Goal: Task Accomplishment & Management: Manage account settings

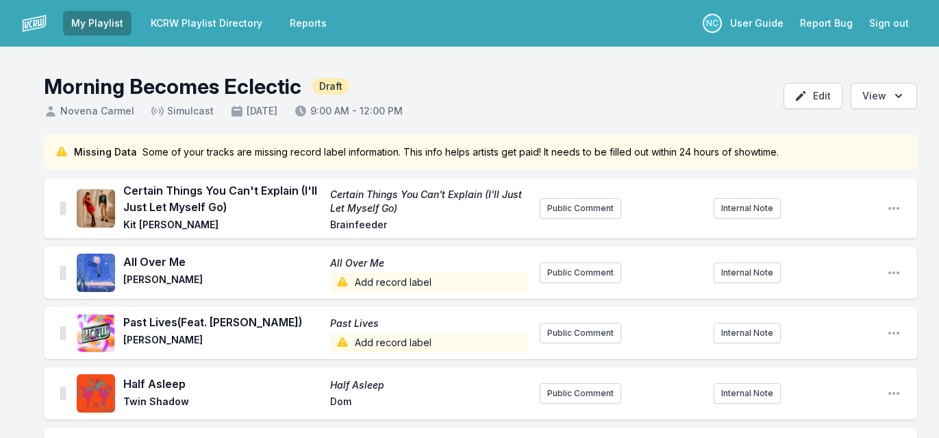
scroll to position [157, 0]
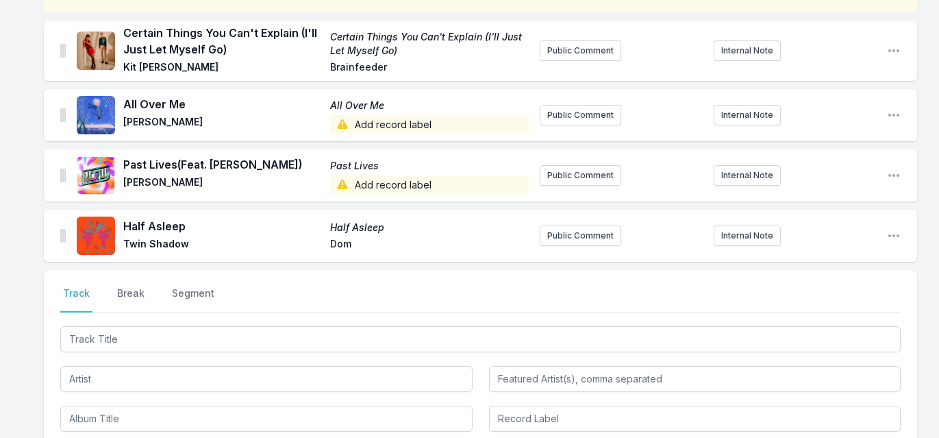
click at [338, 336] on input "Track Title" at bounding box center [480, 339] width 840 height 26
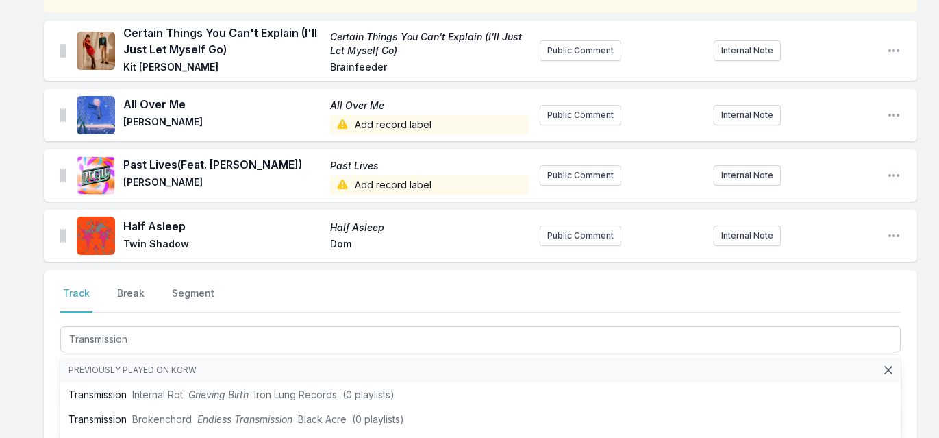
type input "Transmission"
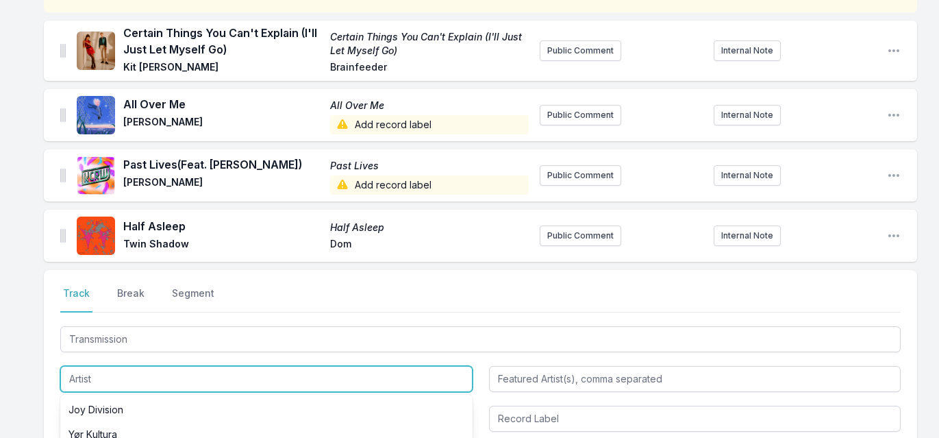
click at [105, 380] on input "Artist" at bounding box center [266, 379] width 412 height 26
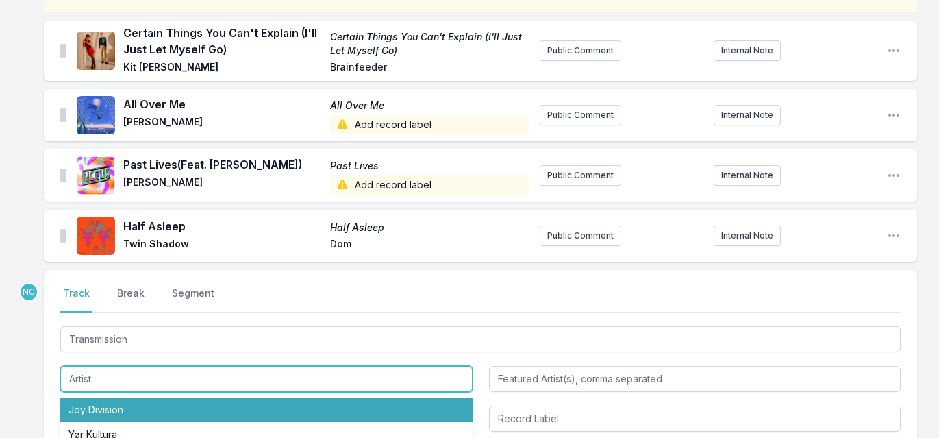
click at [96, 406] on li "Joy Division" at bounding box center [266, 409] width 412 height 25
type input "Joy Division"
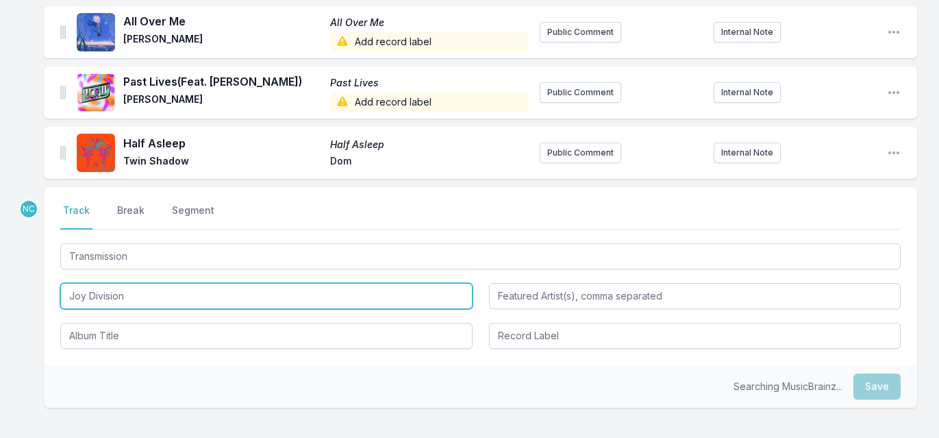
scroll to position [241, 0]
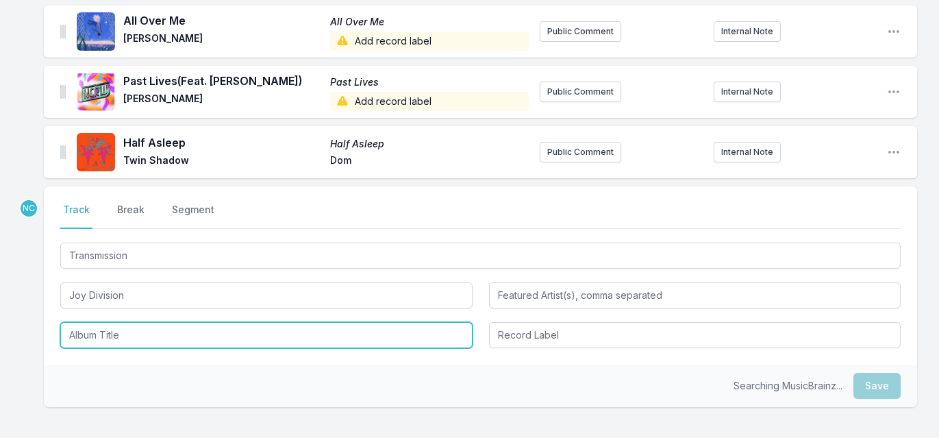
click at [111, 334] on input "Album Title" at bounding box center [266, 335] width 412 height 26
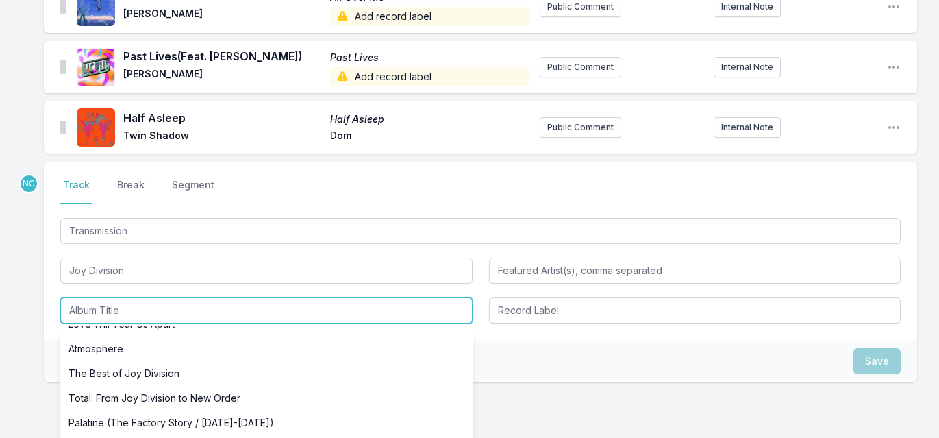
scroll to position [0, 0]
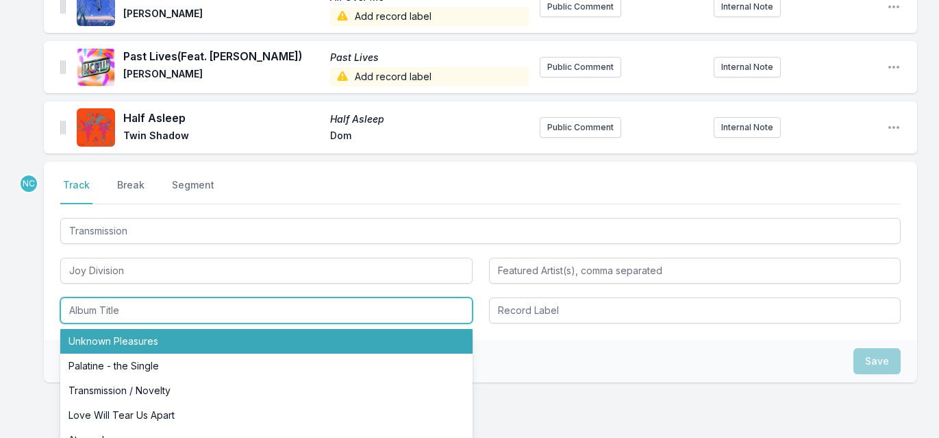
click at [110, 342] on li "Unknown Pleasures" at bounding box center [266, 341] width 412 height 25
type input "Unknown Pleasures"
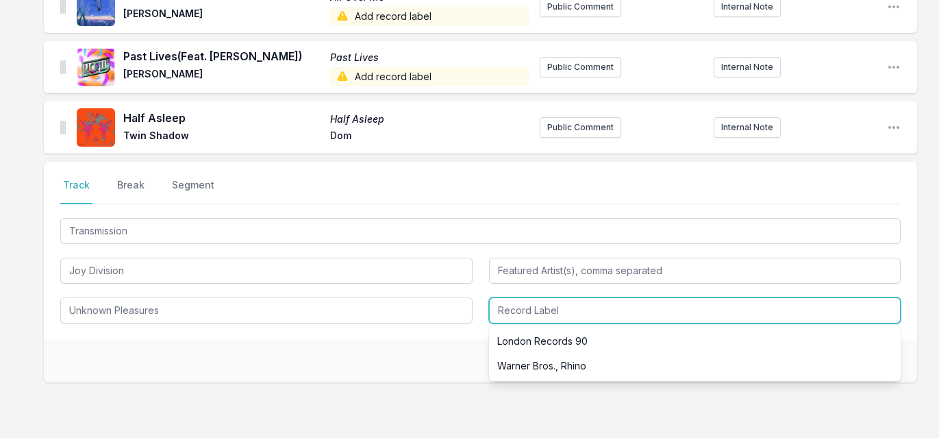
click at [552, 312] on input "Record Label" at bounding box center [695, 310] width 412 height 26
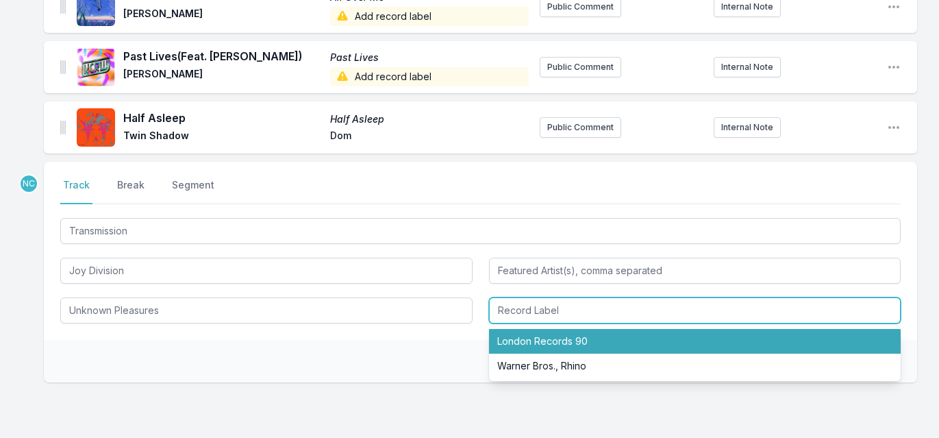
click at [558, 337] on li "London Records 90" at bounding box center [695, 341] width 412 height 25
type input "London Records 90"
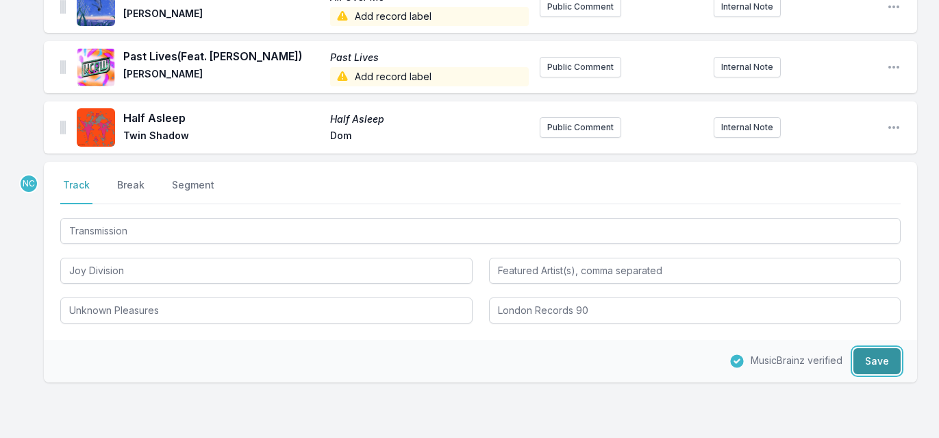
click at [879, 362] on button "Save" at bounding box center [876, 361] width 47 height 26
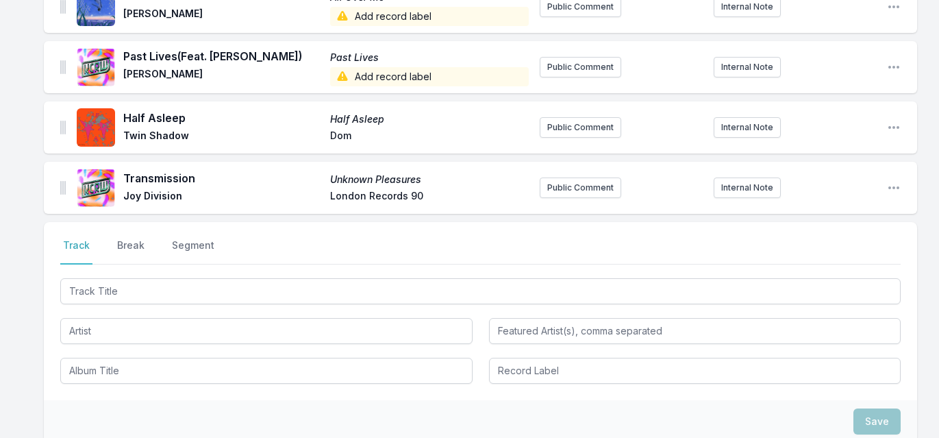
scroll to position [326, 0]
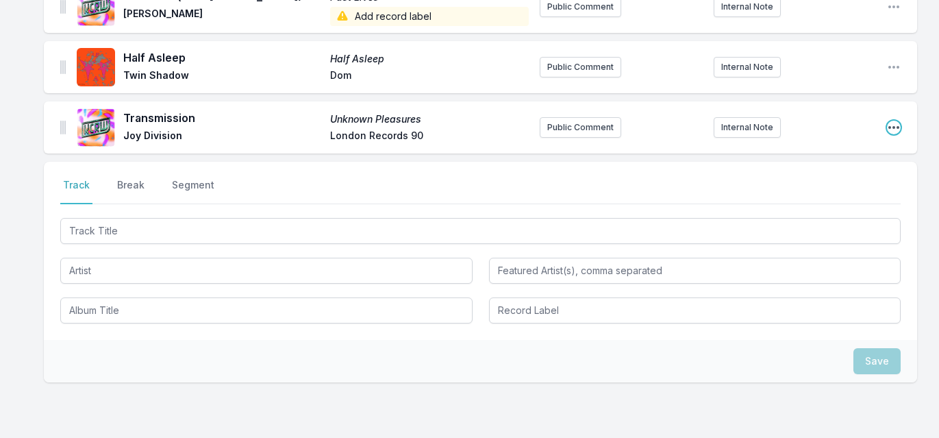
click at [896, 125] on icon "Open playlist item options" at bounding box center [894, 128] width 14 height 14
click at [861, 157] on button "Edit Track Details" at bounding box center [823, 154] width 153 height 25
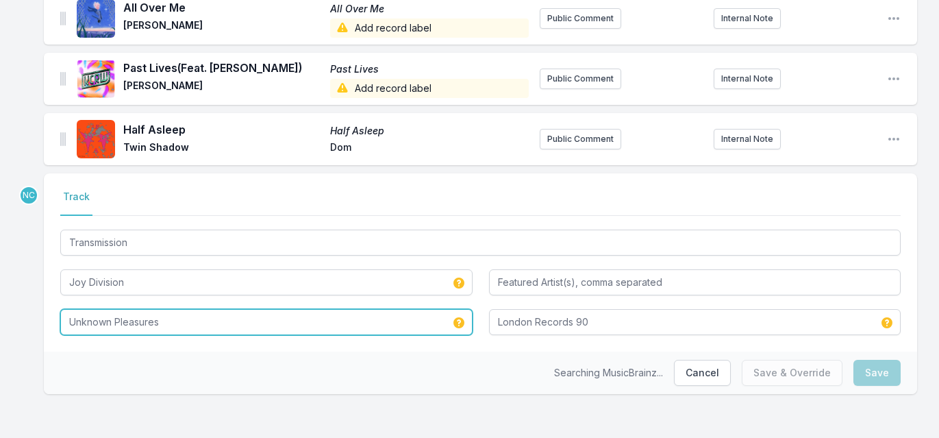
click at [247, 310] on input "Unknown Pleasures" at bounding box center [266, 322] width 412 height 26
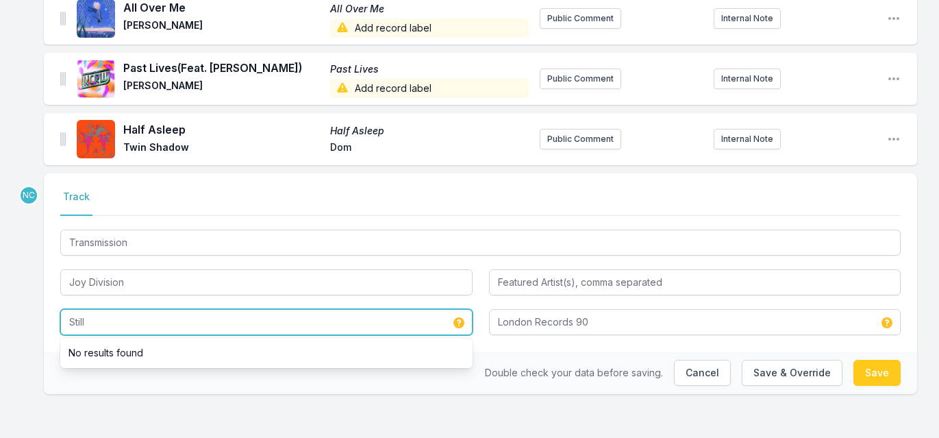
type input "Still"
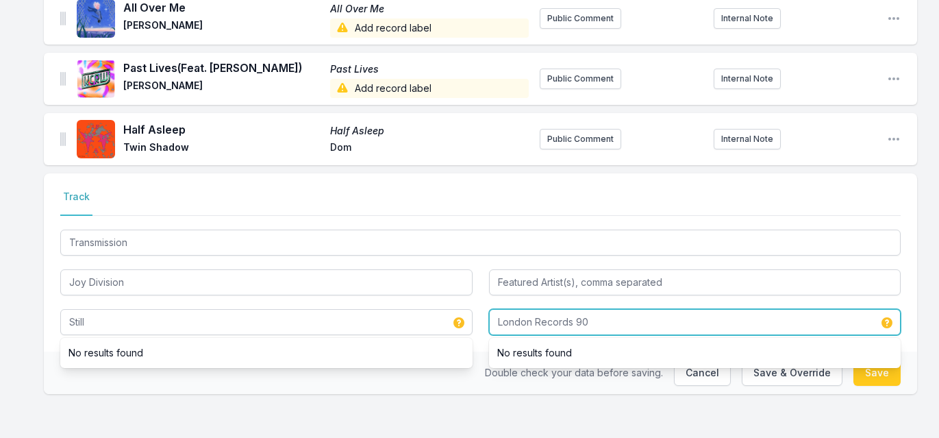
click at [531, 320] on input "London Records 90" at bounding box center [695, 322] width 412 height 26
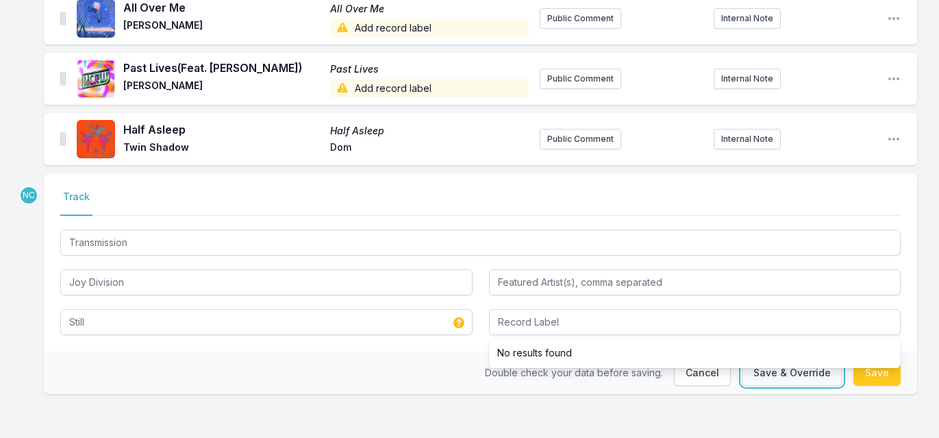
click at [803, 378] on button "Save & Override" at bounding box center [792, 372] width 101 height 26
type input "Unknown Pleasures"
type input "London Records 90"
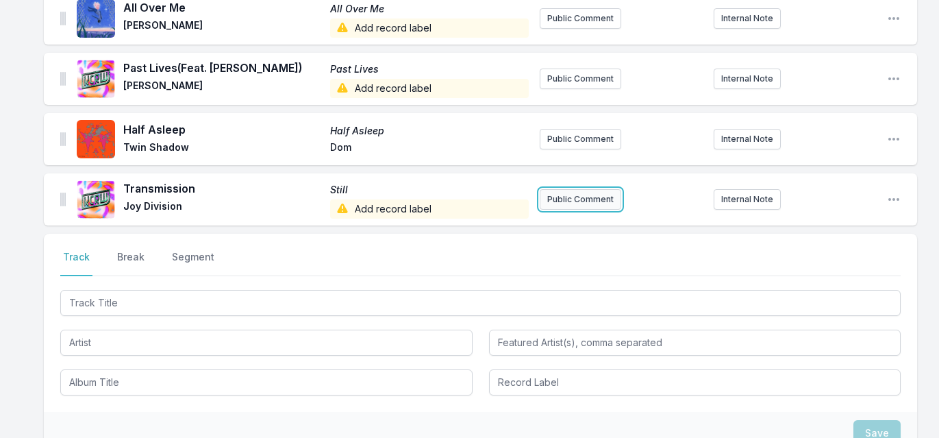
click at [560, 202] on button "Public Comment" at bounding box center [580, 199] width 81 height 21
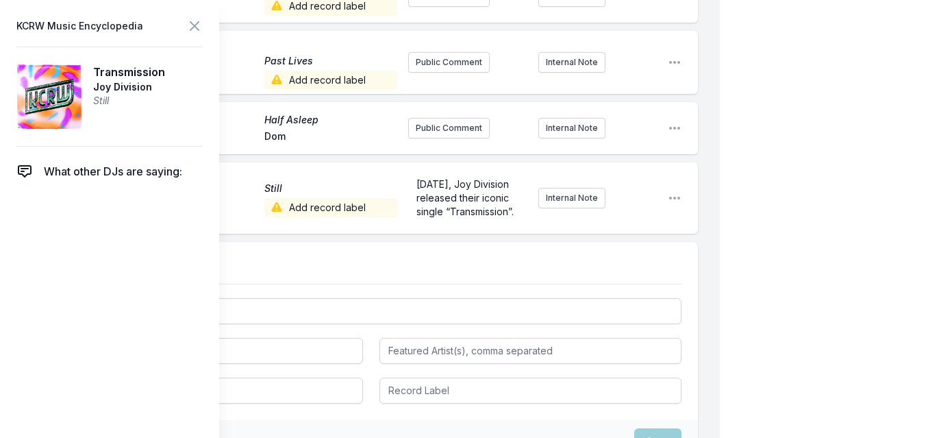
scroll to position [273, 0]
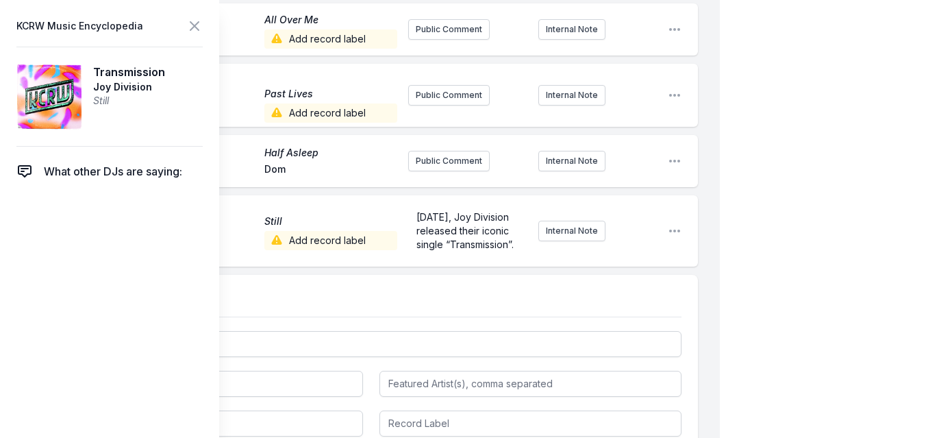
click at [731, 192] on div "My Playlist KCRW Playlist Directory Reports NC User Guide Report Bug Sign out M…" at bounding box center [469, 177] width 939 height 900
click at [197, 29] on icon at bounding box center [194, 26] width 8 height 8
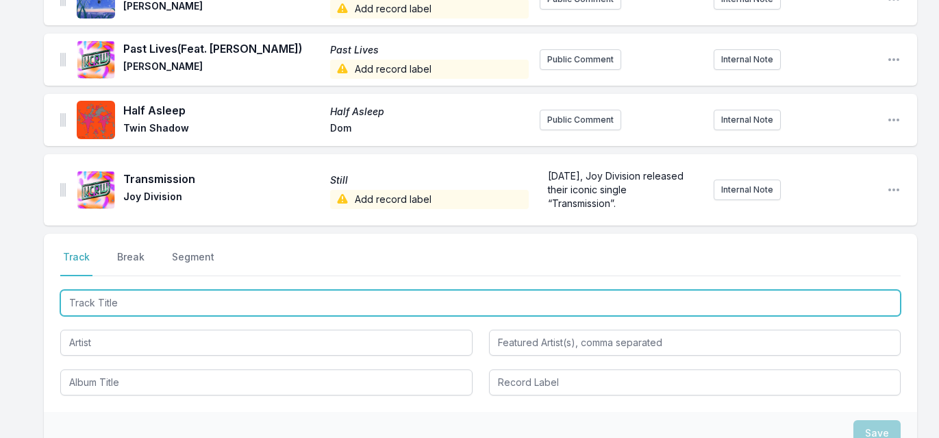
click at [90, 304] on input "Track Title" at bounding box center [480, 303] width 840 height 26
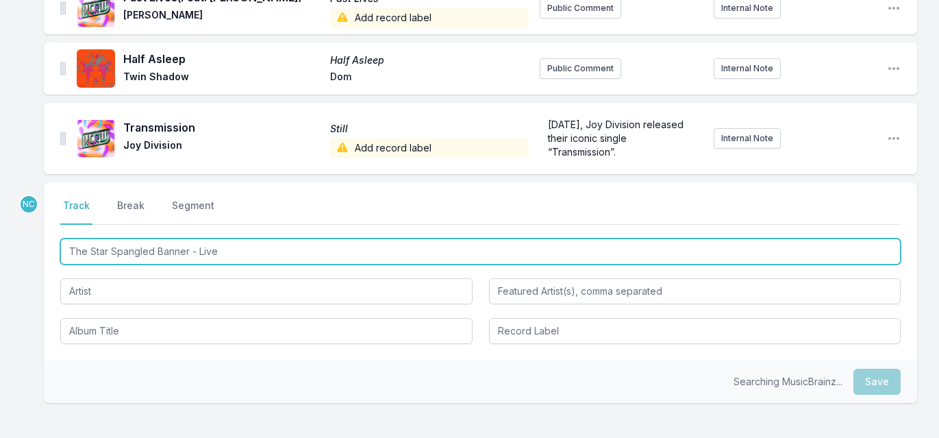
scroll to position [327, 0]
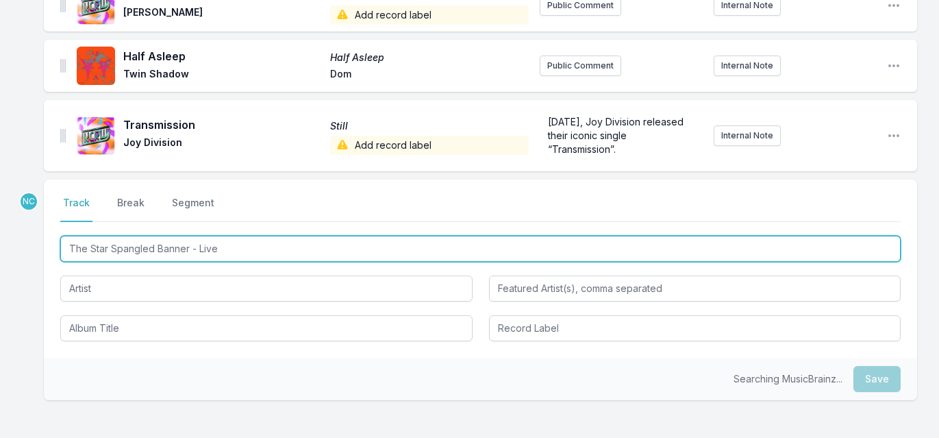
type input "The Star Spangled Banner - Live"
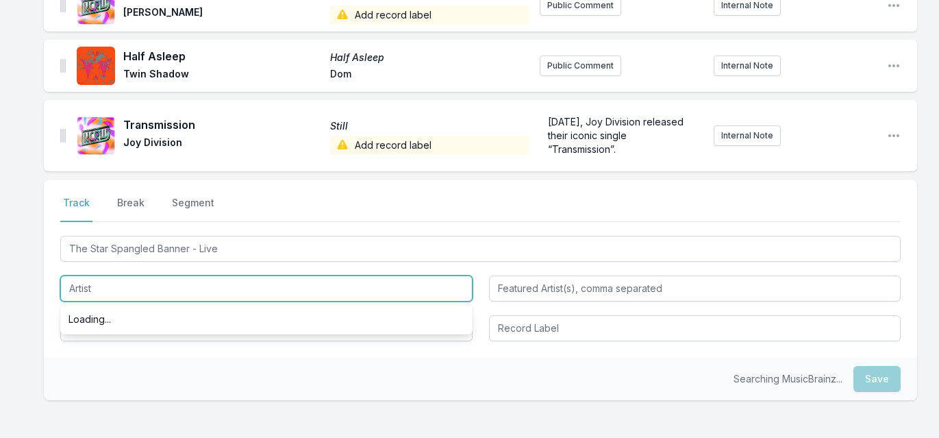
click at [100, 292] on input "Artist" at bounding box center [266, 288] width 412 height 26
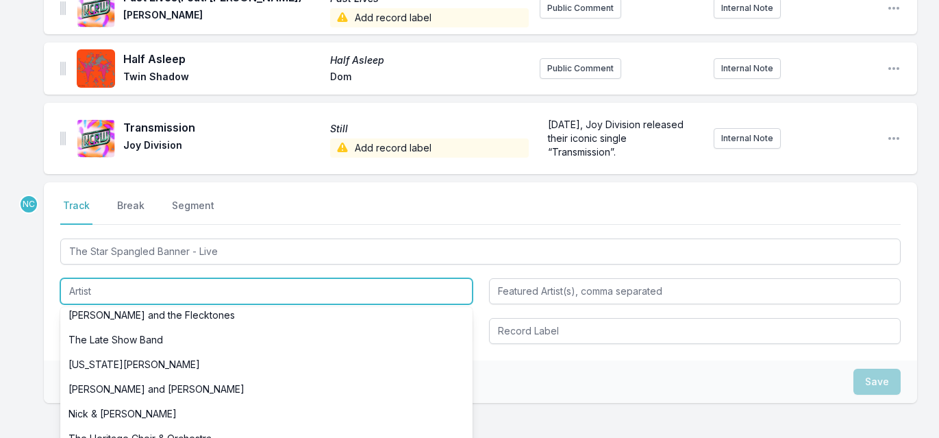
scroll to position [93, 0]
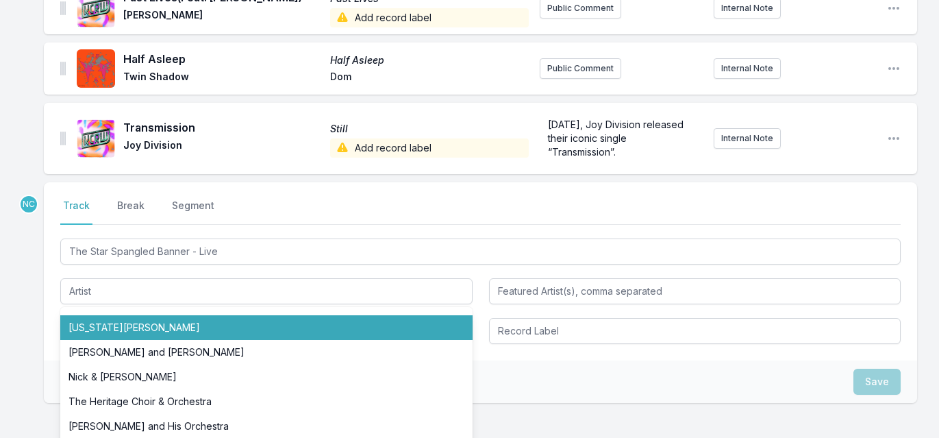
click at [10, 362] on div "Missing Data Some of your tracks are missing record label information. This inf…" at bounding box center [469, 172] width 939 height 724
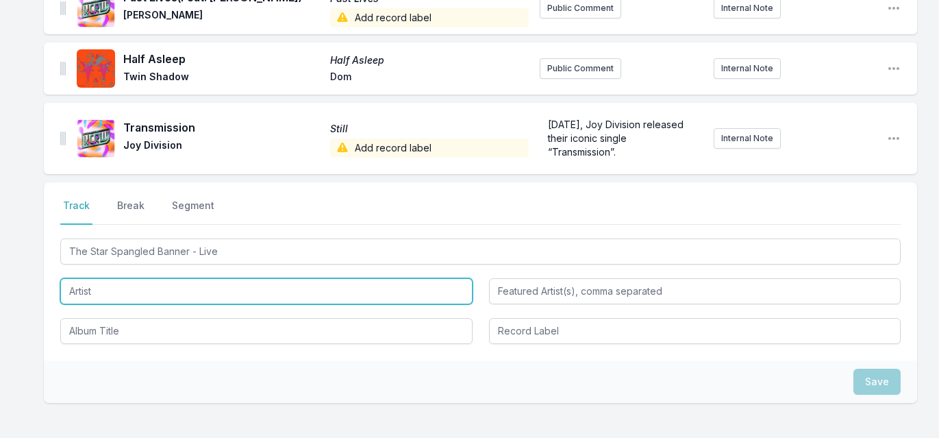
click at [108, 294] on input "Artist" at bounding box center [266, 291] width 412 height 26
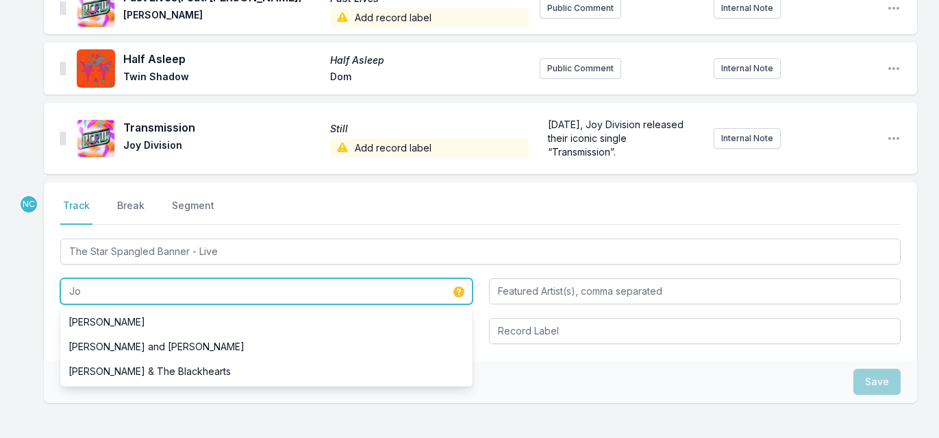
scroll to position [0, 0]
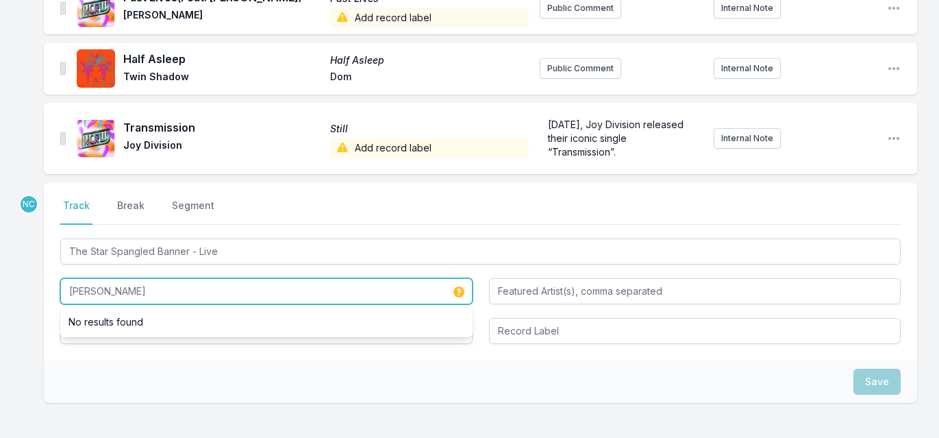
type input "[PERSON_NAME]"
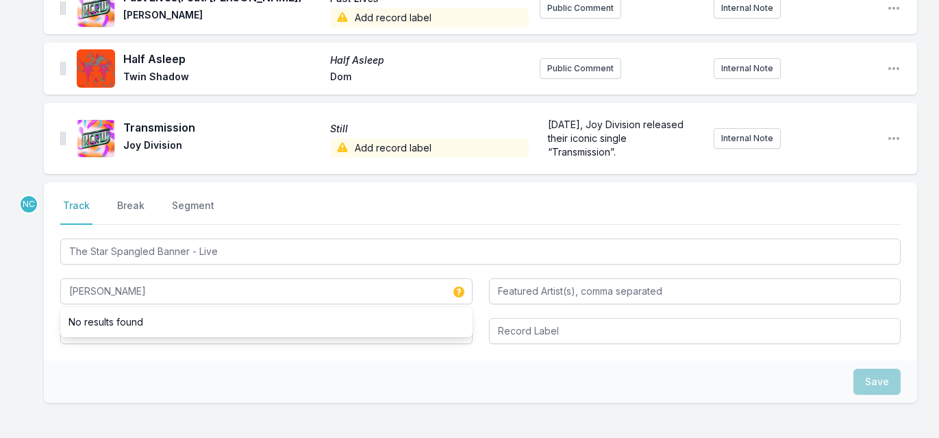
click at [90, 382] on div "Save" at bounding box center [480, 381] width 873 height 42
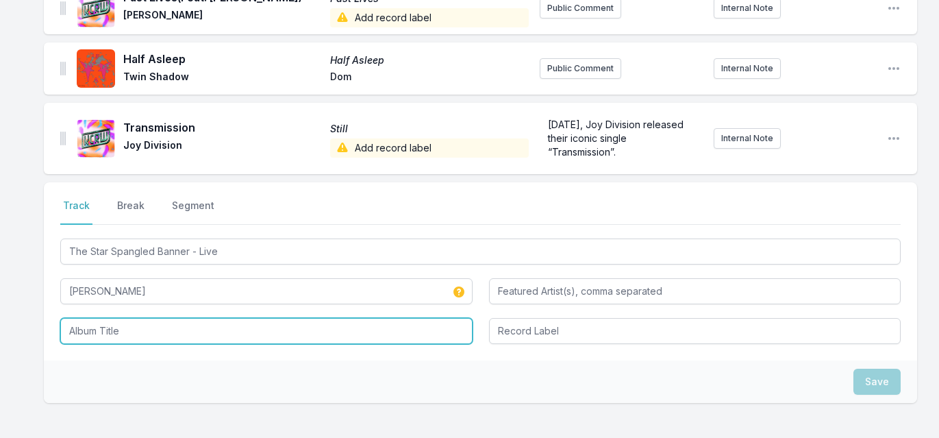
click at [117, 332] on input "Album Title" at bounding box center [266, 331] width 412 height 26
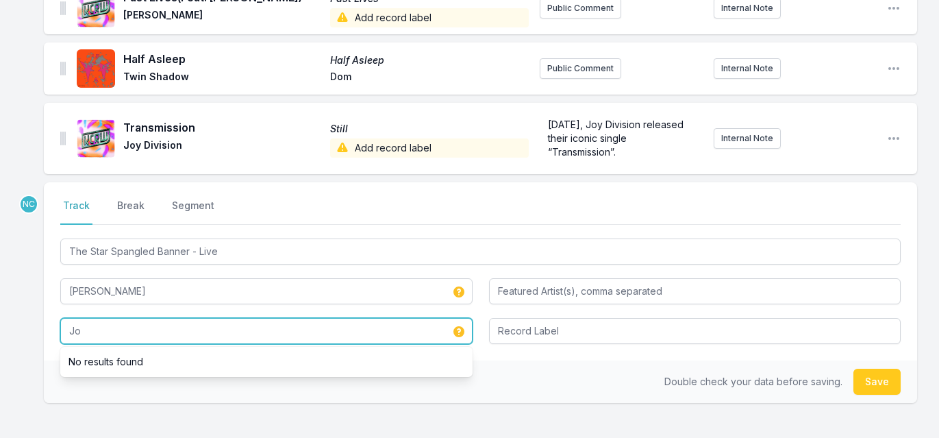
type input "J"
type input "i"
type input "Light My Fire: The Very Best of [PERSON_NAME]"
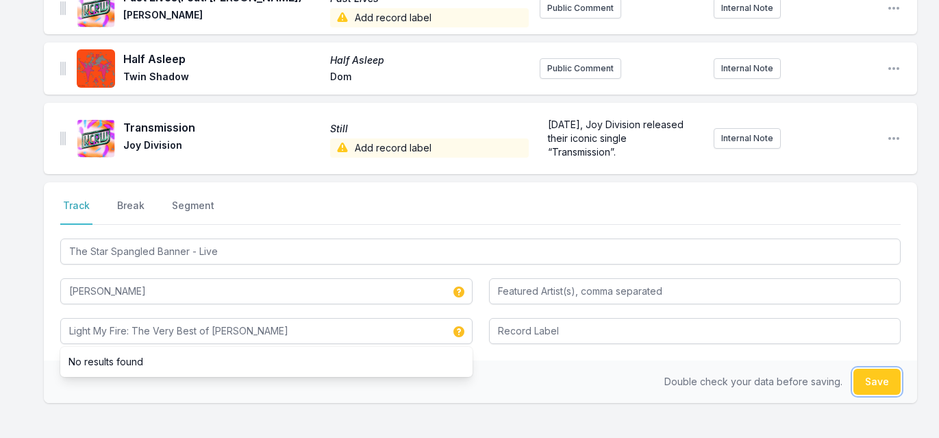
click at [876, 380] on button "Save" at bounding box center [876, 381] width 47 height 26
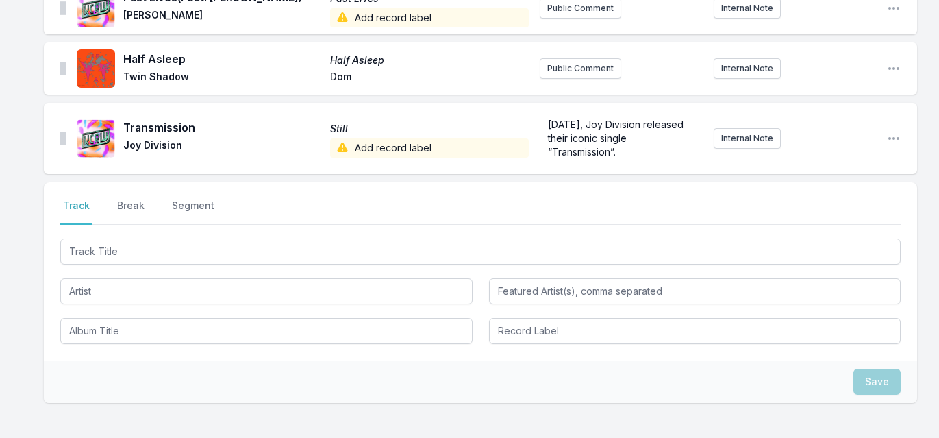
scroll to position [390, 0]
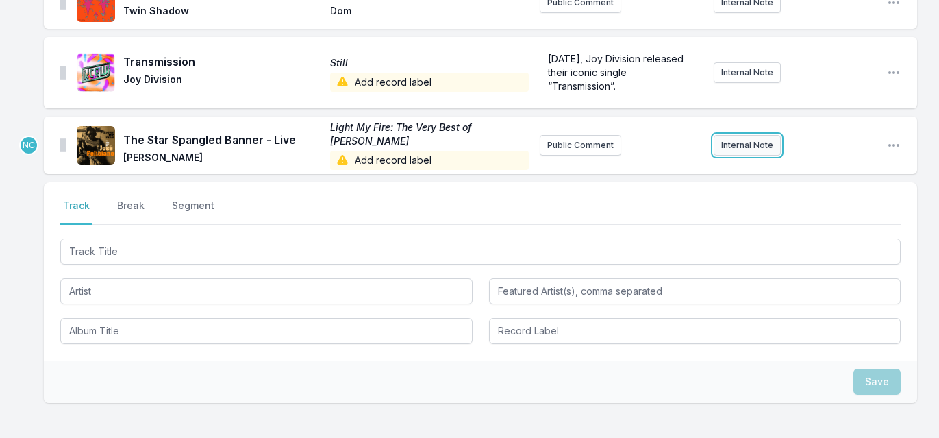
click at [731, 140] on button "Internal Note" at bounding box center [746, 145] width 67 height 21
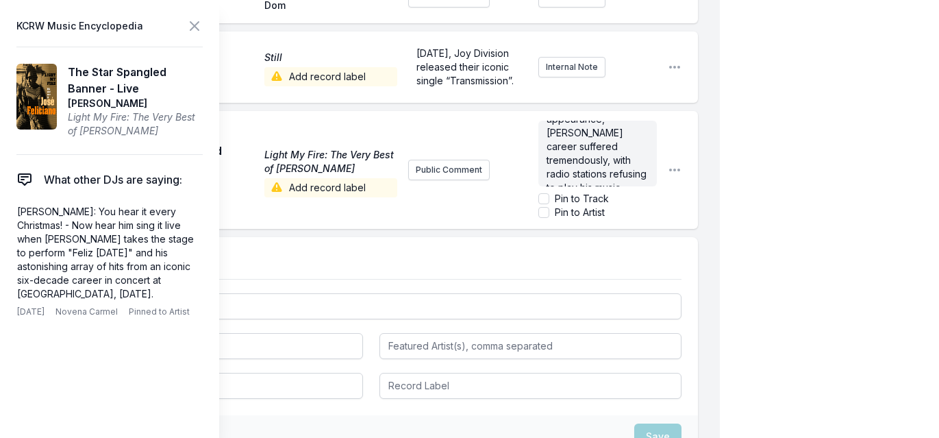
scroll to position [555, 0]
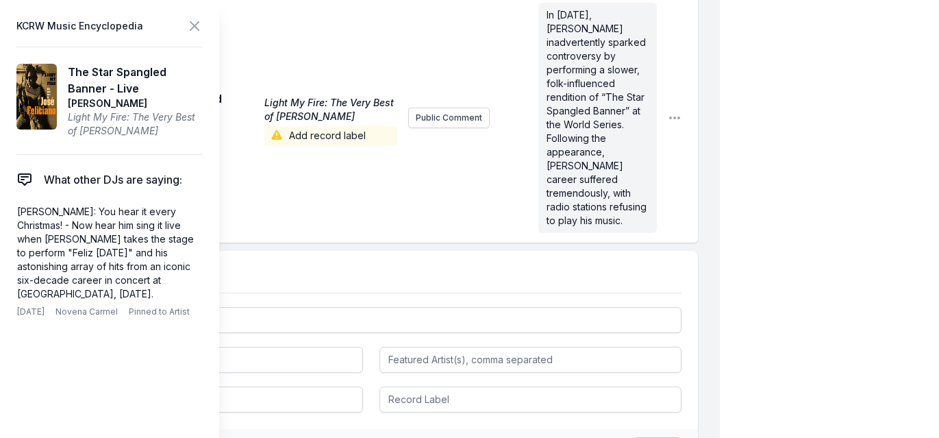
click at [783, 113] on div "My Playlist KCRW Playlist Directory Reports NC User Guide Report Bug Sign out M…" at bounding box center [469, 23] width 939 height 1157
click at [199, 26] on icon at bounding box center [194, 26] width 16 height 16
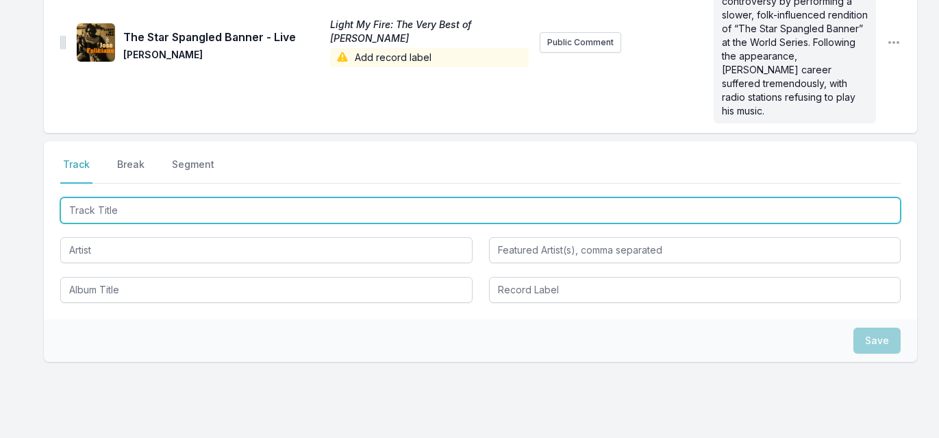
click at [175, 197] on input "Track Title" at bounding box center [480, 210] width 840 height 26
type input "Sleeping Sound - [PERSON_NAME] Remix"
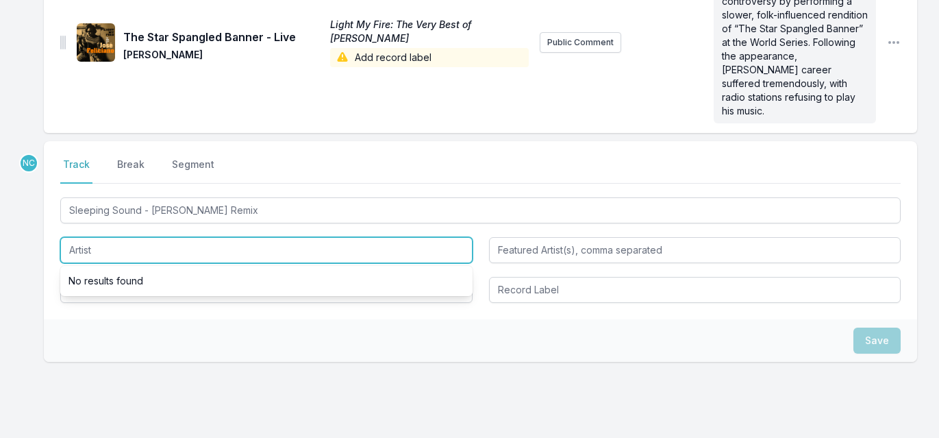
click at [164, 248] on input "Artist" at bounding box center [266, 250] width 412 height 26
type input "Girls of the Internet"
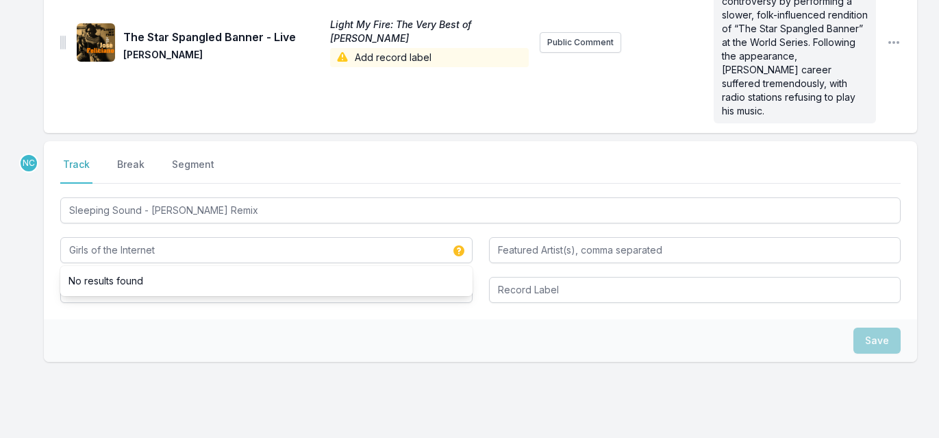
click at [183, 305] on div "Select a tab Track Break Segment Track Break Segment Sleeping Sound - [PERSON_N…" at bounding box center [480, 230] width 873 height 178
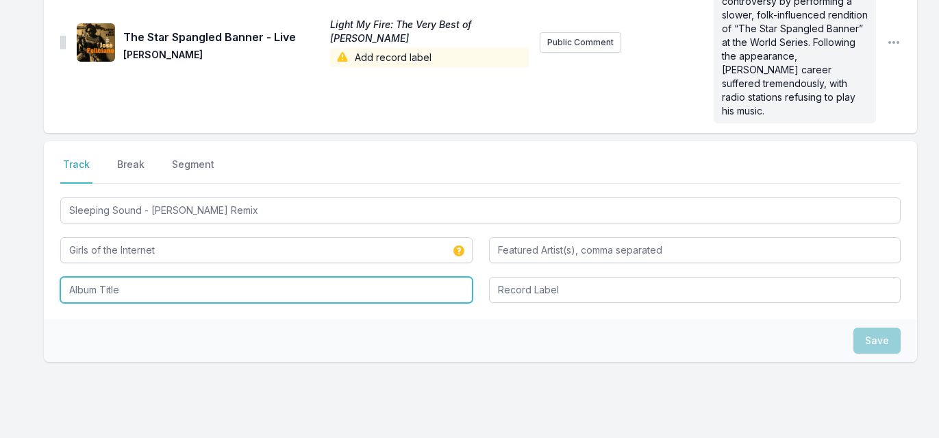
click at [186, 278] on input "Album Title" at bounding box center [266, 290] width 412 height 26
paste input "When I Was Lost, I Found Myself (Expanded Edition)"
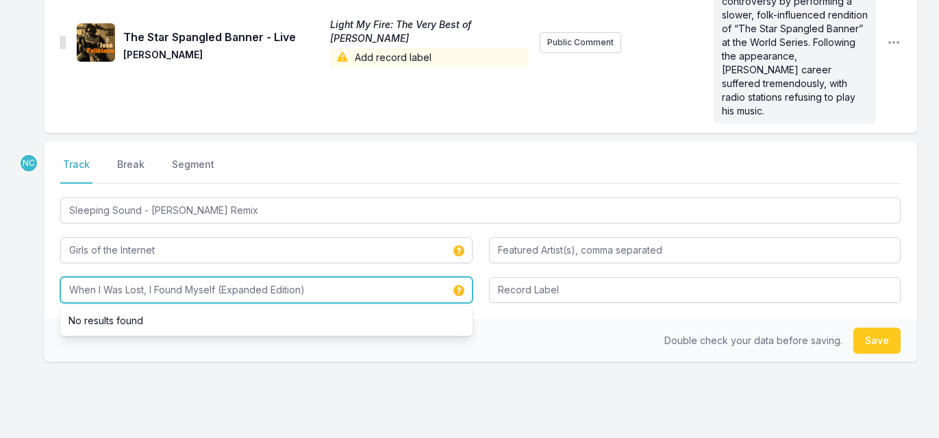
type input "When I Was Lost, I Found Myself (Expanded Edition)"
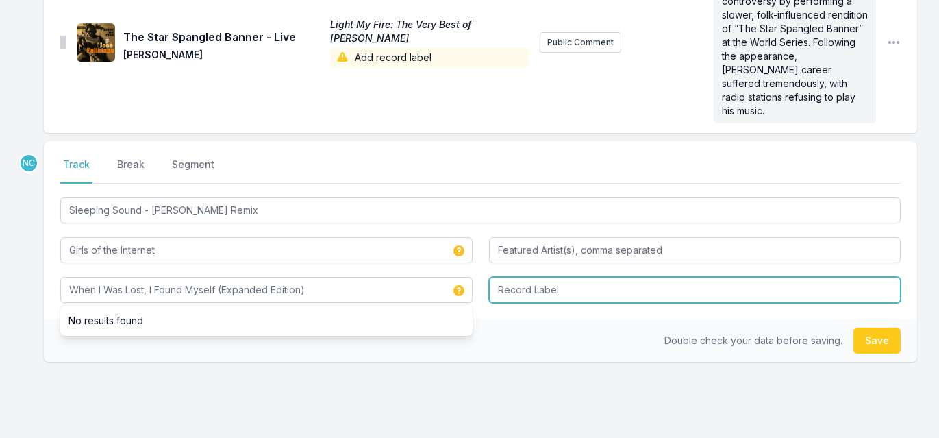
click at [563, 277] on input "Record Label" at bounding box center [695, 290] width 412 height 26
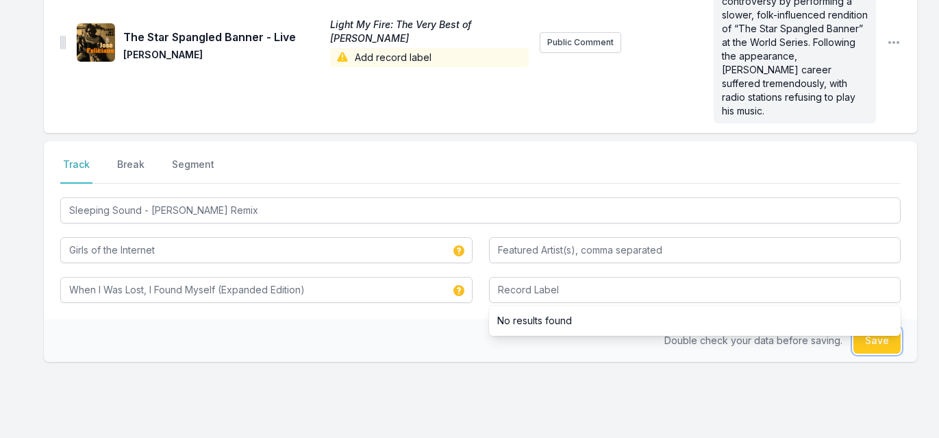
click at [878, 330] on button "Save" at bounding box center [876, 340] width 47 height 26
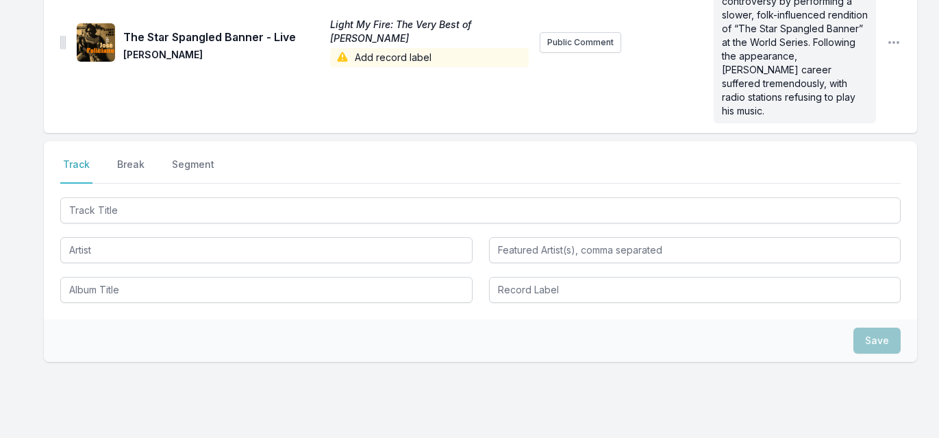
scroll to position [620, 0]
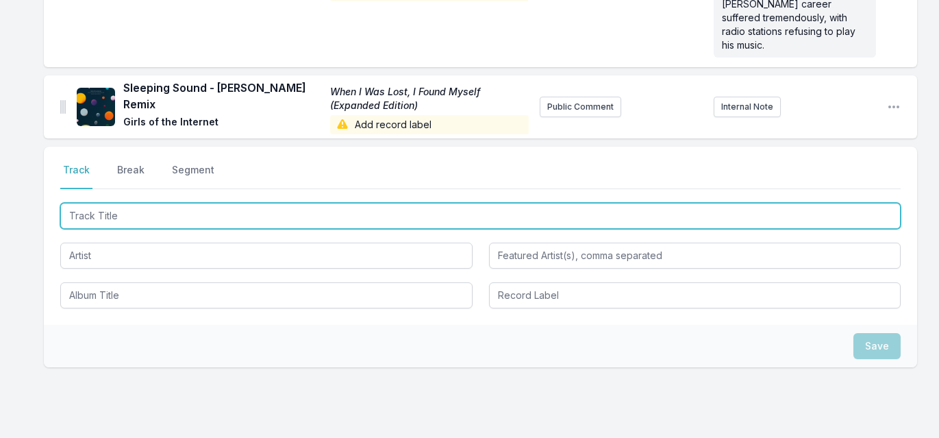
click at [314, 203] on input "Track Title" at bounding box center [480, 216] width 840 height 26
type input "t"
type input "The Devil's Peanut Butter"
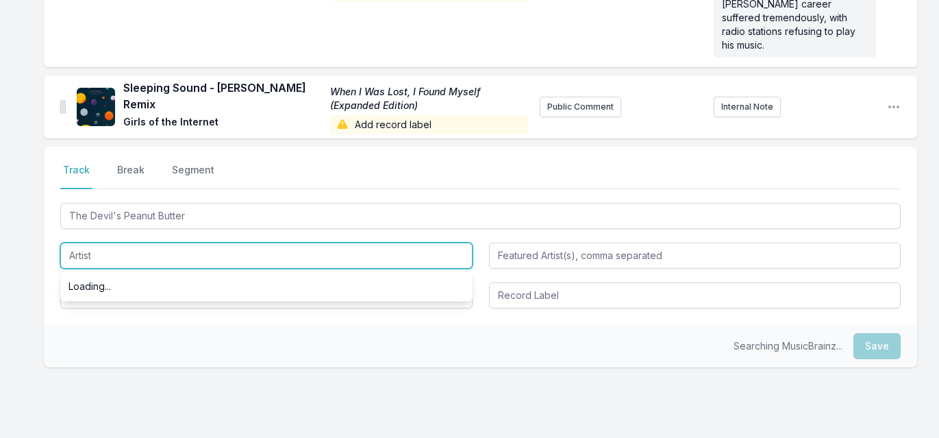
click at [267, 242] on input "Artist" at bounding box center [266, 255] width 412 height 26
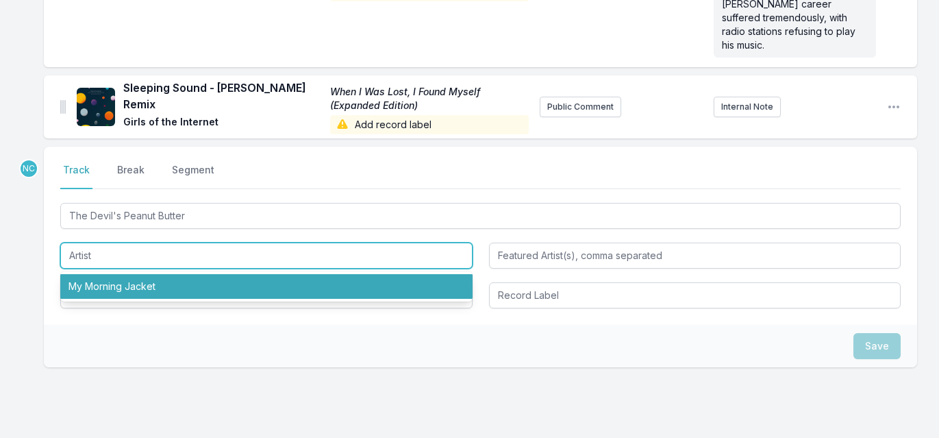
click at [227, 274] on li "My Morning Jacket" at bounding box center [266, 286] width 412 height 25
type input "My Morning Jacket"
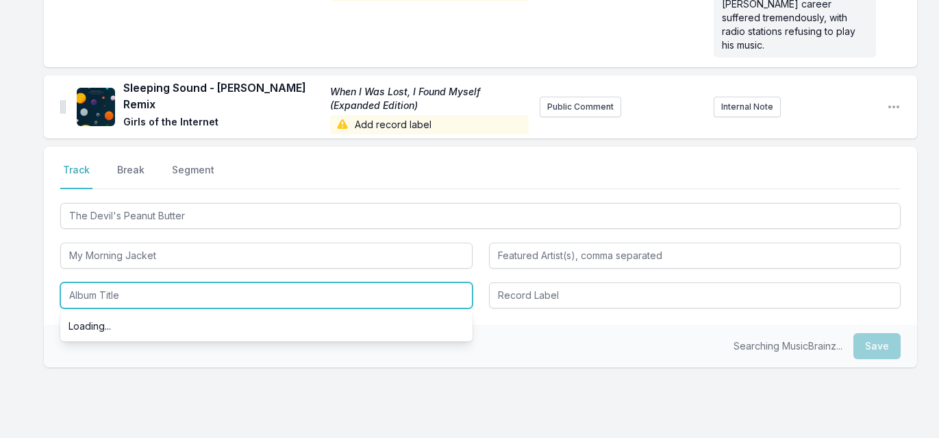
click at [216, 282] on input "Album Title" at bounding box center [266, 295] width 412 height 26
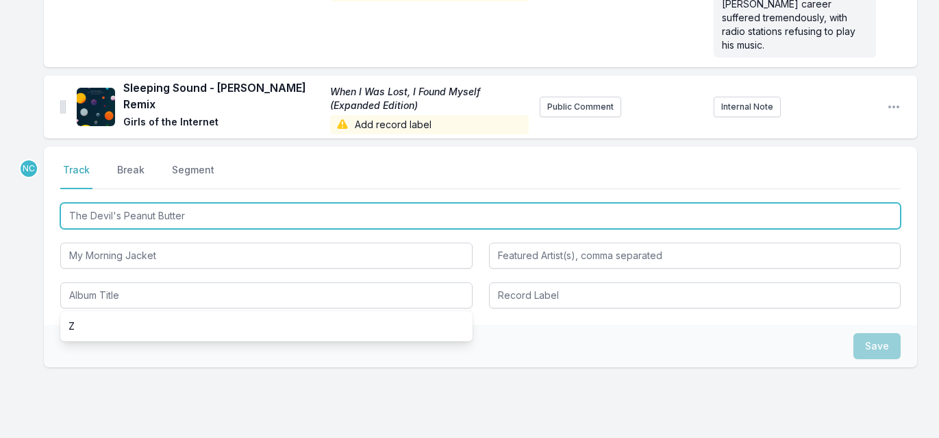
click at [220, 203] on input "The Devil's Peanut Butter" at bounding box center [480, 216] width 840 height 26
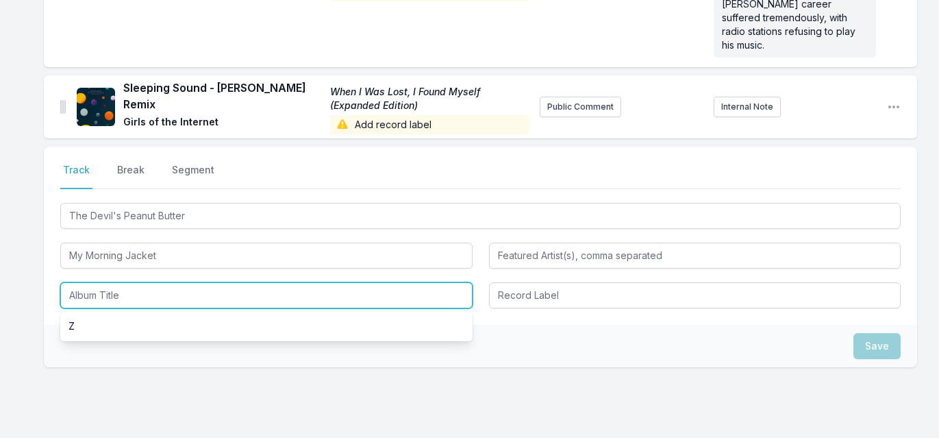
paste input "The Devil's Peanut Butter"
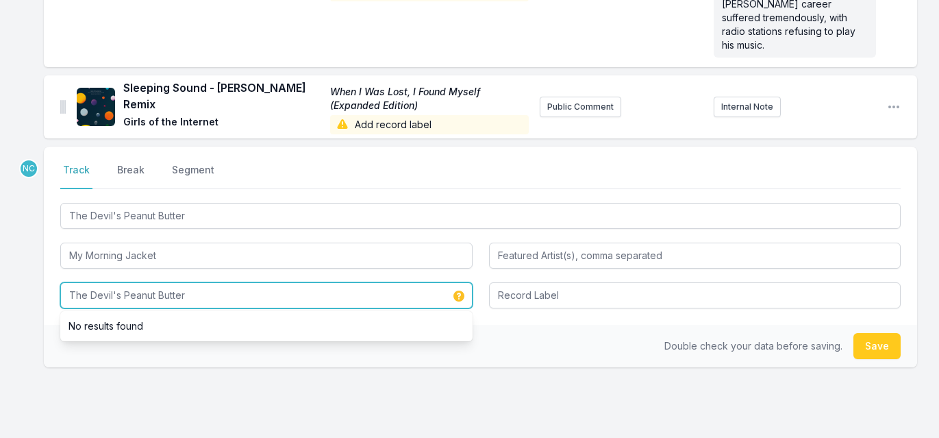
type input "The Devil's Peanut Butter"
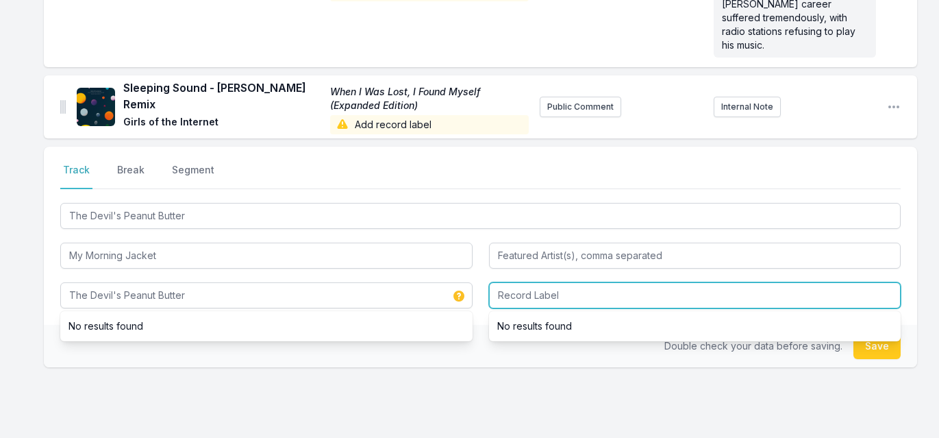
click at [610, 282] on input "Record Label" at bounding box center [695, 295] width 412 height 26
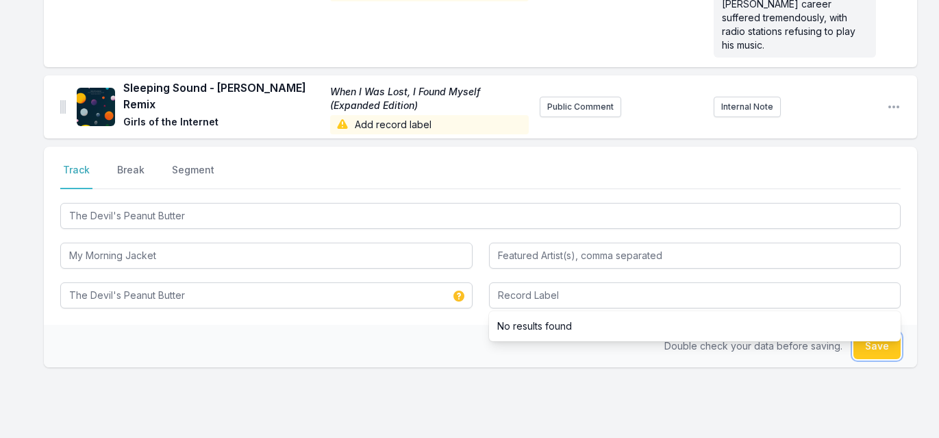
click at [877, 333] on button "Save" at bounding box center [876, 346] width 47 height 26
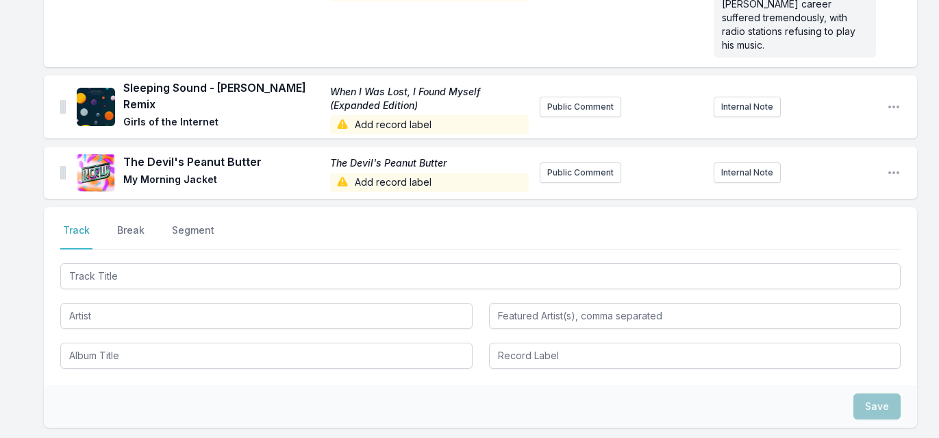
scroll to position [681, 0]
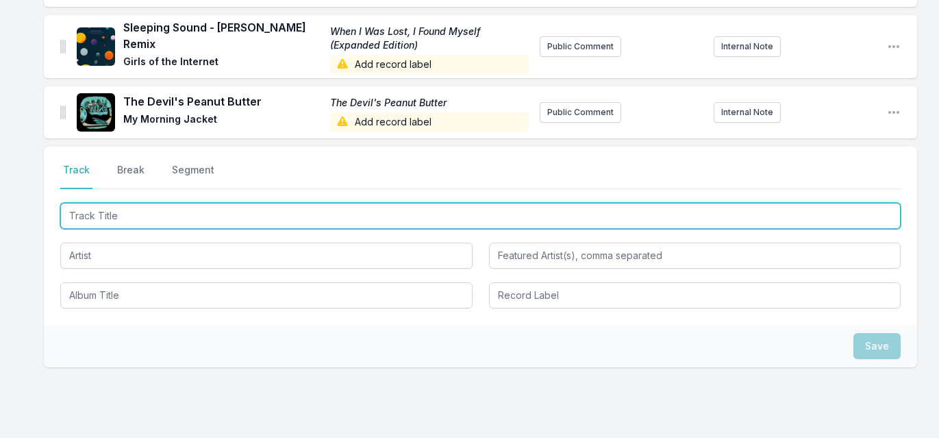
click at [255, 203] on input "Track Title" at bounding box center [480, 216] width 840 height 26
paste input "je te laisserai des mots"
type input "je te laisserai des mots"
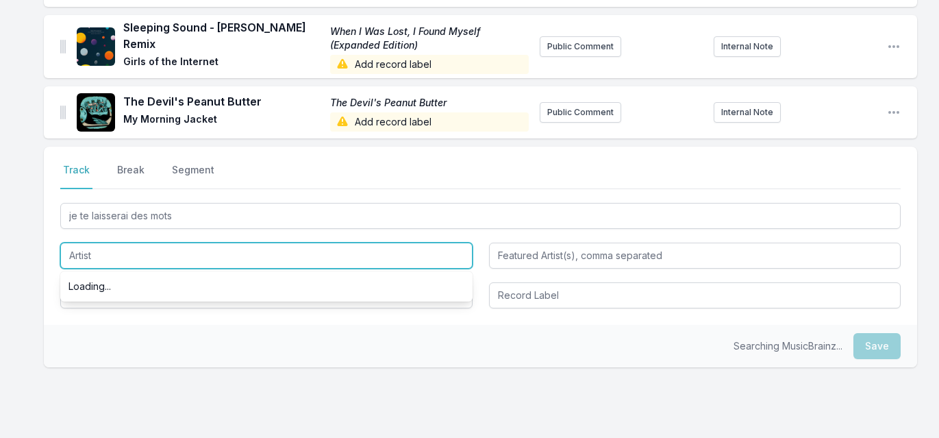
click at [215, 242] on input "Artist" at bounding box center [266, 255] width 412 height 26
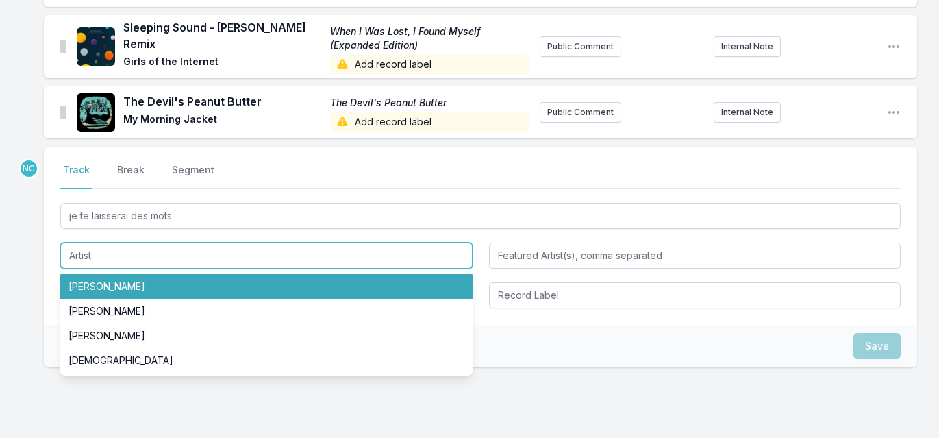
click at [189, 274] on li "[PERSON_NAME]" at bounding box center [266, 286] width 412 height 25
type input "[PERSON_NAME]"
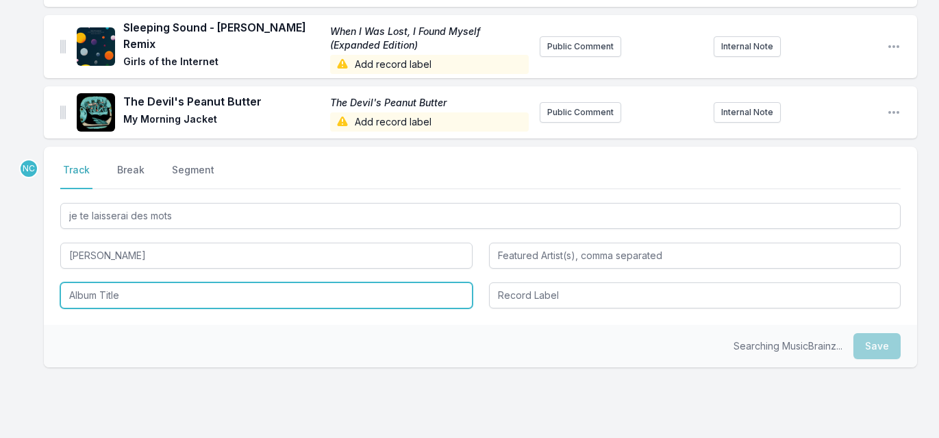
click at [168, 282] on input "Album Title" at bounding box center [266, 295] width 412 height 26
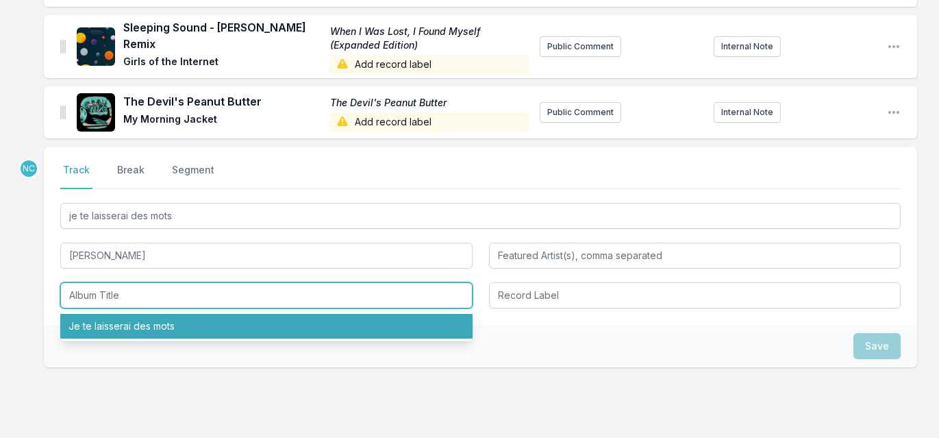
click at [160, 314] on li "Je te laisserai des mots" at bounding box center [266, 326] width 412 height 25
type input "Je te laisserai des mots"
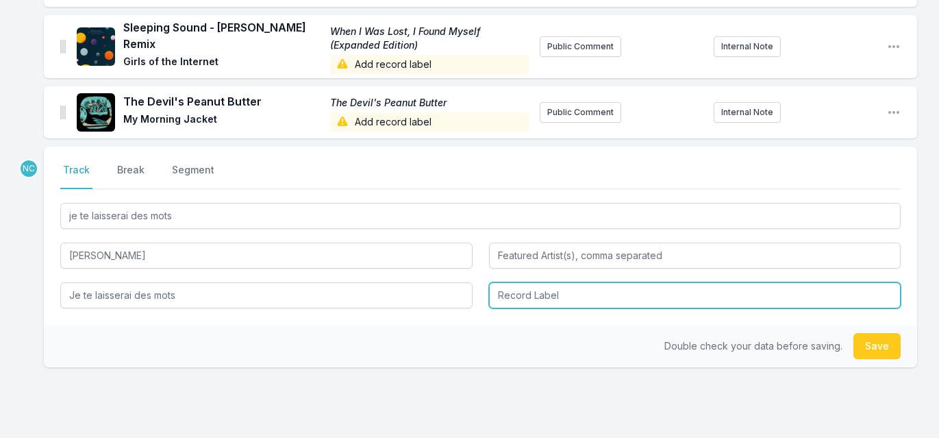
click at [575, 282] on input "Record Label" at bounding box center [695, 295] width 412 height 26
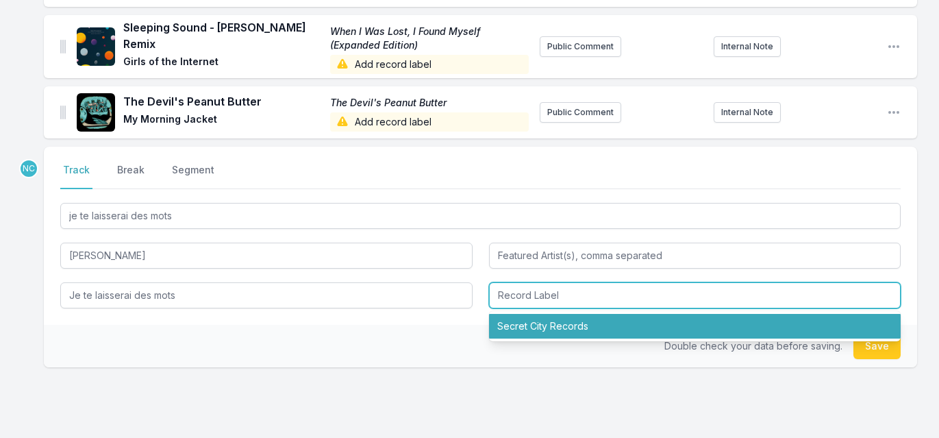
click at [571, 314] on li "Secret City Records" at bounding box center [695, 326] width 412 height 25
type input "Secret City Records"
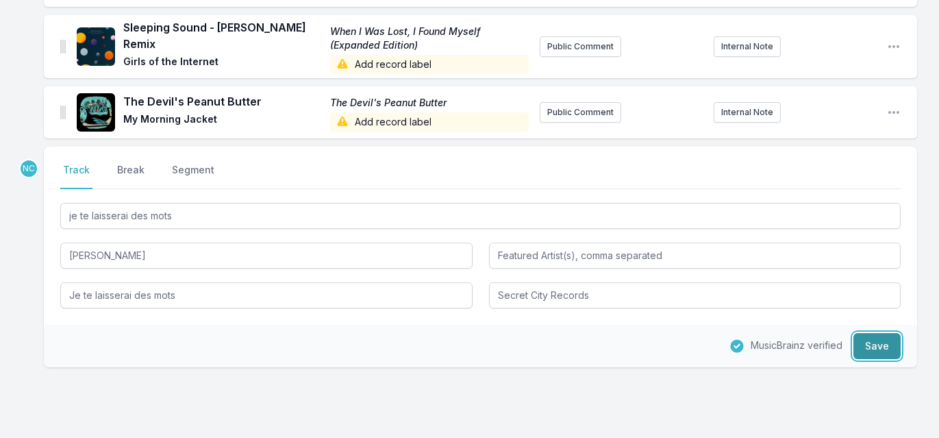
click at [874, 333] on button "Save" at bounding box center [876, 346] width 47 height 26
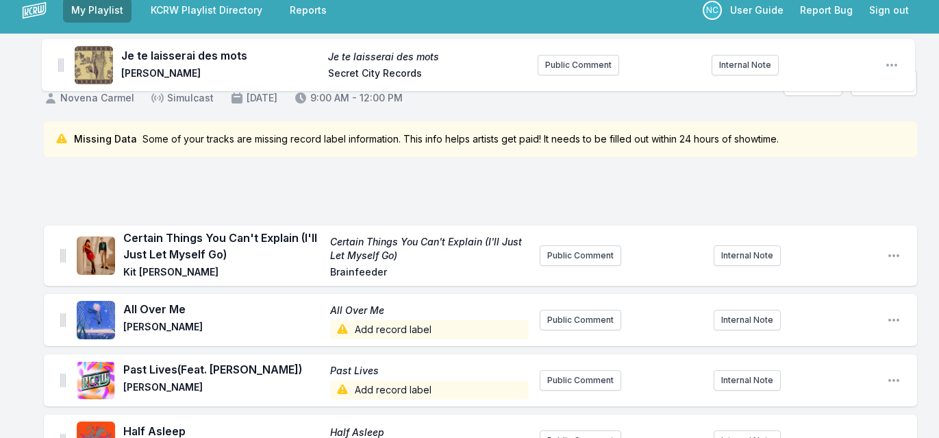
scroll to position [0, 0]
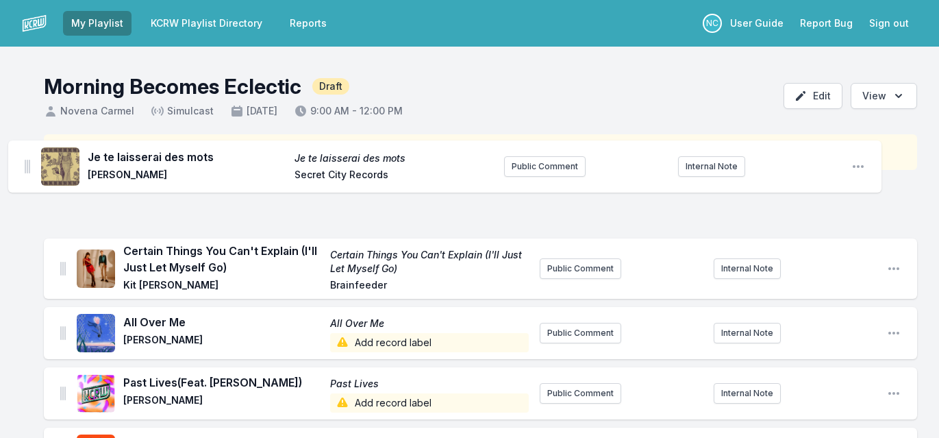
drag, startPoint x: 62, startPoint y: 90, endPoint x: 24, endPoint y: 166, distance: 84.2
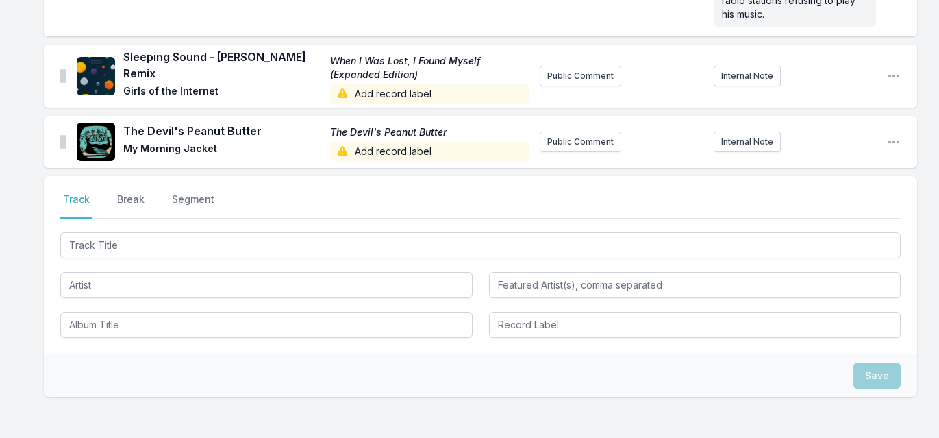
scroll to position [783, 0]
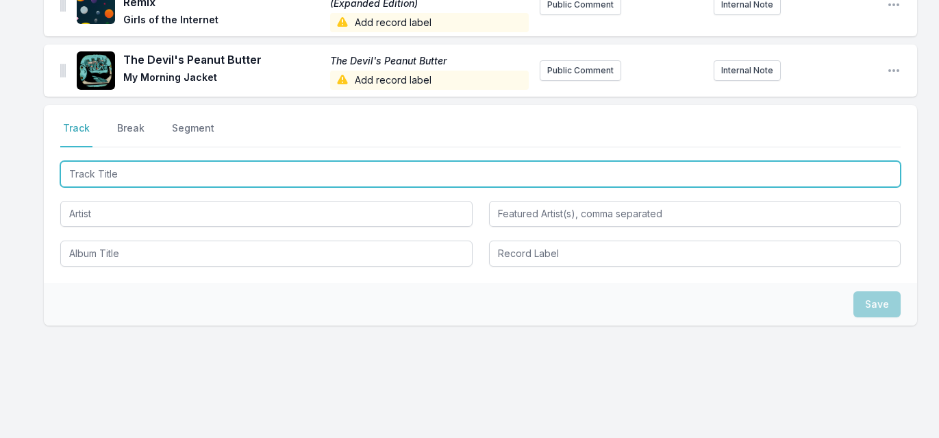
click at [229, 161] on input "Track Title" at bounding box center [480, 174] width 840 height 26
type input "you're a star"
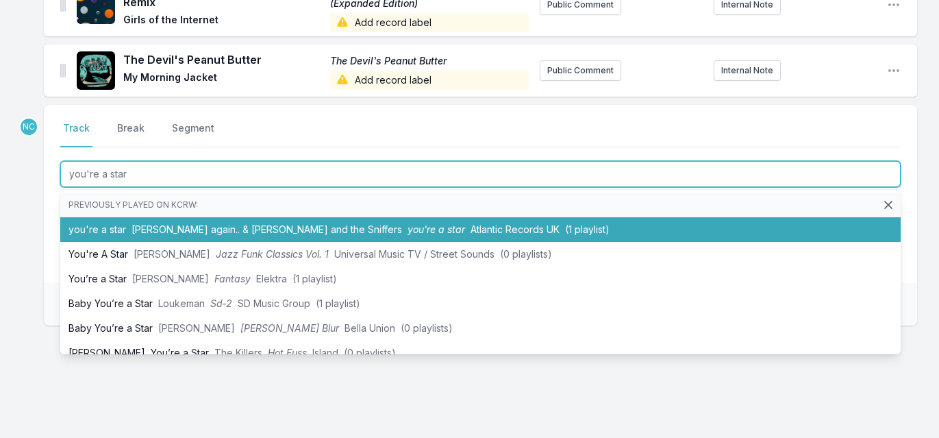
click at [196, 223] on span "[PERSON_NAME] again.. & [PERSON_NAME] and the Sniffers" at bounding box center [266, 229] width 270 height 12
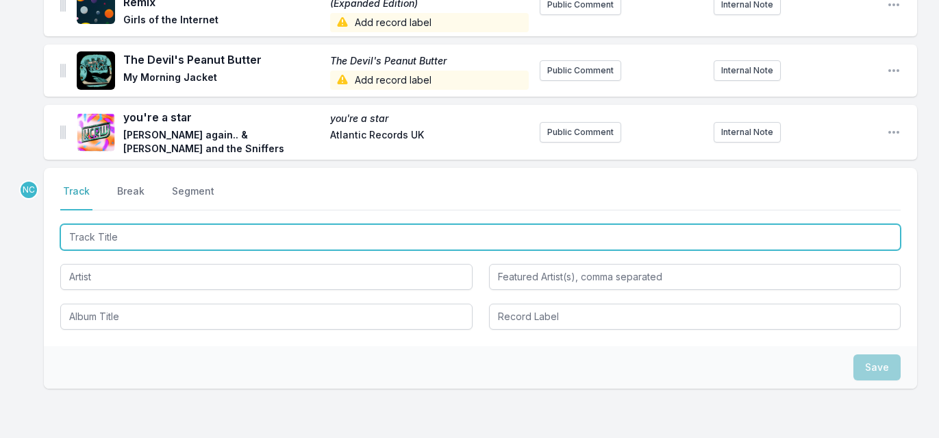
scroll to position [843, 0]
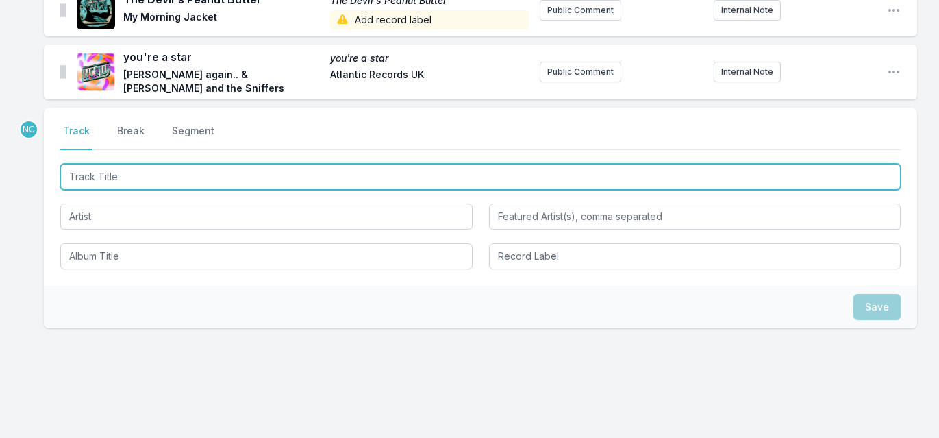
click at [369, 164] on input "Track Title" at bounding box center [480, 177] width 840 height 26
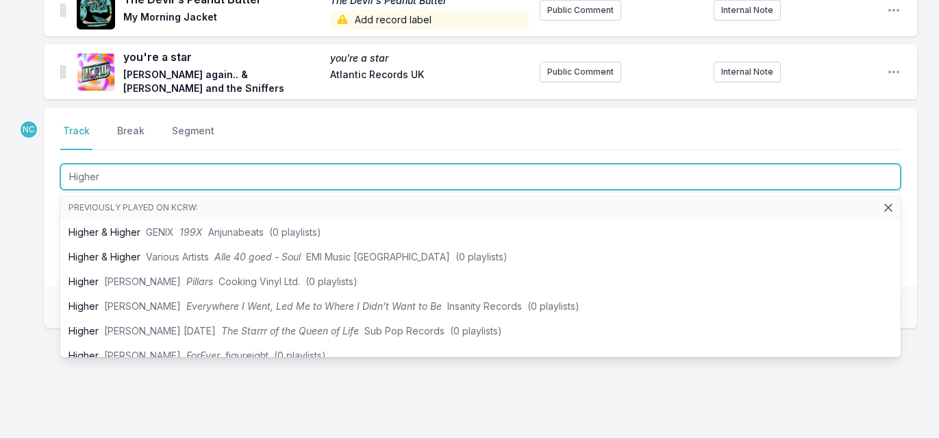
type input "Higher"
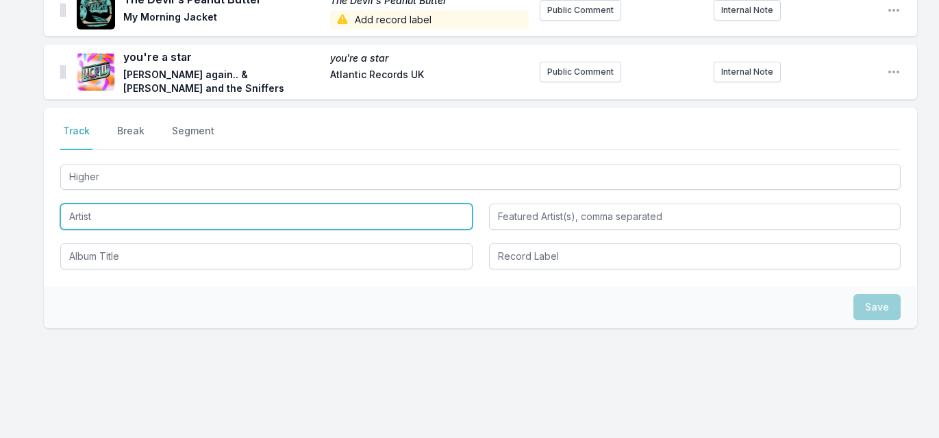
click at [223, 203] on input "Artist" at bounding box center [266, 216] width 412 height 26
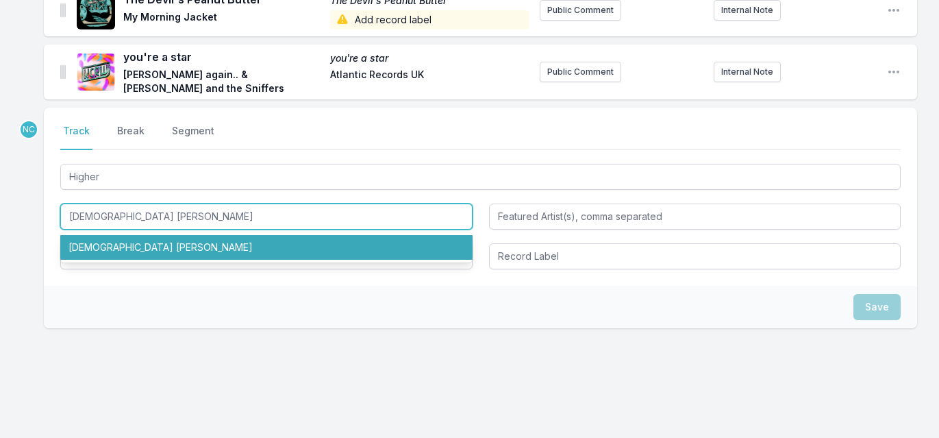
click at [210, 235] on li "[DEMOGRAPHIC_DATA] [PERSON_NAME]" at bounding box center [266, 247] width 412 height 25
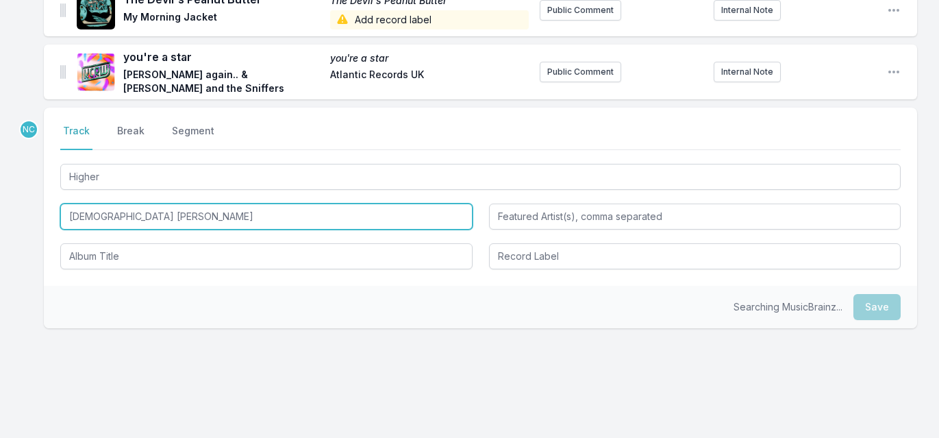
type input "[DEMOGRAPHIC_DATA] [PERSON_NAME]"
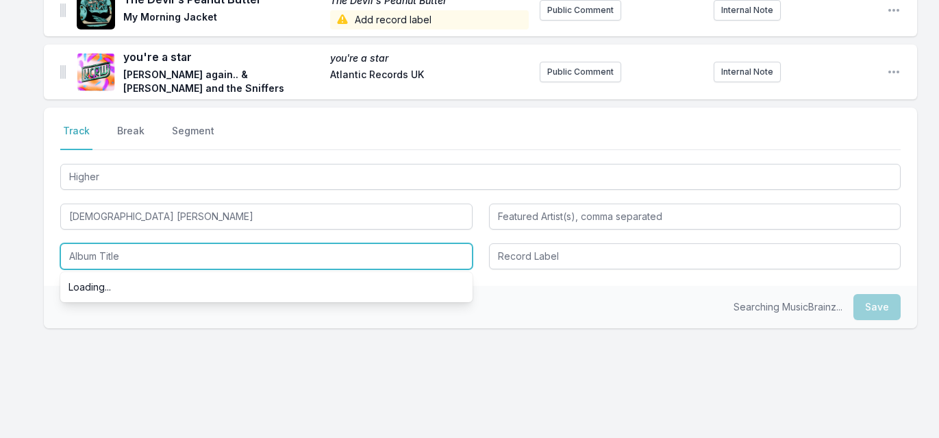
click at [194, 243] on input "Album Title" at bounding box center [266, 256] width 412 height 26
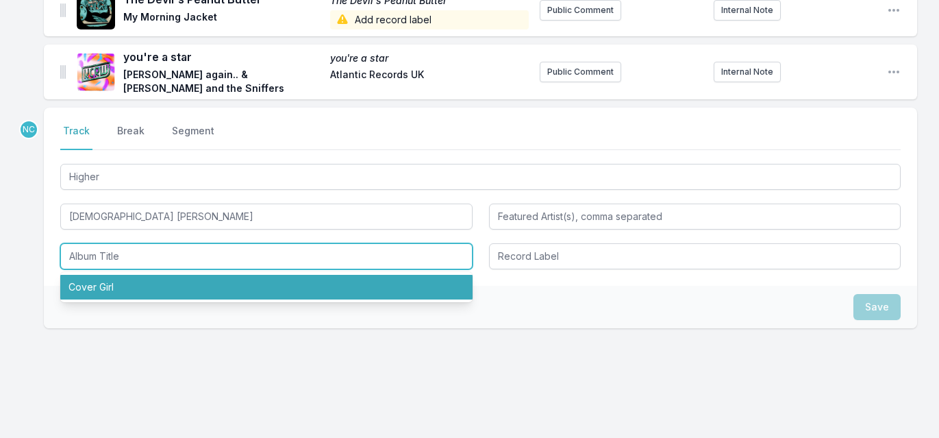
click at [188, 275] on li "Cover Girl" at bounding box center [266, 287] width 412 height 25
type input "Cover Girl"
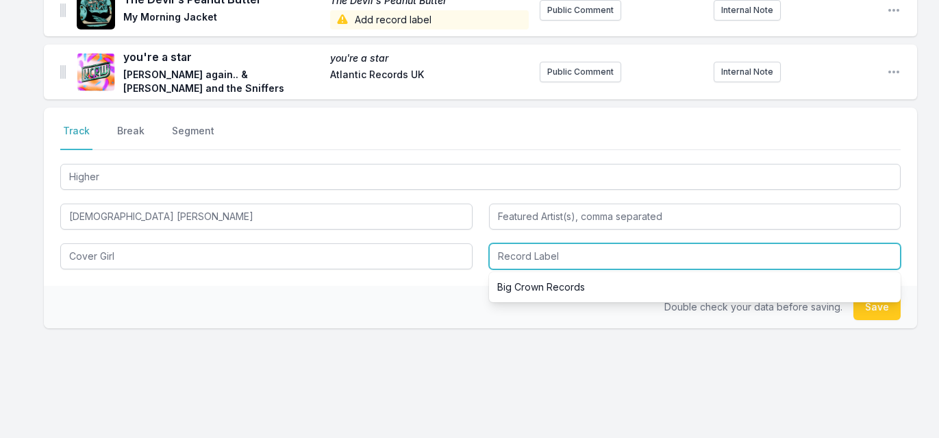
click at [516, 243] on input "Record Label" at bounding box center [695, 256] width 412 height 26
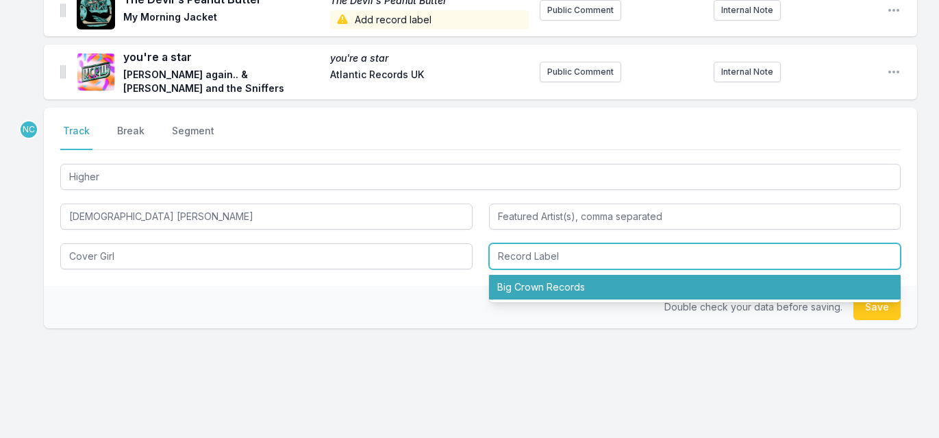
click at [519, 275] on li "Big Crown Records" at bounding box center [695, 287] width 412 height 25
type input "Big Crown Records"
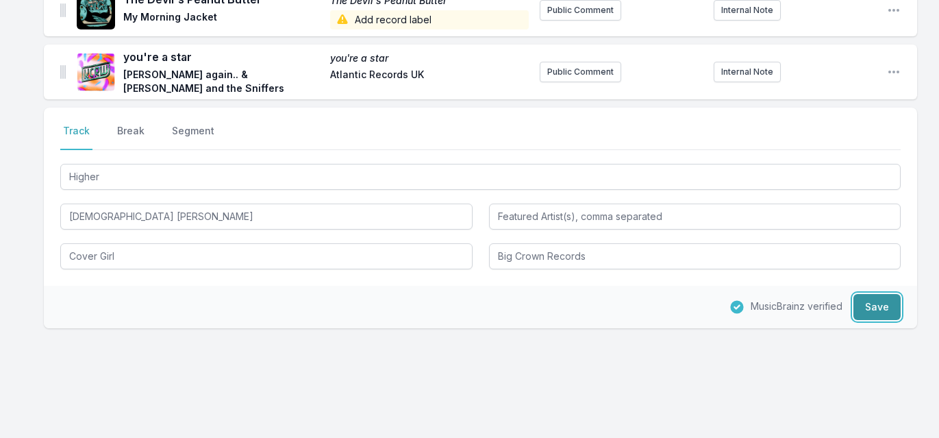
click at [873, 294] on button "Save" at bounding box center [876, 307] width 47 height 26
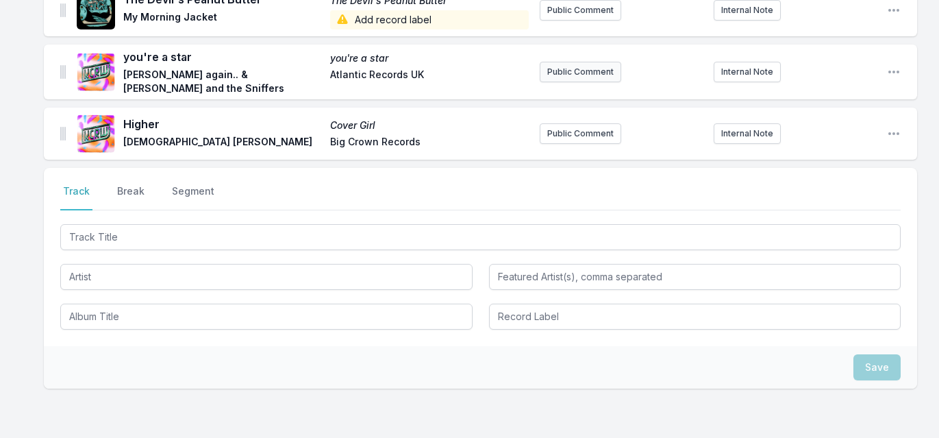
scroll to position [903, 0]
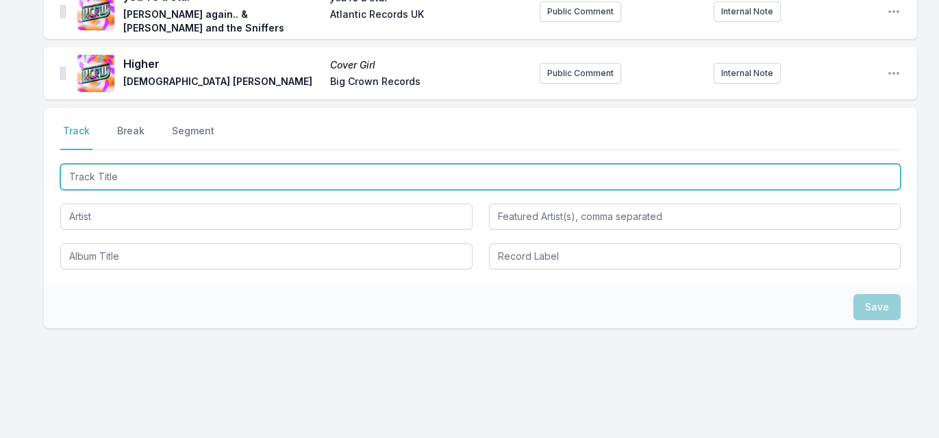
click at [357, 164] on input "Track Title" at bounding box center [480, 177] width 840 height 26
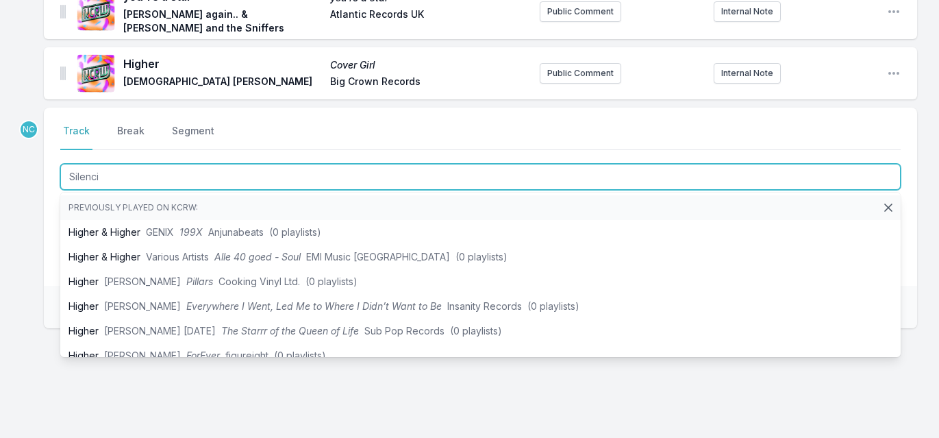
type input "Silencio"
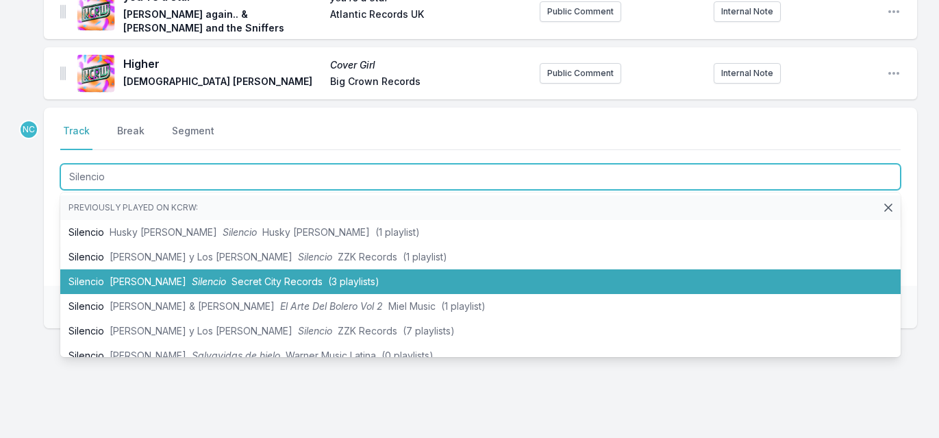
click at [322, 269] on li "Silencio [PERSON_NAME] Silencio Secret City Records (3 playlists)" at bounding box center [480, 281] width 840 height 25
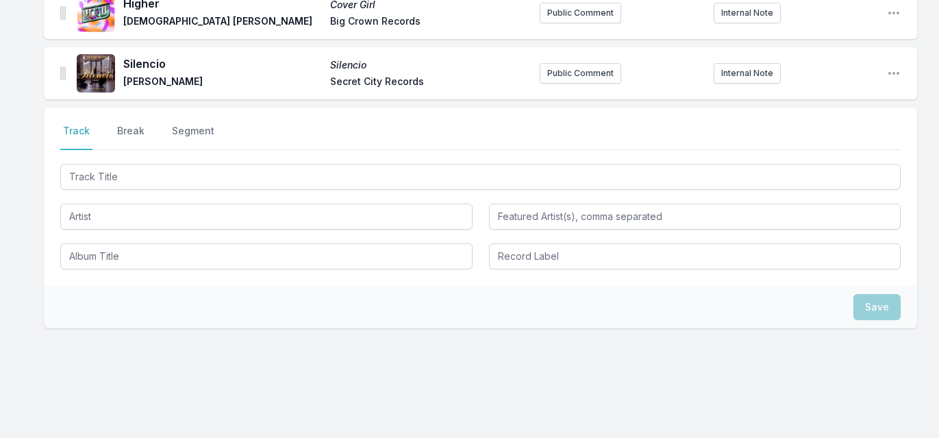
click at [892, 47] on div "[PERSON_NAME] [PERSON_NAME] Secret City Records Public Comment Internal Note Op…" at bounding box center [480, 73] width 873 height 52
click at [893, 72] on icon "Open playlist item options" at bounding box center [893, 73] width 11 height 3
click at [852, 88] on button "Edit Track Details" at bounding box center [823, 100] width 153 height 25
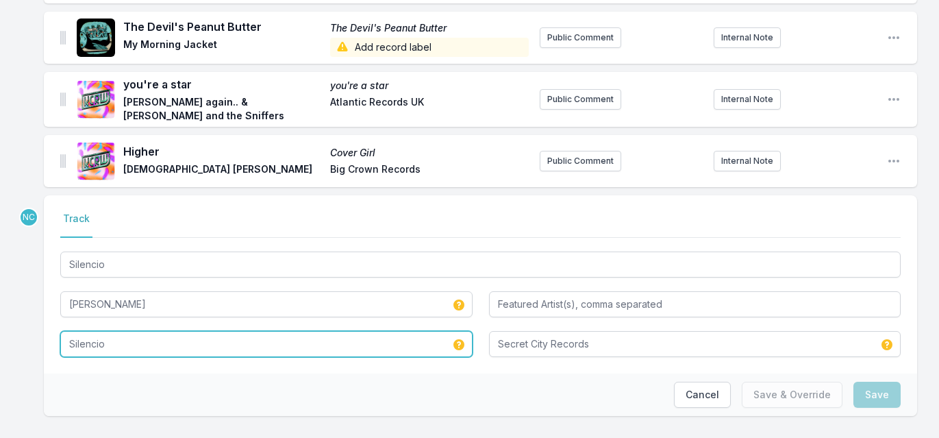
click at [294, 331] on div "Silencio" at bounding box center [266, 344] width 412 height 26
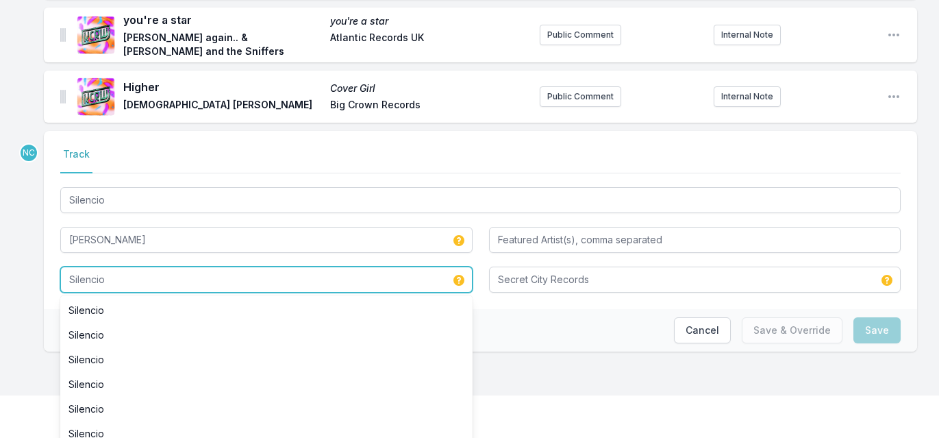
click at [294, 322] on li "Silencio" at bounding box center [266, 334] width 412 height 25
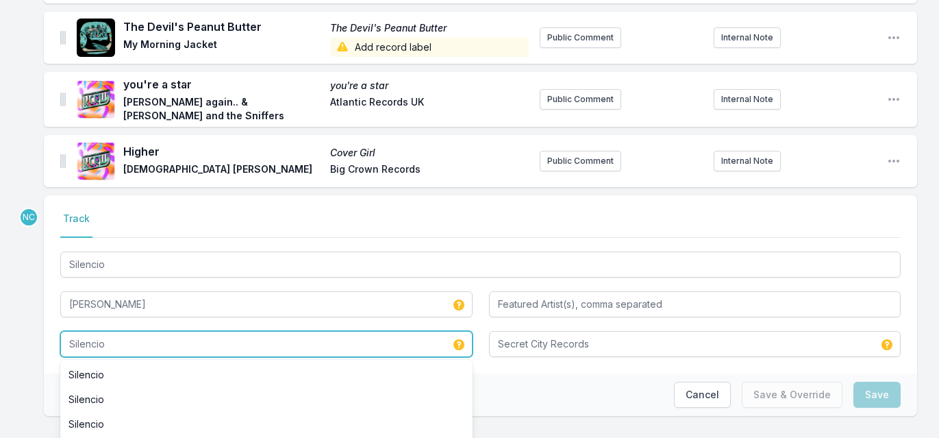
click at [294, 331] on input "Silencio" at bounding box center [266, 344] width 412 height 26
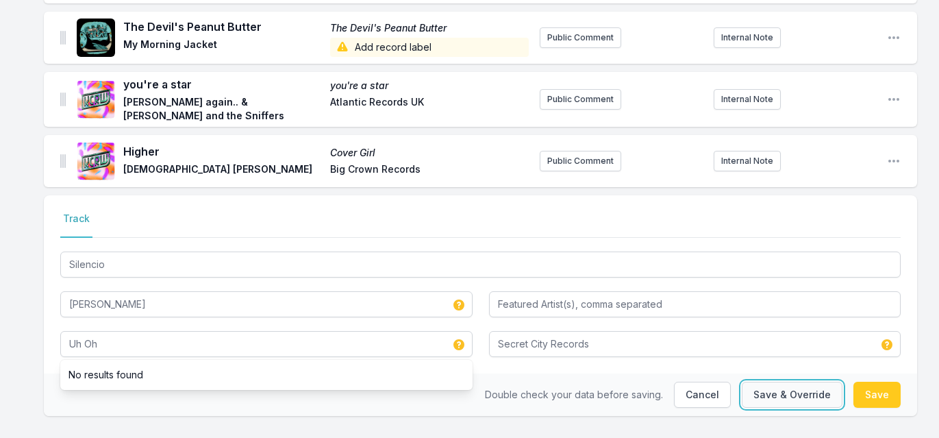
click at [787, 382] on button "Save & Override" at bounding box center [792, 394] width 101 height 26
type input "Silencio"
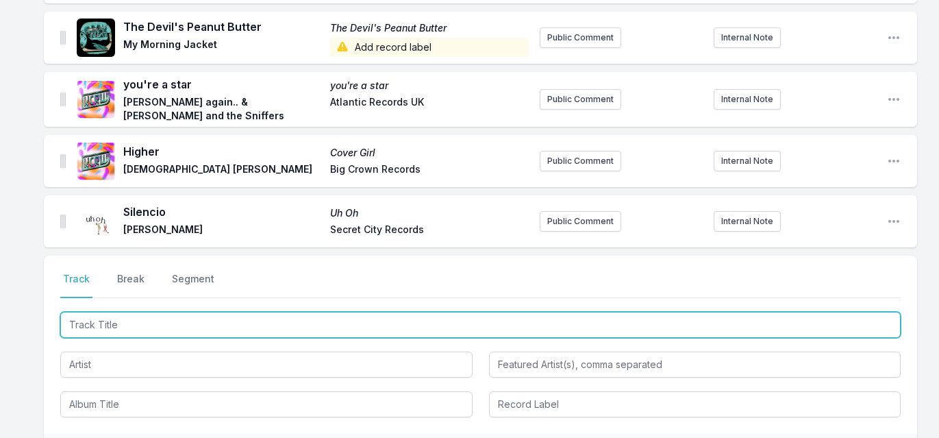
click at [156, 312] on input "Track Title" at bounding box center [480, 325] width 840 height 26
type input "Disarray"
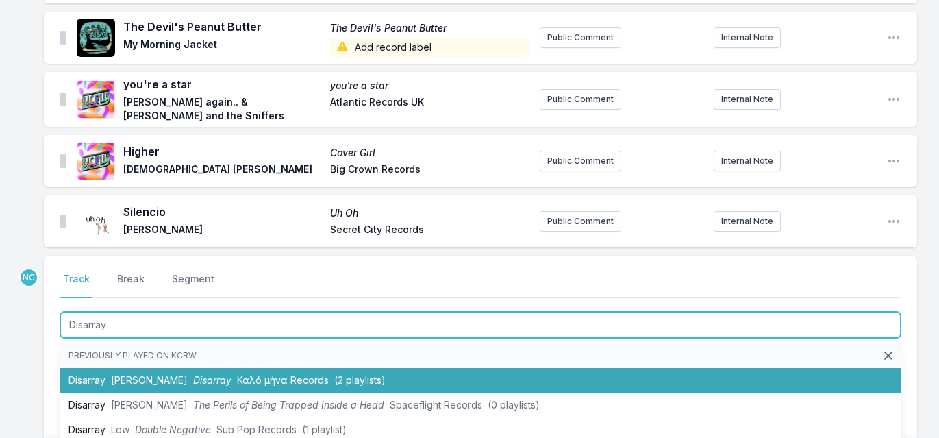
click at [147, 374] on span "[PERSON_NAME]" at bounding box center [149, 380] width 77 height 12
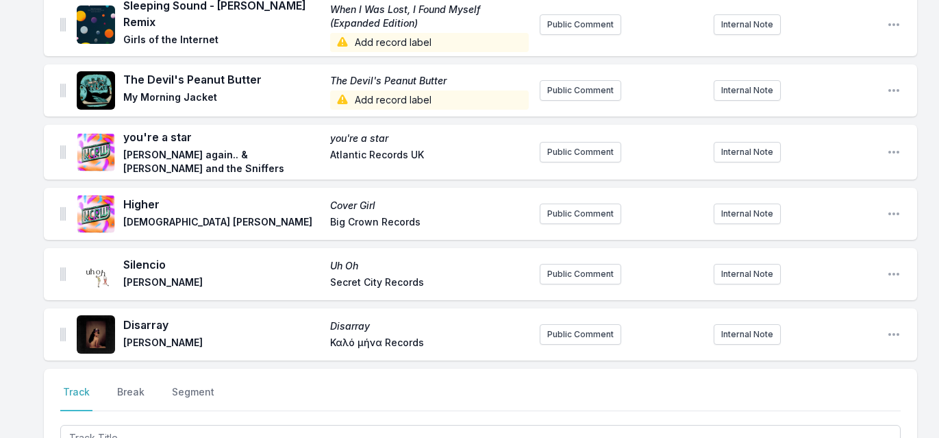
scroll to position [1024, 0]
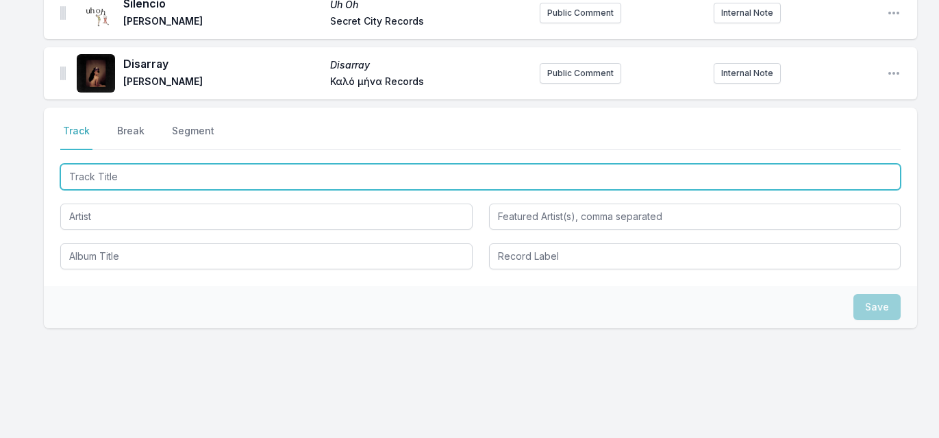
click at [180, 164] on input "Track Title" at bounding box center [480, 177] width 840 height 26
type input "Love is Everywhere"
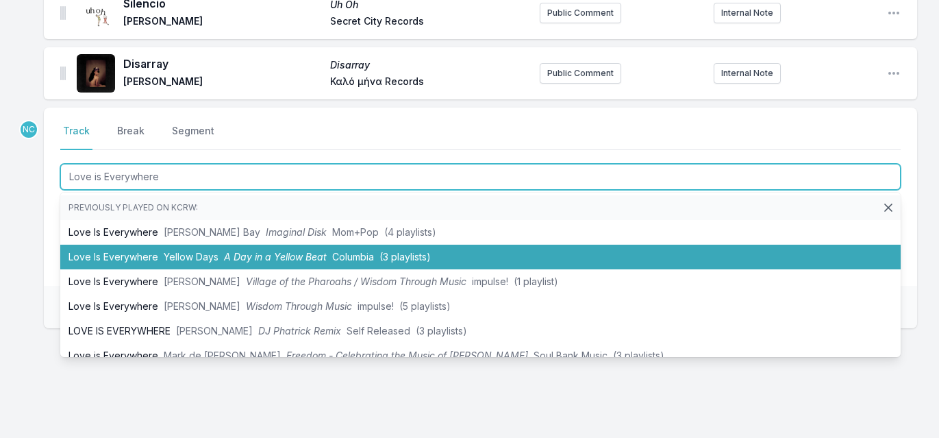
click at [168, 251] on span "Yellow Days" at bounding box center [191, 257] width 55 height 12
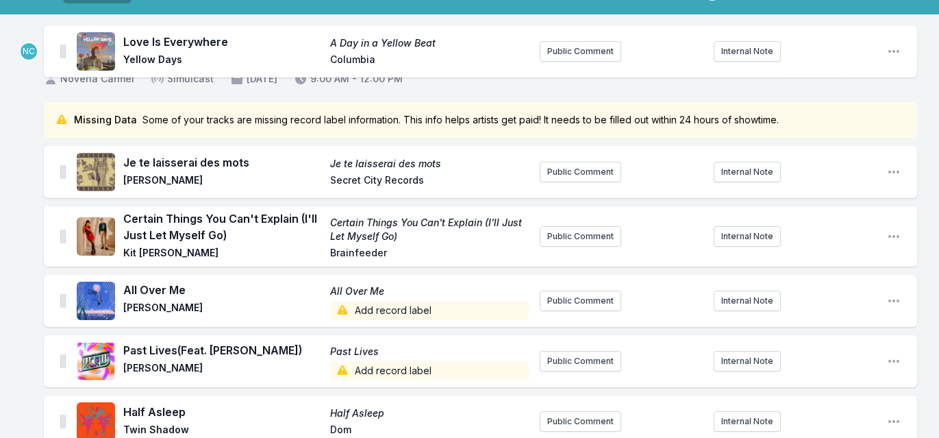
scroll to position [0, 0]
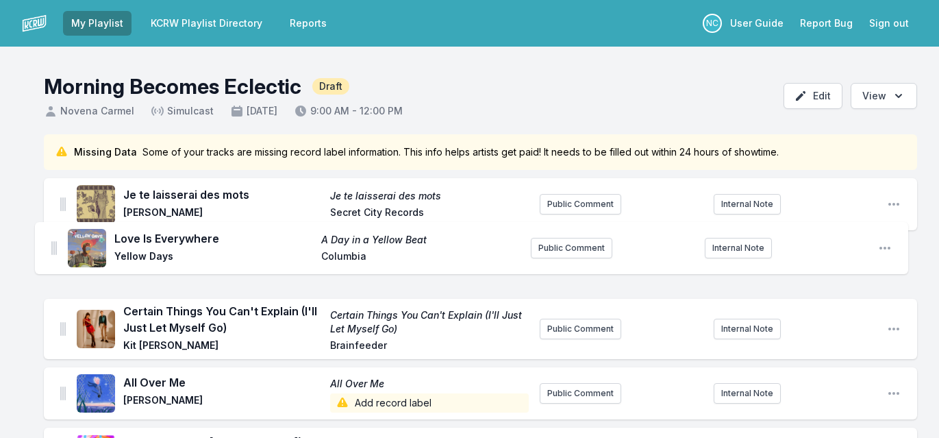
drag, startPoint x: 62, startPoint y: 50, endPoint x: 54, endPoint y: 242, distance: 192.6
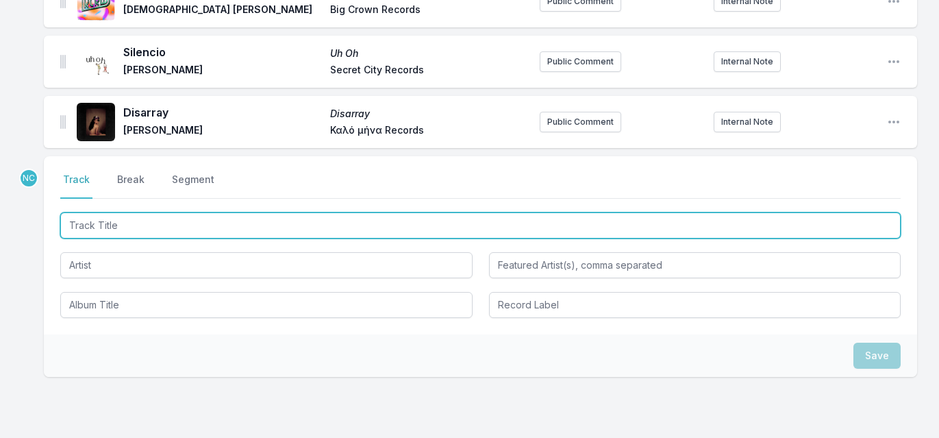
scroll to position [1084, 0]
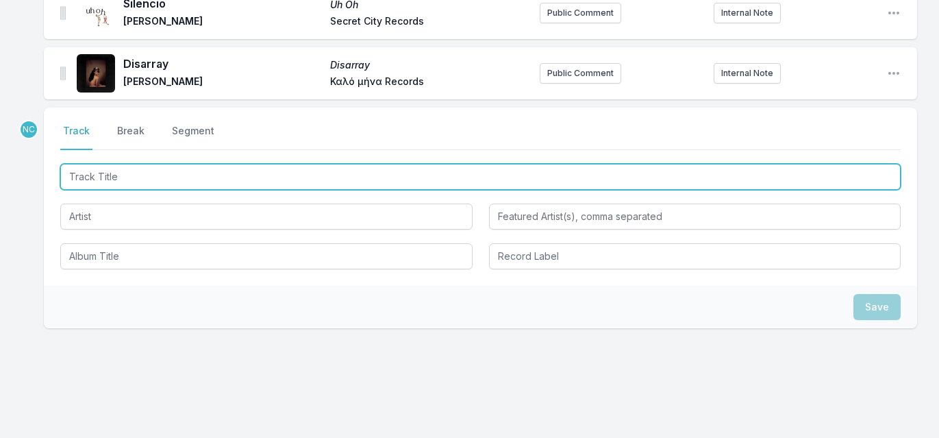
click at [179, 164] on input "Track Title" at bounding box center [480, 177] width 840 height 26
type input "a loose dust"
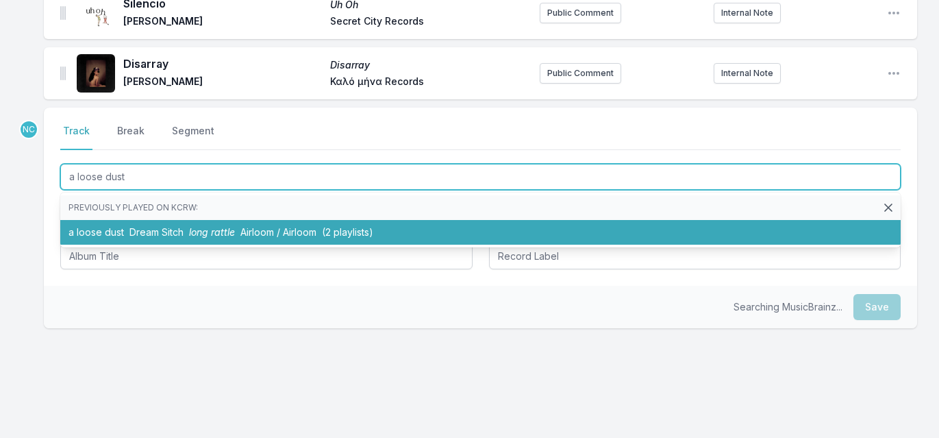
click at [159, 226] on span "Dream Sitch" at bounding box center [156, 232] width 54 height 12
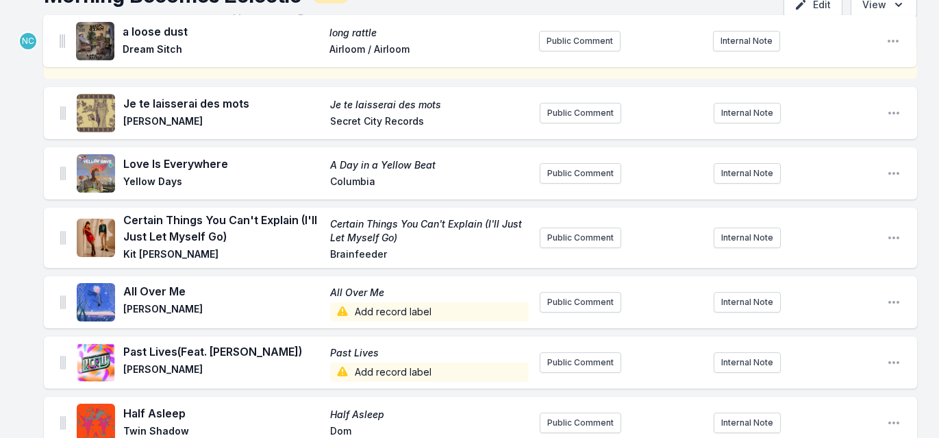
scroll to position [0, 0]
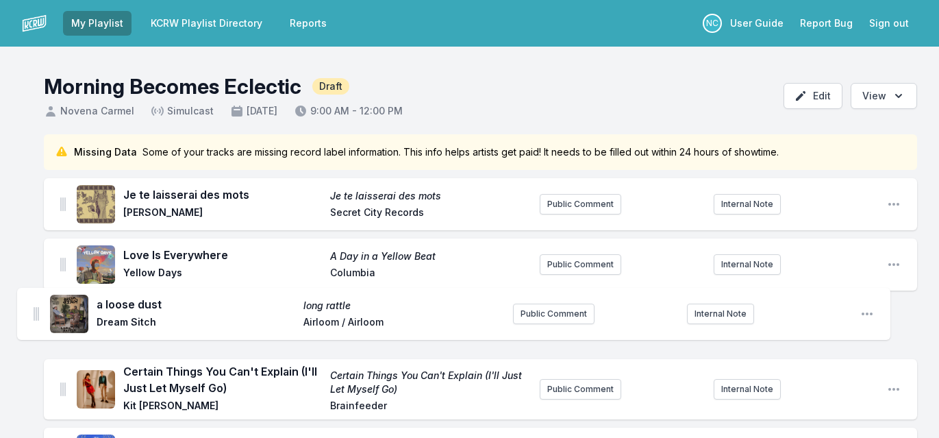
drag, startPoint x: 60, startPoint y: 51, endPoint x: 33, endPoint y: 307, distance: 257.5
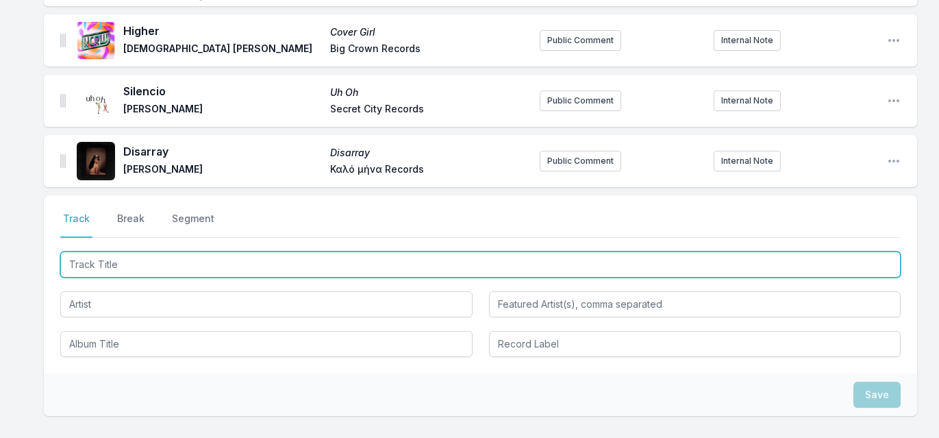
scroll to position [1144, 0]
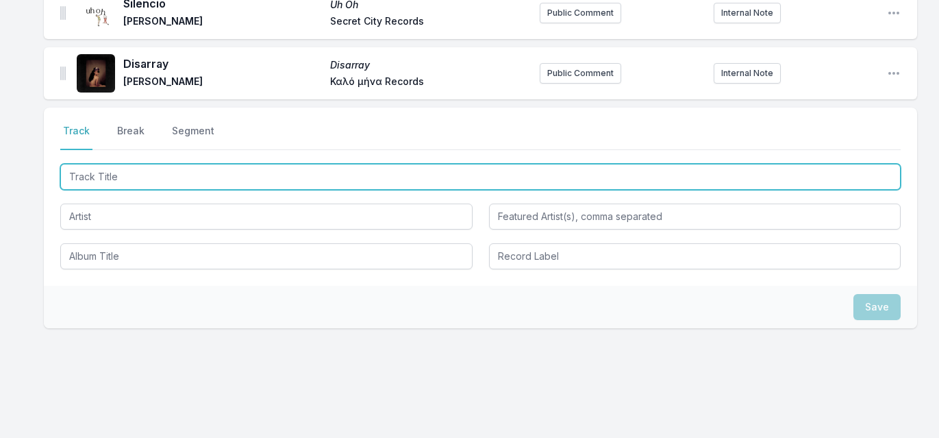
click at [117, 164] on input "Track Title" at bounding box center [480, 177] width 840 height 26
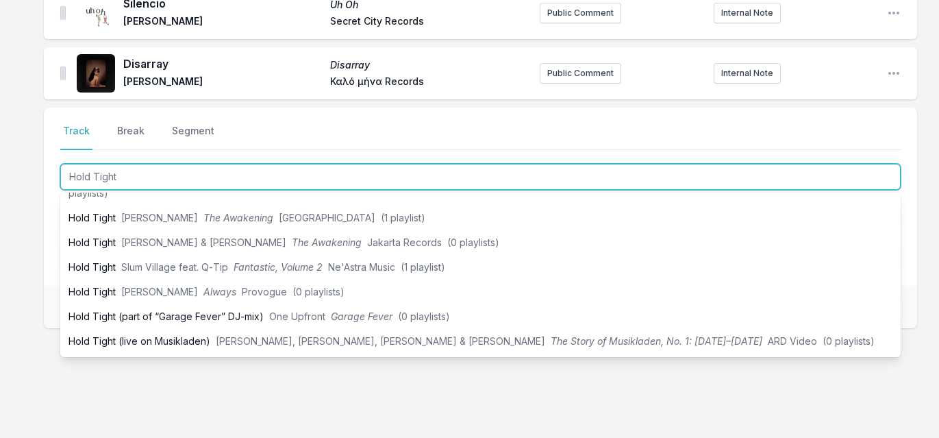
scroll to position [359, 0]
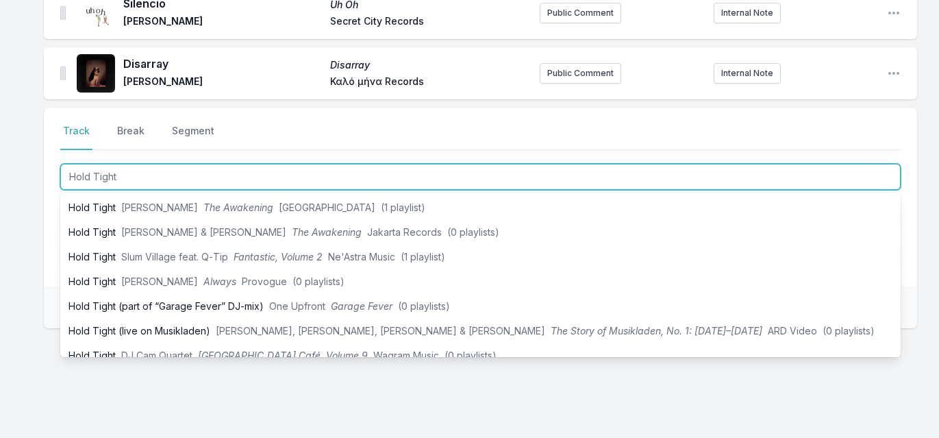
type input "Hold Tight"
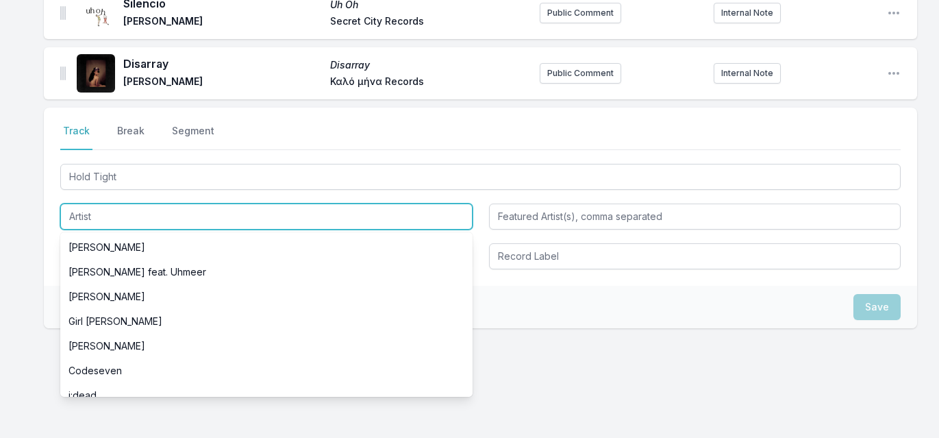
click at [86, 203] on input "Artist" at bounding box center [266, 216] width 412 height 26
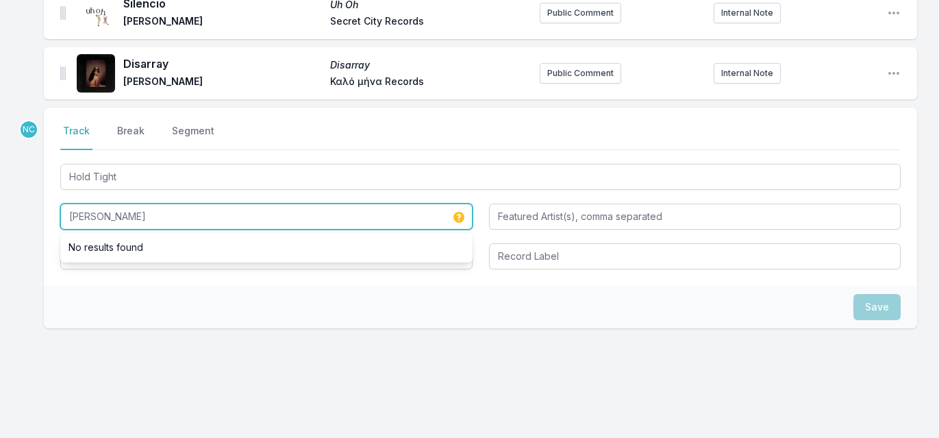
type input "[PERSON_NAME]"
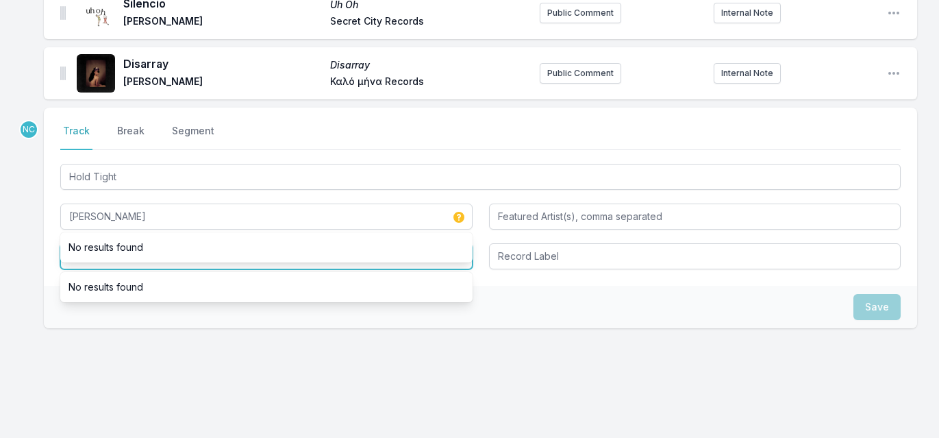
click at [84, 243] on input "Album Title" at bounding box center [266, 256] width 412 height 26
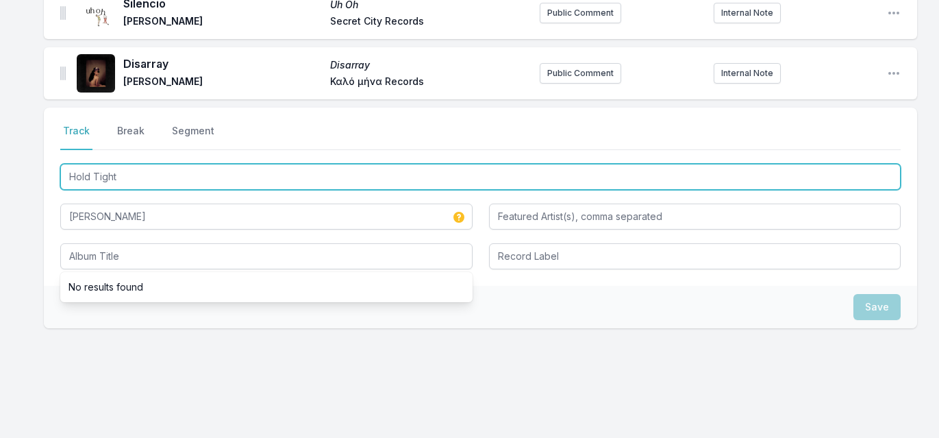
click at [104, 164] on input "Hold Tight" at bounding box center [480, 177] width 840 height 26
click at [103, 164] on input "Track Title" at bounding box center [480, 177] width 840 height 26
type input "Hold Tight"
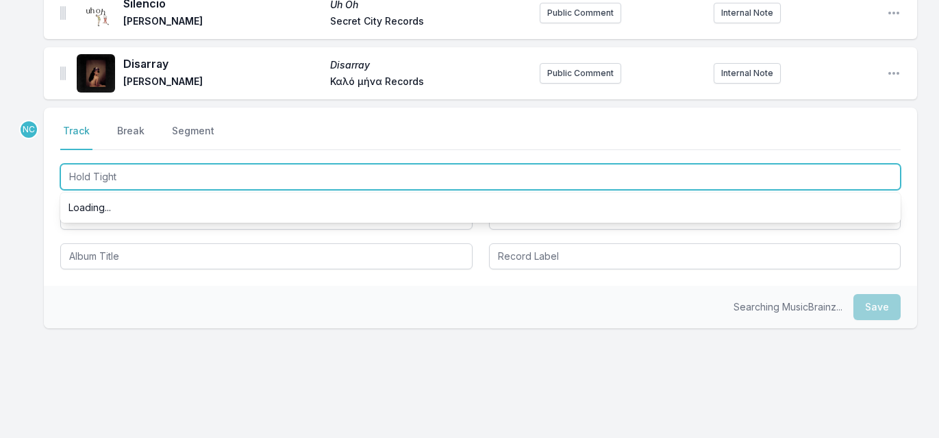
scroll to position [0, 0]
click at [103, 164] on input "Hold Tight" at bounding box center [480, 177] width 840 height 26
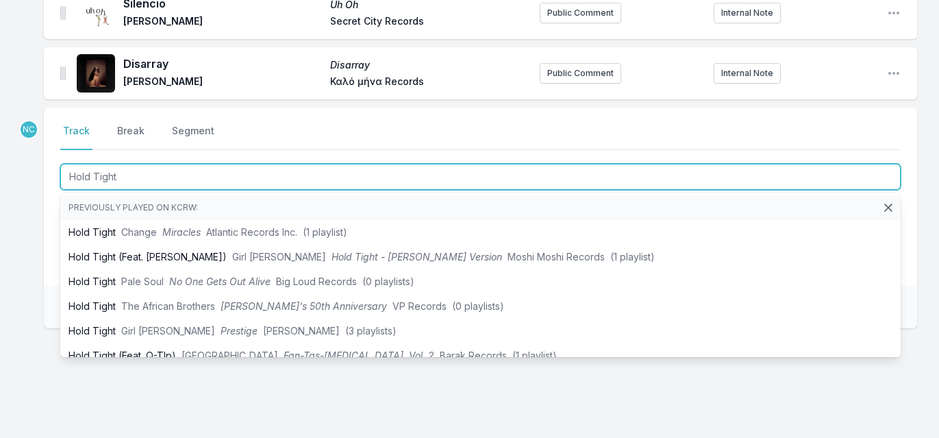
click at [103, 164] on input "Hold Tight" at bounding box center [480, 177] width 840 height 26
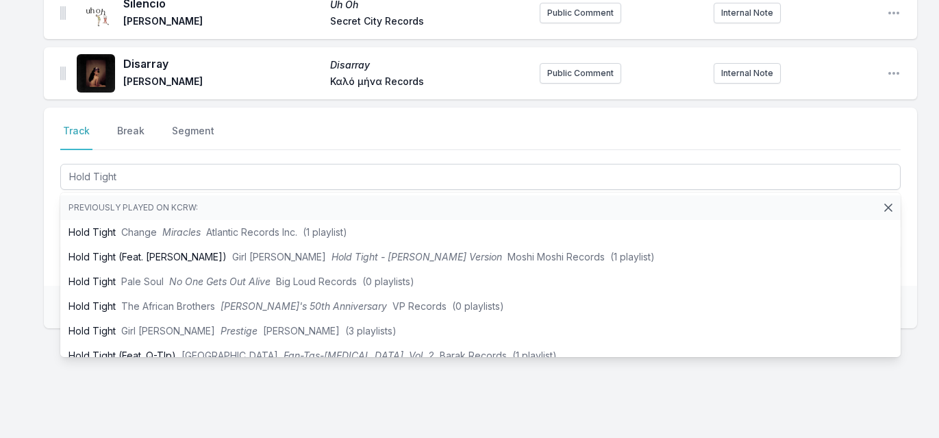
click at [71, 359] on div "Select a tab Track Break Segment Track Break Segment Hold Tight Previously play…" at bounding box center [480, 261] width 873 height 308
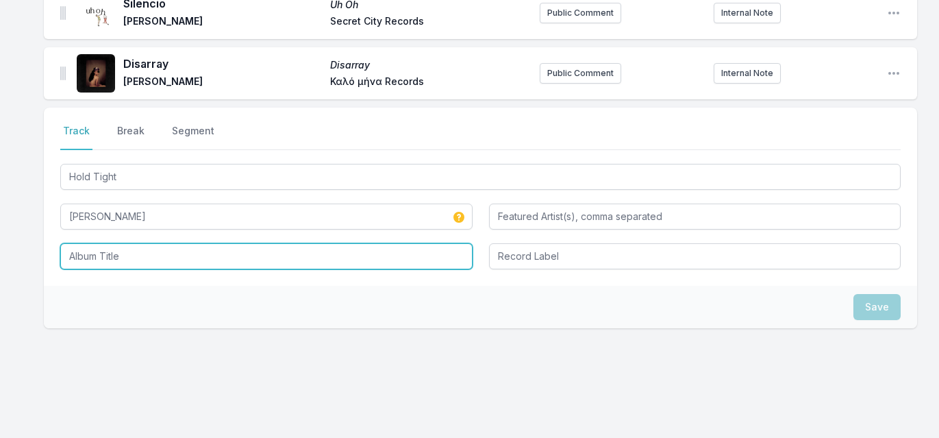
click at [105, 243] on input "Album Title" at bounding box center [266, 256] width 412 height 26
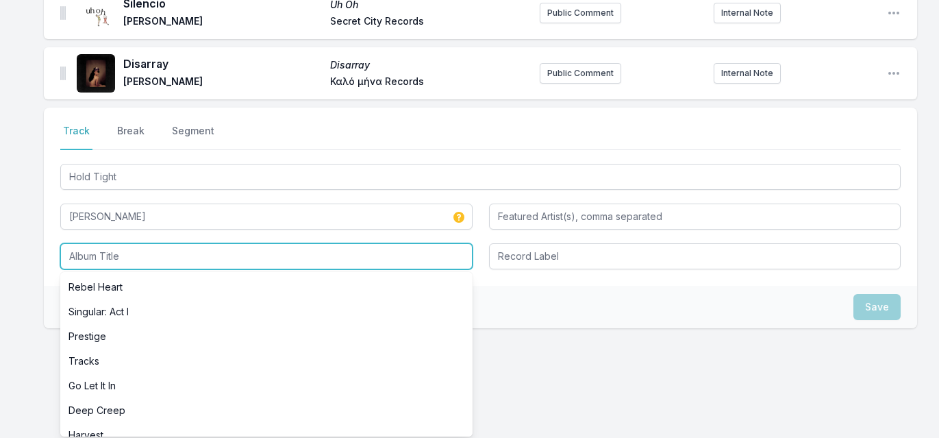
paste input "Hold Tight"
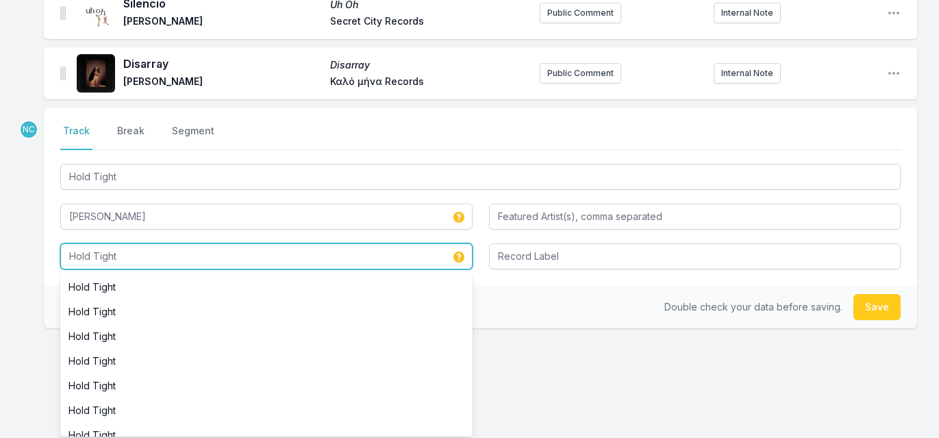
type input "Hold Tight"
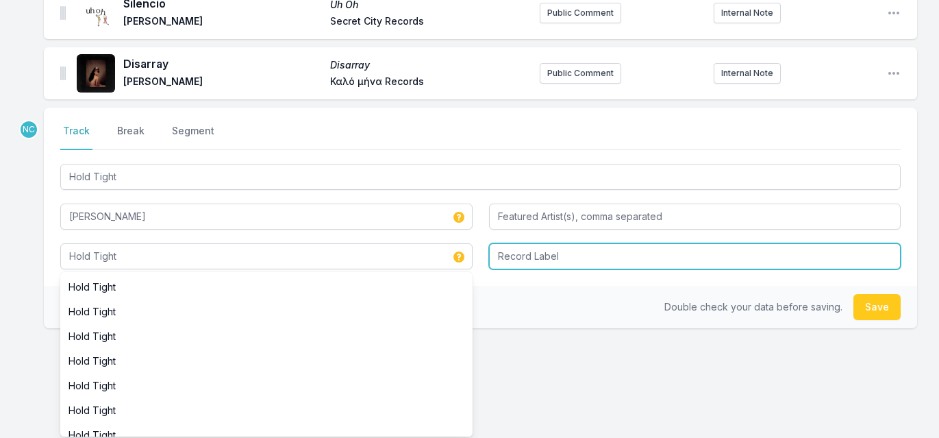
click at [577, 243] on input "Record Label" at bounding box center [695, 256] width 412 height 26
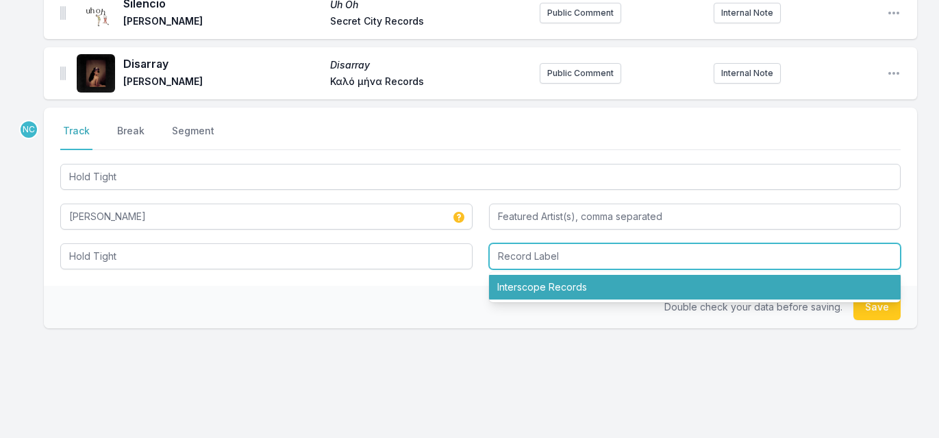
click at [557, 275] on li "Interscope Records" at bounding box center [695, 287] width 412 height 25
type input "Interscope Records"
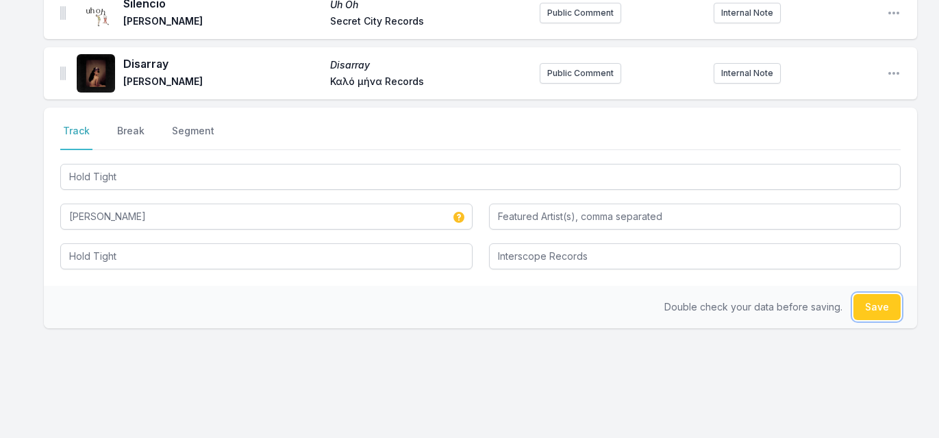
click at [881, 294] on button "Save" at bounding box center [876, 307] width 47 height 26
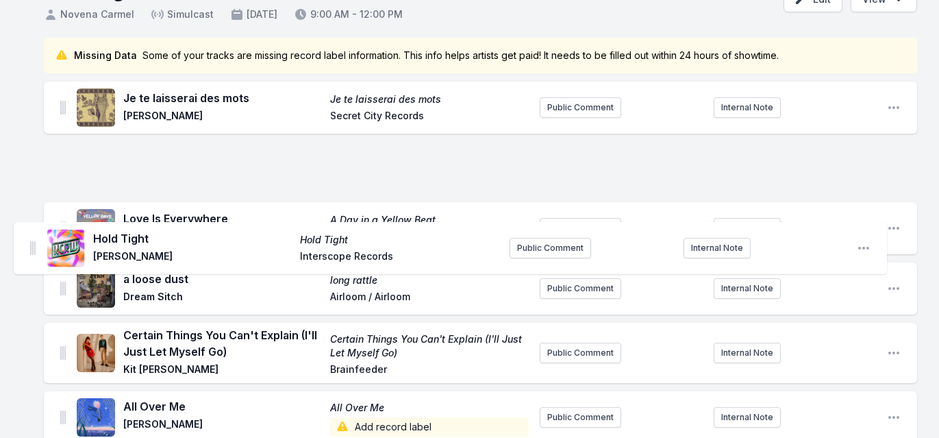
scroll to position [150, 0]
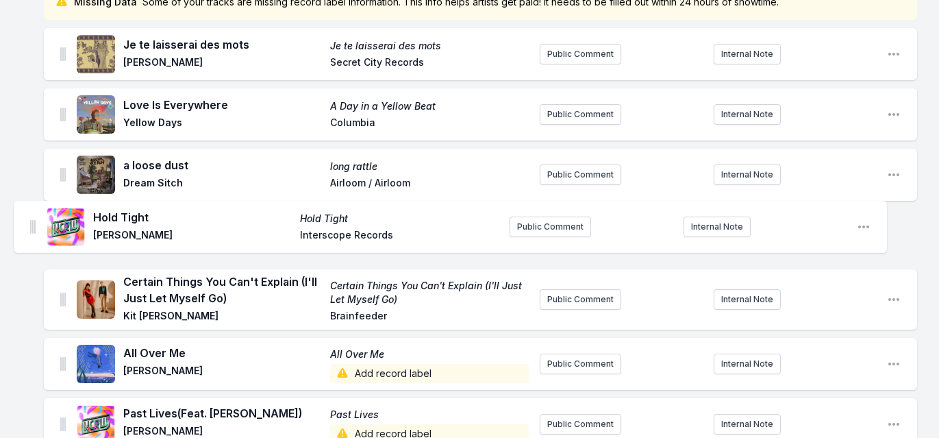
drag, startPoint x: 64, startPoint y: 48, endPoint x: 34, endPoint y: 218, distance: 173.1
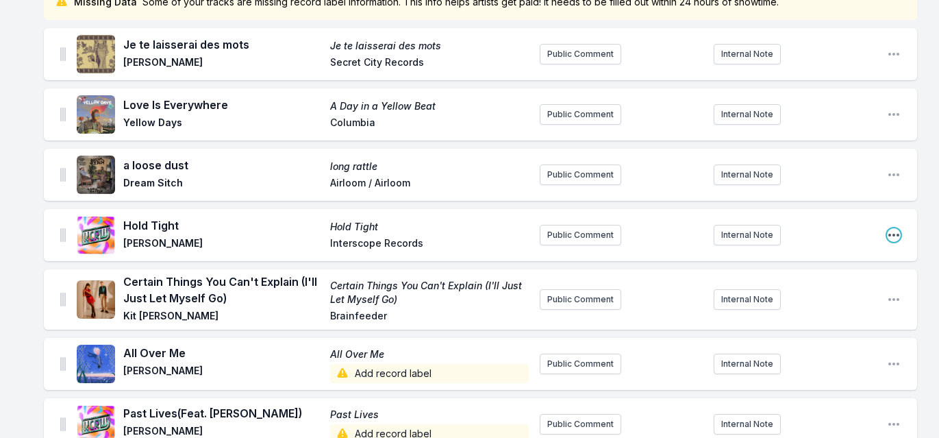
click at [891, 237] on icon "Open playlist item options" at bounding box center [894, 235] width 14 height 14
click at [846, 264] on button "Edit Track Details" at bounding box center [823, 262] width 153 height 25
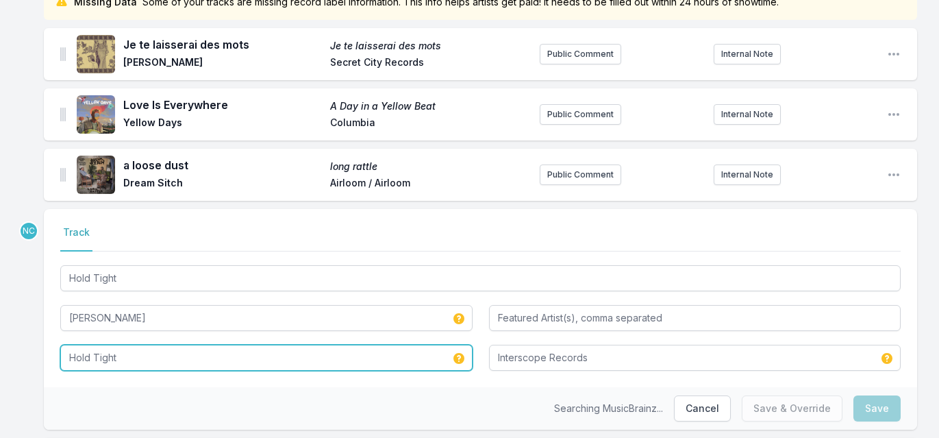
click at [136, 366] on input "Hold Tight" at bounding box center [266, 357] width 412 height 26
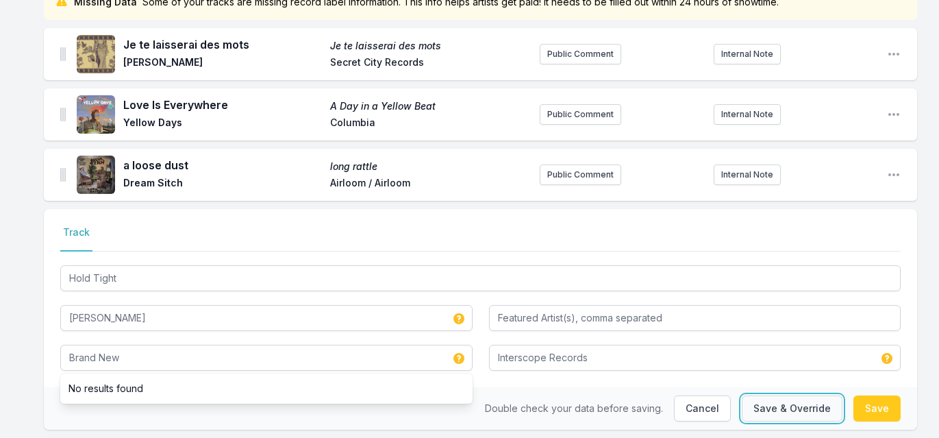
click at [800, 407] on button "Save & Override" at bounding box center [792, 408] width 101 height 26
type input "Hold Tight"
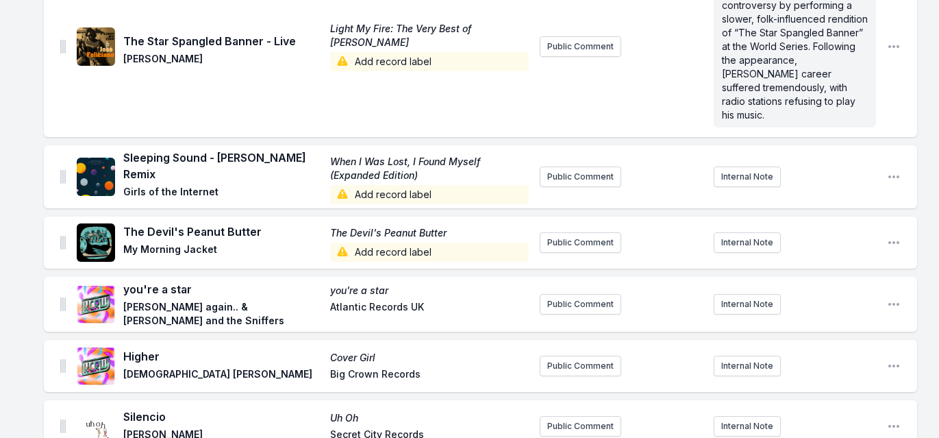
scroll to position [1138, 0]
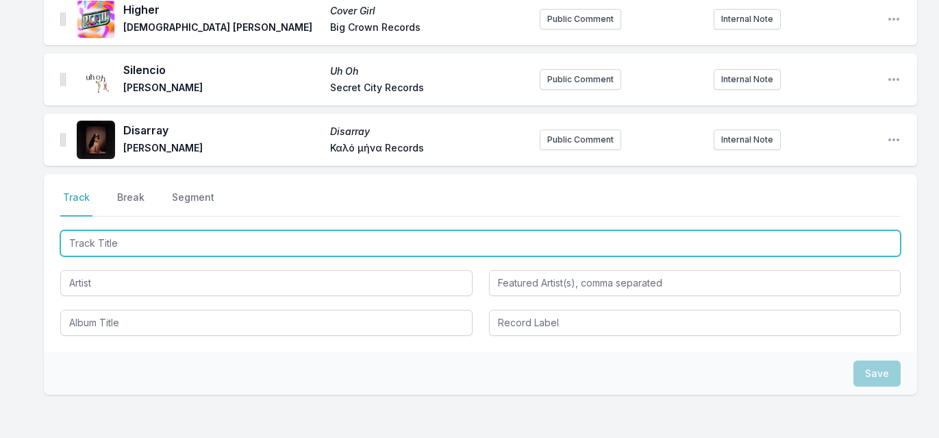
click at [195, 230] on input "Track Title" at bounding box center [480, 243] width 840 height 26
paste input "Waking Up (feat [PERSON_NAME]) (Free Love Remix)"
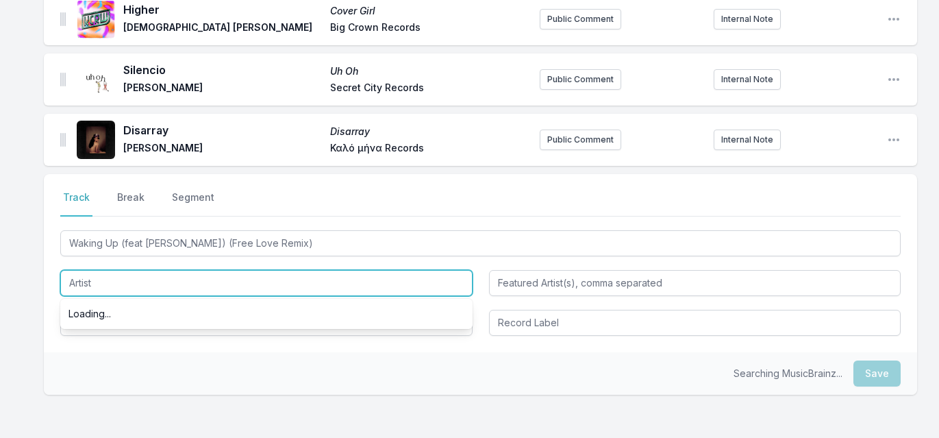
click at [171, 270] on input "Artist" at bounding box center [266, 283] width 412 height 26
type input "Waking Up"
type input "[PERSON_NAME]"
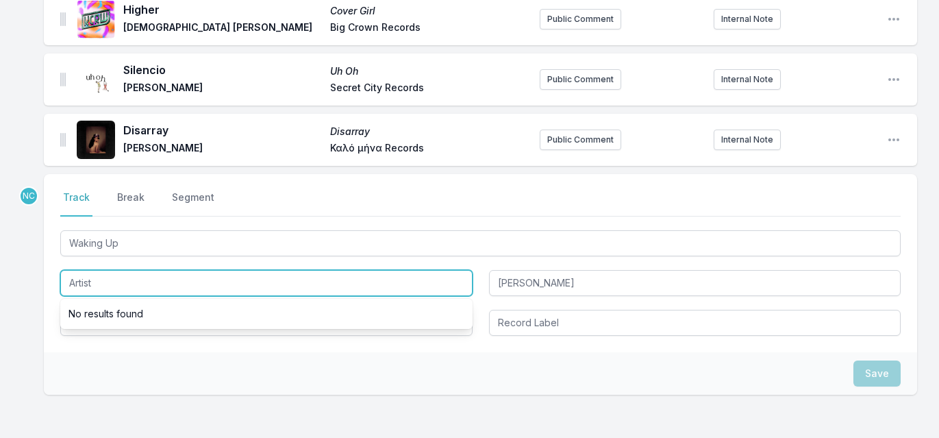
click at [171, 270] on input "Artist" at bounding box center [266, 283] width 412 height 26
type input "[PERSON_NAME]"
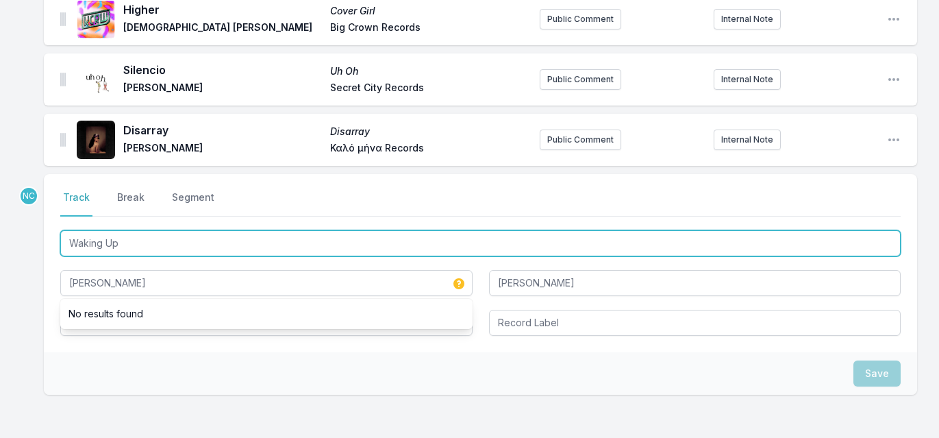
click at [199, 230] on input "Waking Up" at bounding box center [480, 243] width 840 height 26
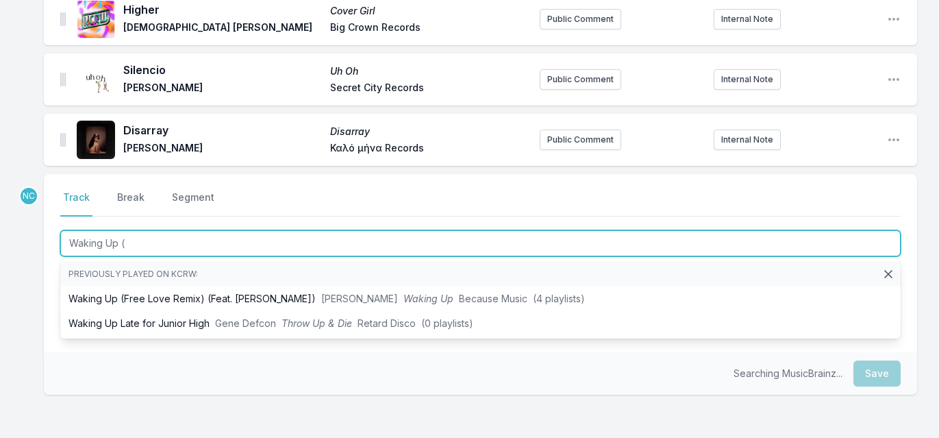
type input "Waking Up (r"
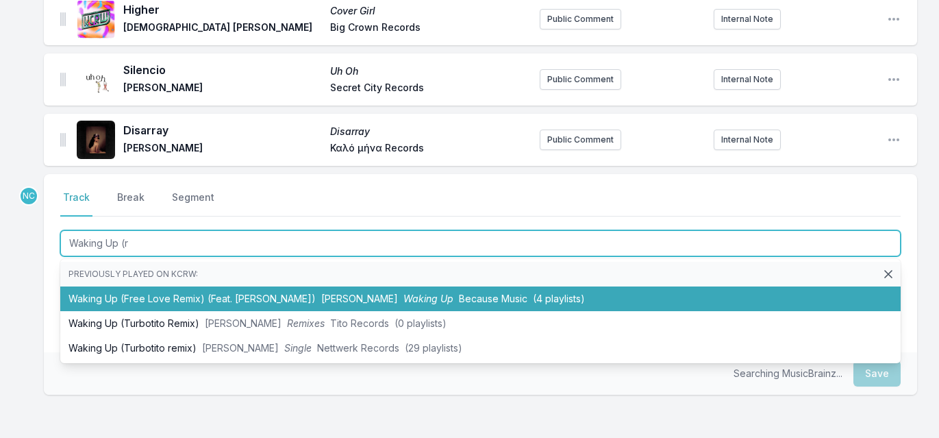
click at [168, 286] on li "Waking Up (Free Love Remix) (Feat. [PERSON_NAME]) [PERSON_NAME] Waking Up Becau…" at bounding box center [480, 298] width 840 height 25
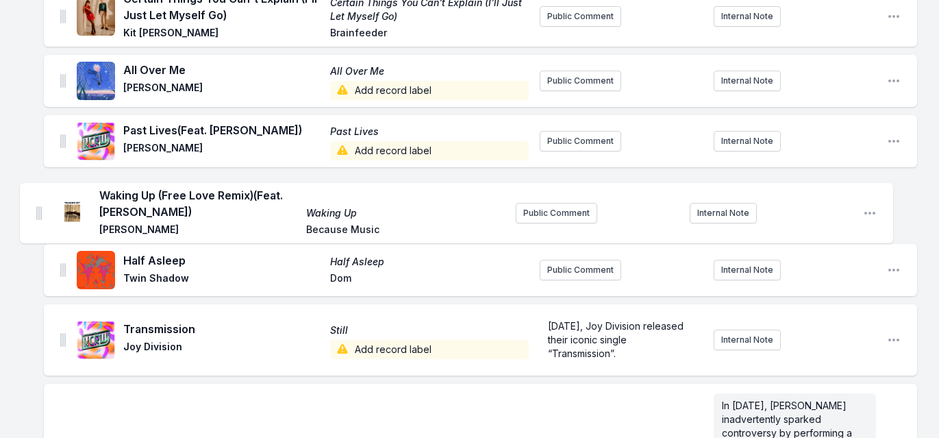
scroll to position [318, 0]
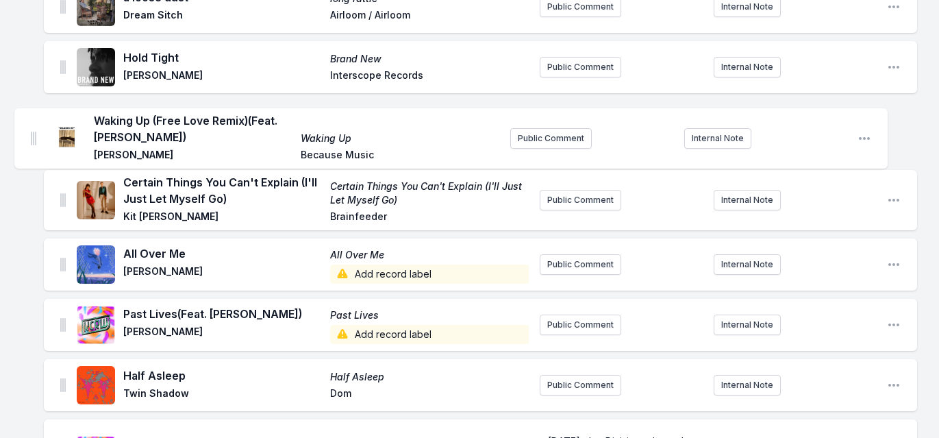
drag, startPoint x: 62, startPoint y: 114, endPoint x: 33, endPoint y: 127, distance: 31.6
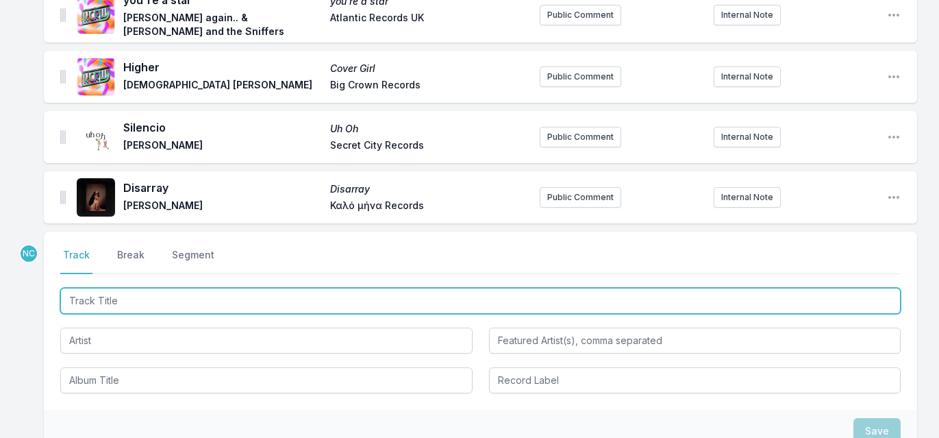
scroll to position [1273, 0]
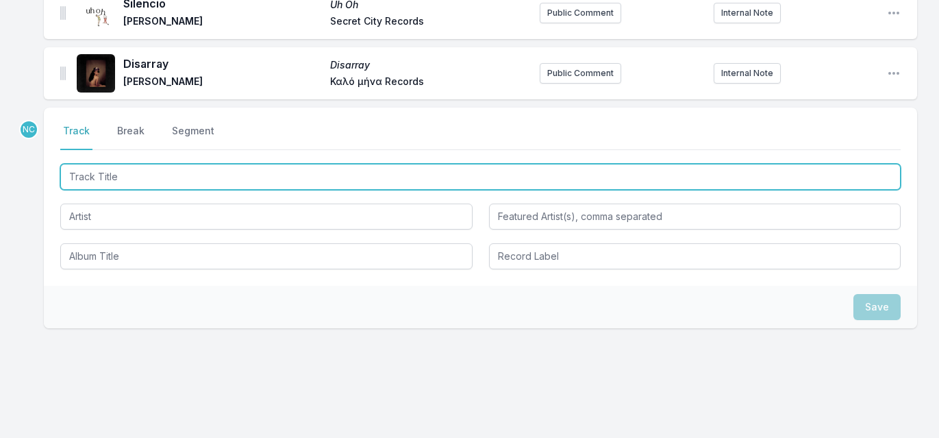
click at [236, 164] on input "Track Title" at bounding box center [480, 177] width 840 height 26
type input "O"
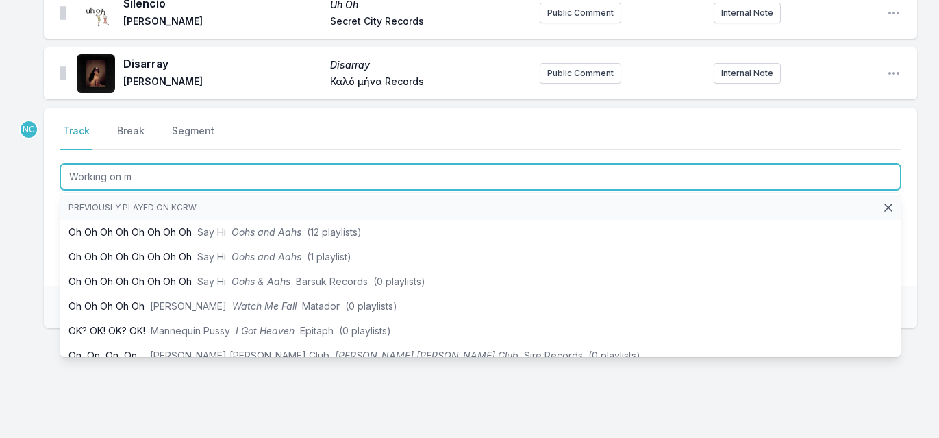
type input "Working on me"
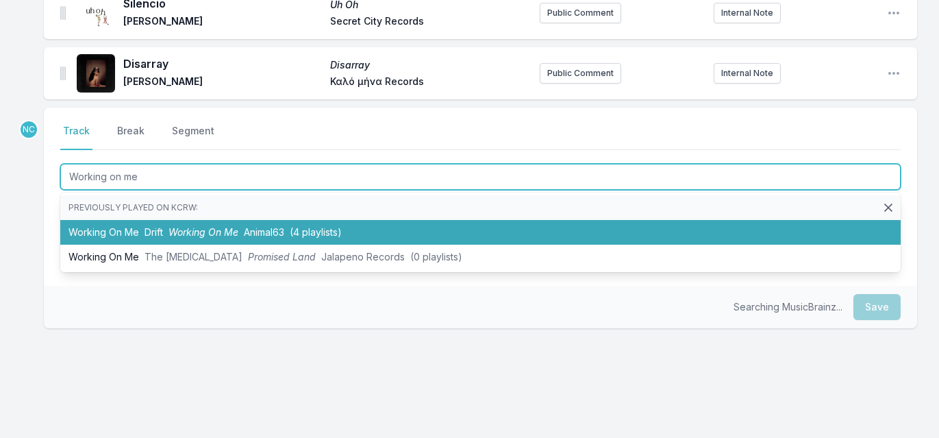
click at [186, 226] on span "Working On Me" at bounding box center [203, 232] width 70 height 12
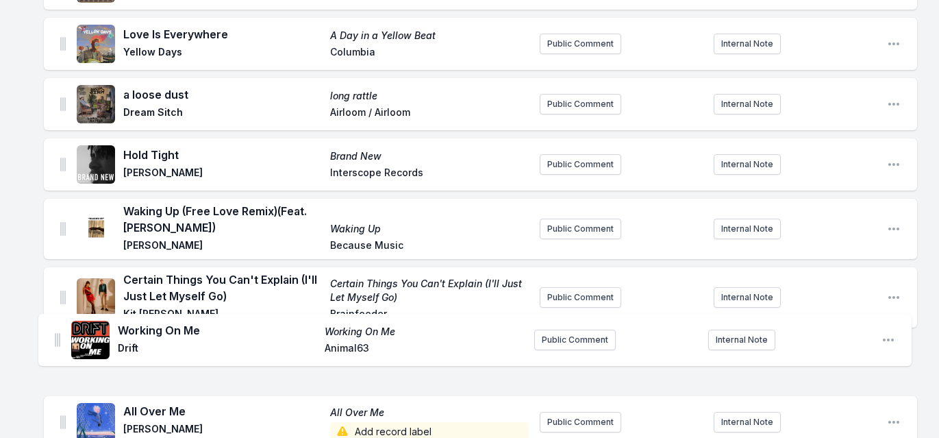
scroll to position [225, 0]
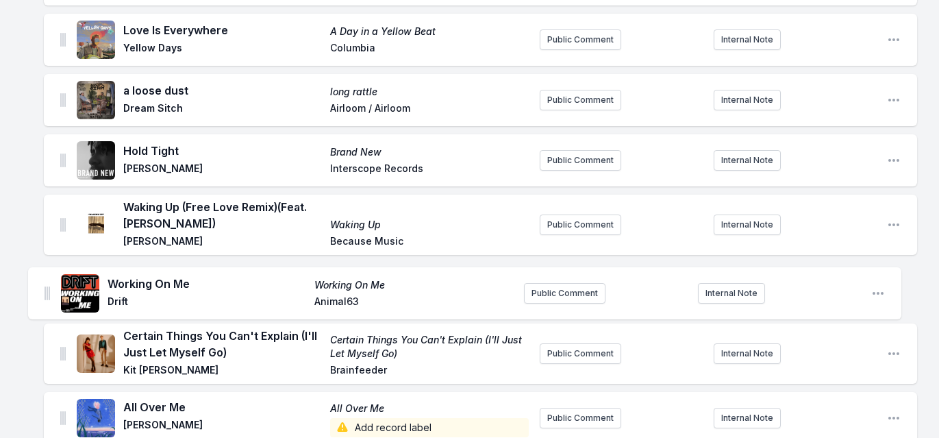
drag, startPoint x: 63, startPoint y: 49, endPoint x: 48, endPoint y: 286, distance: 237.4
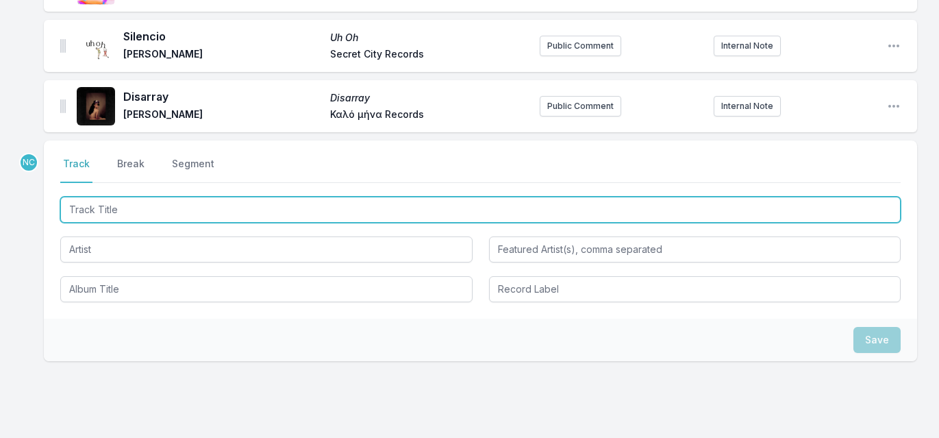
scroll to position [1333, 0]
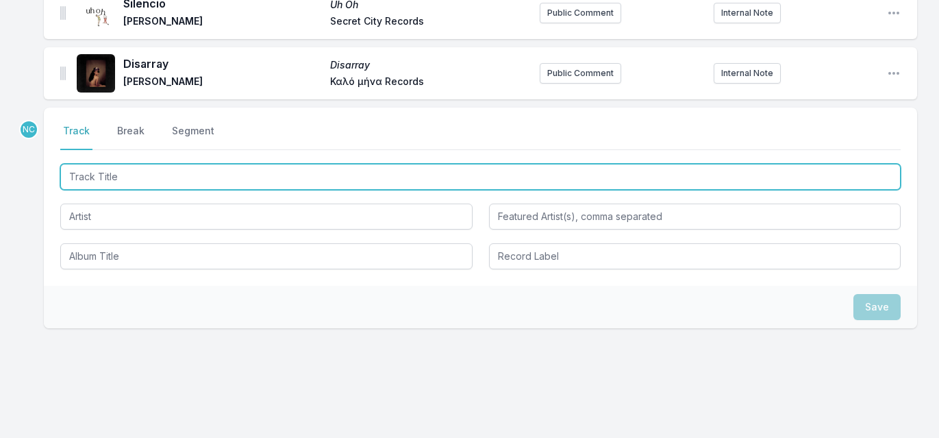
click at [205, 164] on input "Track Title" at bounding box center [480, 177] width 840 height 26
type input "Ouda"
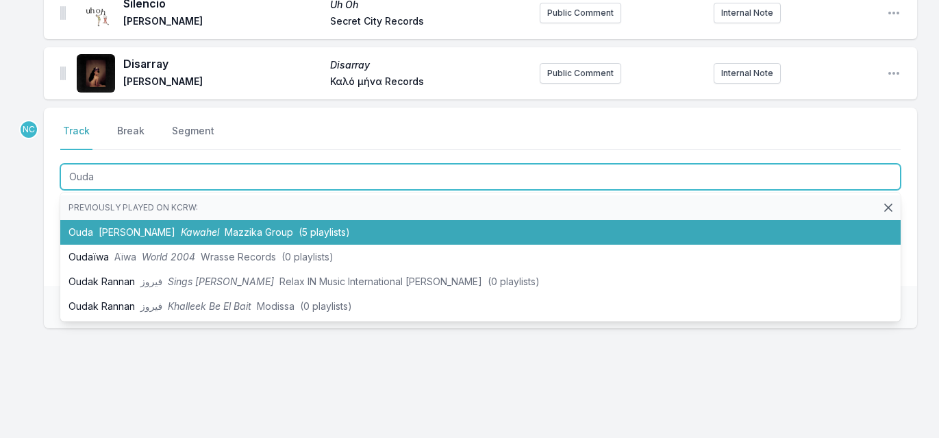
click at [185, 226] on span "Kawahel" at bounding box center [200, 232] width 38 height 12
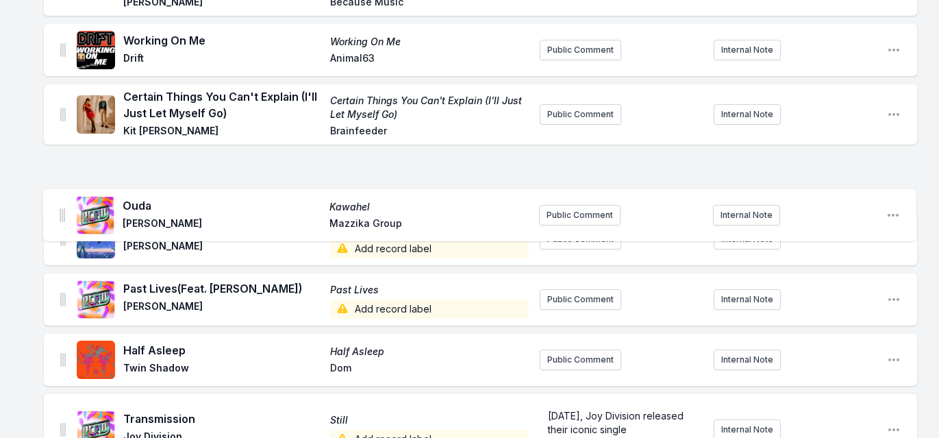
scroll to position [410, 0]
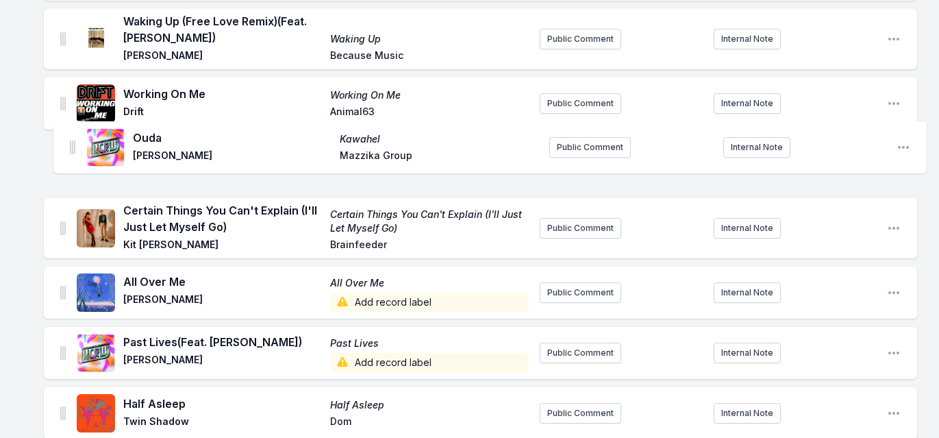
drag, startPoint x: 61, startPoint y: 128, endPoint x: 71, endPoint y: 142, distance: 17.1
click at [71, 142] on ul "Je te laisserai des mots Je te laisserai des mots [PERSON_NAME] Secret City Rec…" at bounding box center [480, 425] width 873 height 1315
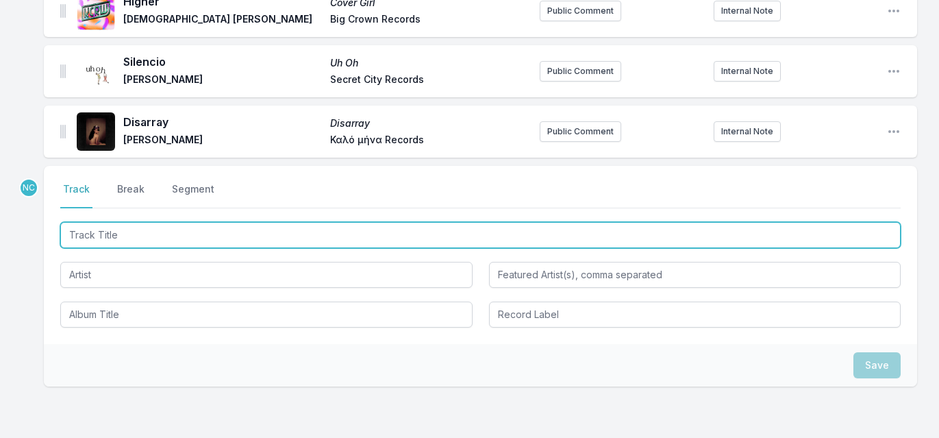
scroll to position [1393, 0]
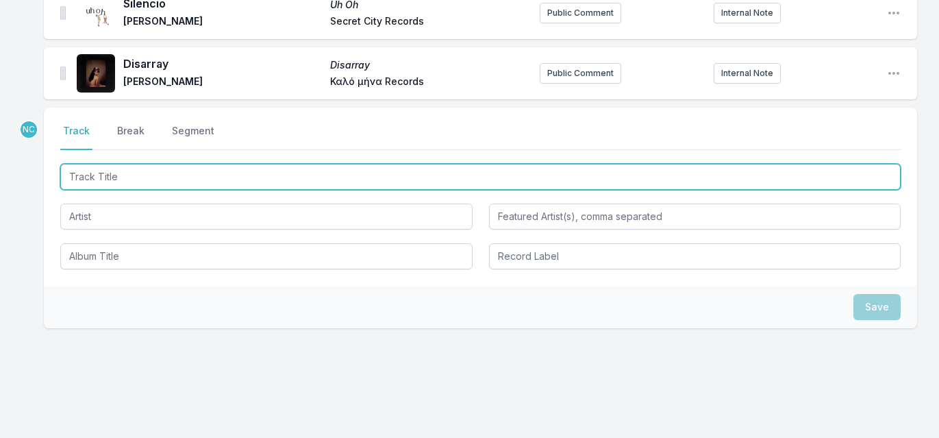
click at [250, 164] on input "Track Title" at bounding box center [480, 177] width 840 height 26
type input "Turn it Around"
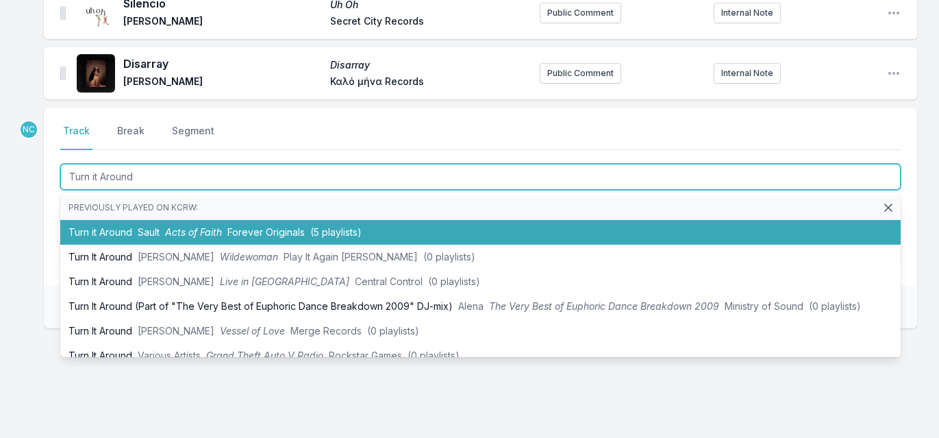
click at [229, 220] on li "Turn it Around Sault Acts of Faith Forever Originals (5 playlists)" at bounding box center [480, 232] width 840 height 25
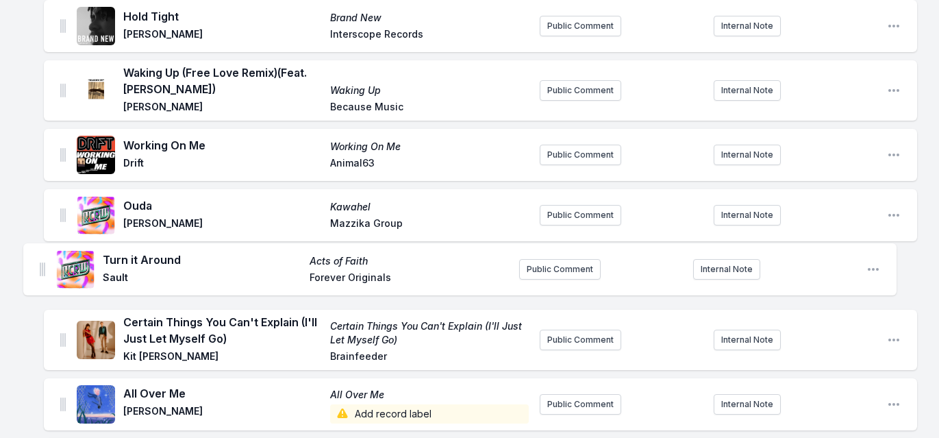
scroll to position [359, 0]
drag, startPoint x: 62, startPoint y: 47, endPoint x: 42, endPoint y: 261, distance: 214.6
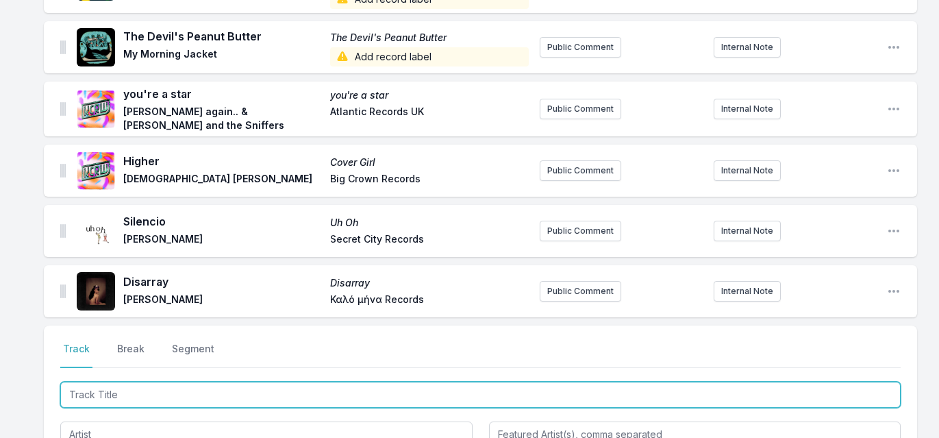
scroll to position [1454, 0]
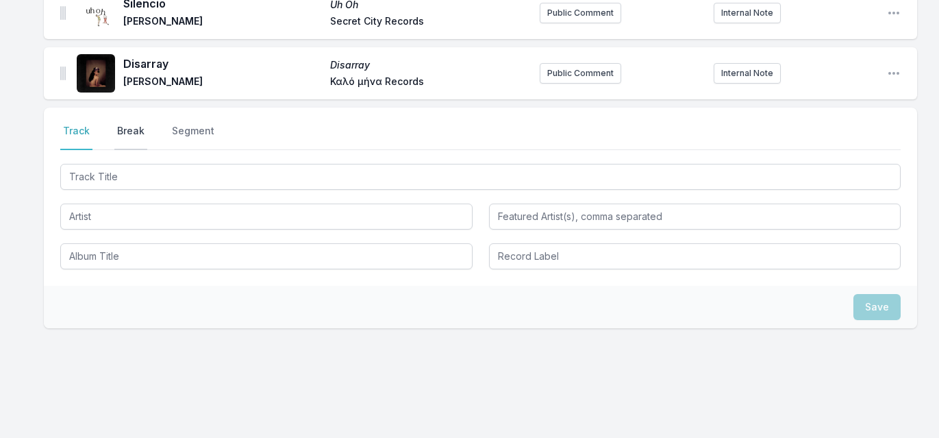
click at [134, 124] on button "Break" at bounding box center [130, 137] width 33 height 26
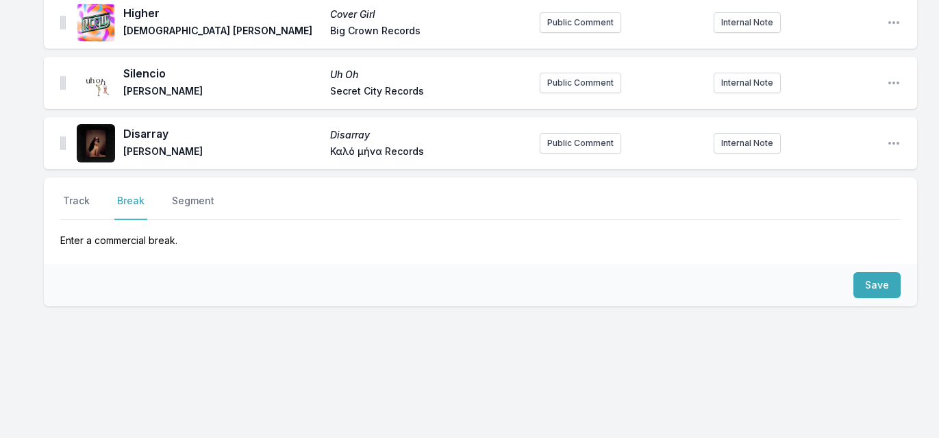
scroll to position [1362, 0]
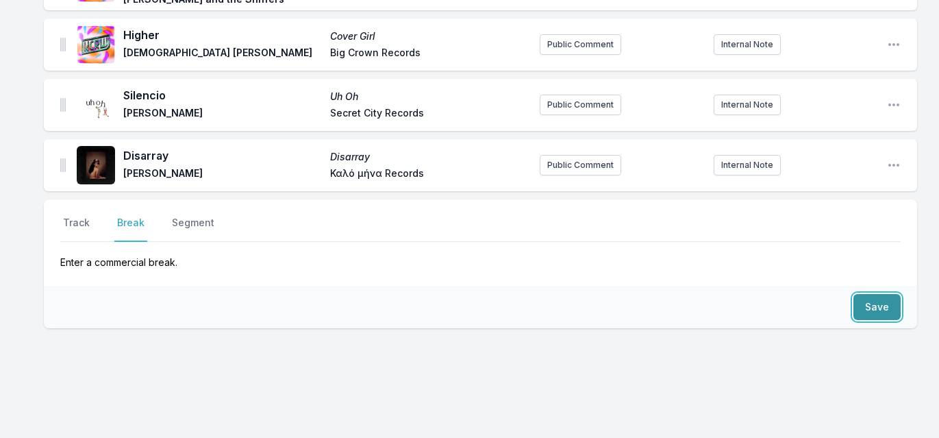
click at [890, 294] on button "Save" at bounding box center [876, 307] width 47 height 26
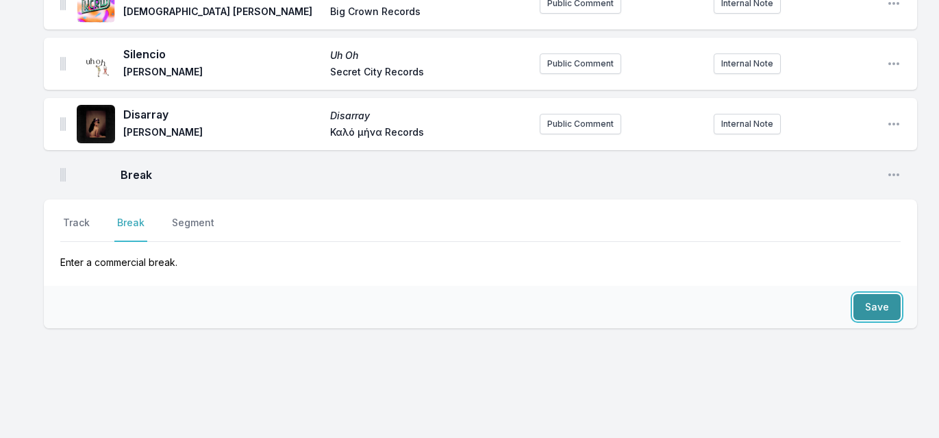
click at [890, 294] on button "Save" at bounding box center [876, 307] width 47 height 26
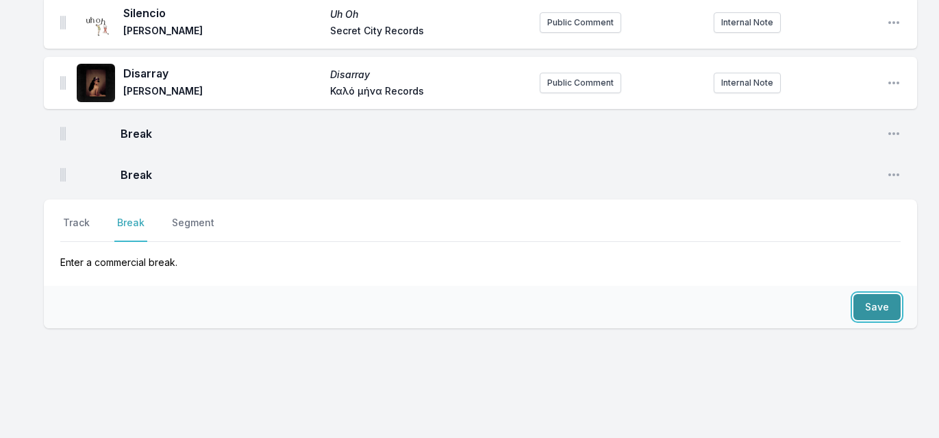
click at [890, 294] on button "Save" at bounding box center [876, 307] width 47 height 26
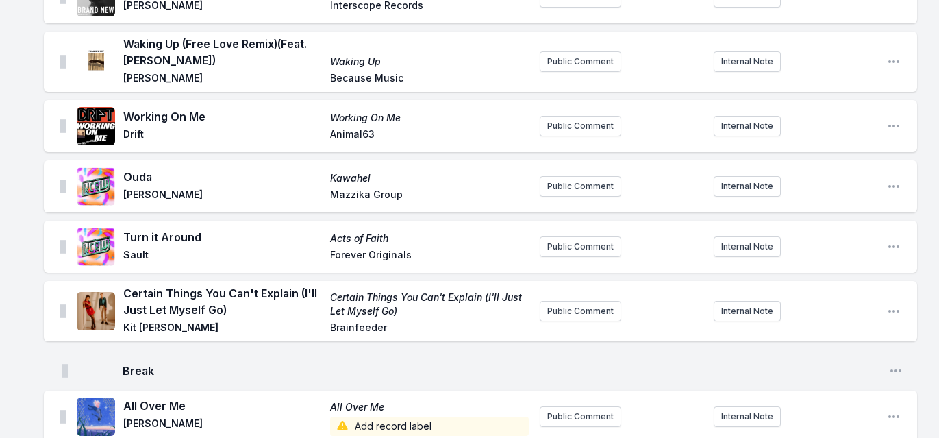
scroll to position [401, 0]
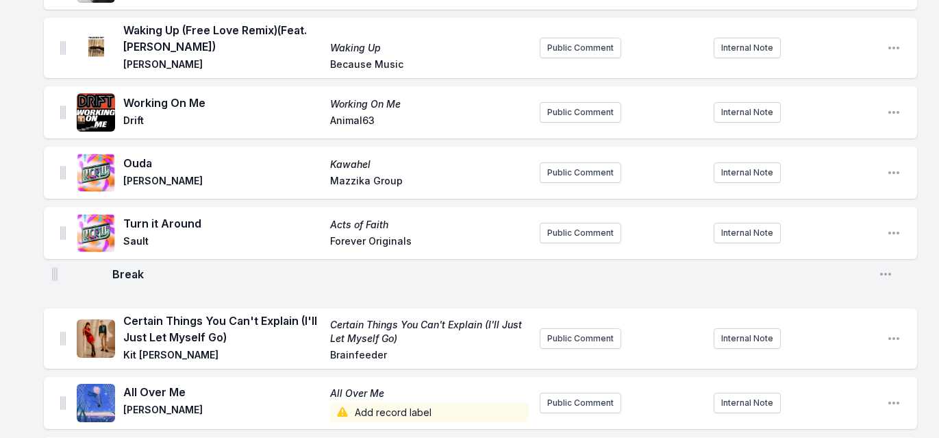
drag, startPoint x: 63, startPoint y: 233, endPoint x: 55, endPoint y: 273, distance: 39.9
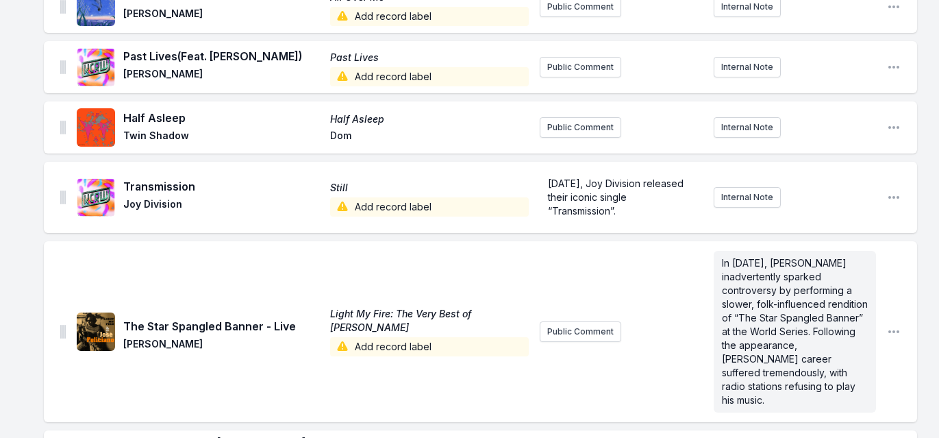
scroll to position [854, 0]
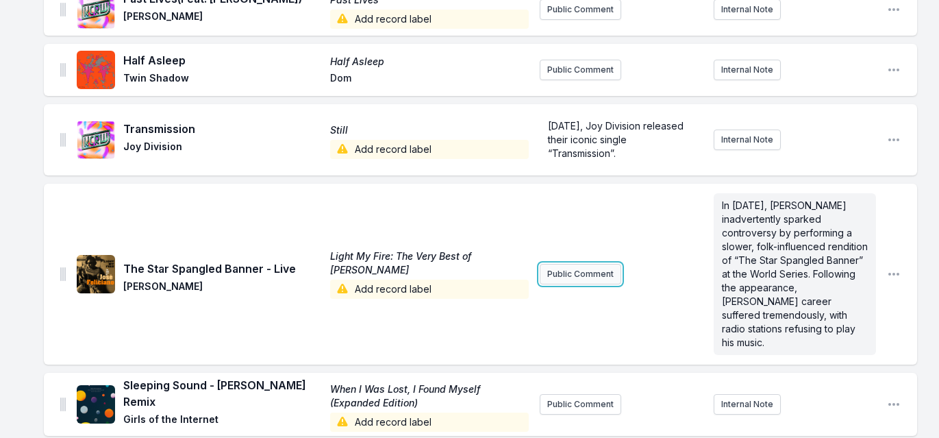
click at [559, 267] on button "Public Comment" at bounding box center [580, 274] width 81 height 21
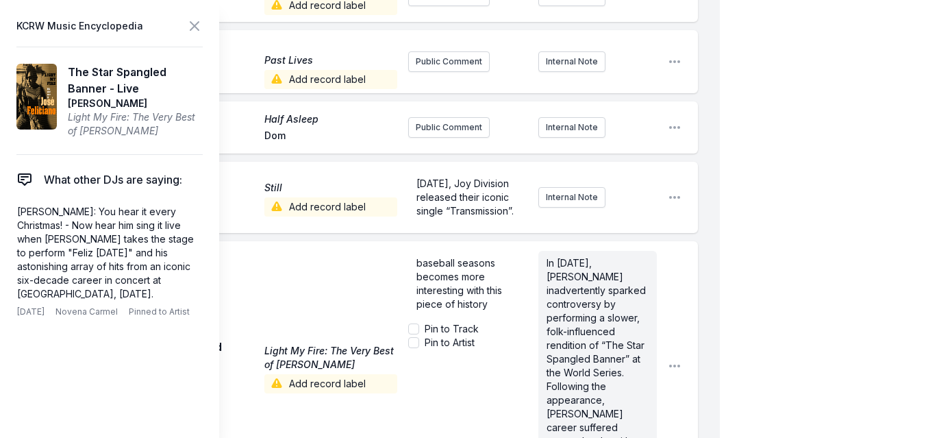
click at [763, 219] on div "My Playlist KCRW Playlist Directory Reports NC User Guide Report Bug Sign out M…" at bounding box center [469, 195] width 939 height 2098
click at [485, 290] on span "baseball seasons becomes more interesting with this piece of history" at bounding box center [460, 283] width 88 height 53
click at [493, 277] on span "baseball seasons becomes more interesting with this piece of history" at bounding box center [460, 283] width 88 height 53
click at [785, 184] on div "My Playlist KCRW Playlist Directory Reports NC User Guide Report Bug Sign out M…" at bounding box center [469, 195] width 939 height 2098
click at [201, 34] on header "KCRW Music Encyclopedia" at bounding box center [109, 25] width 186 height 19
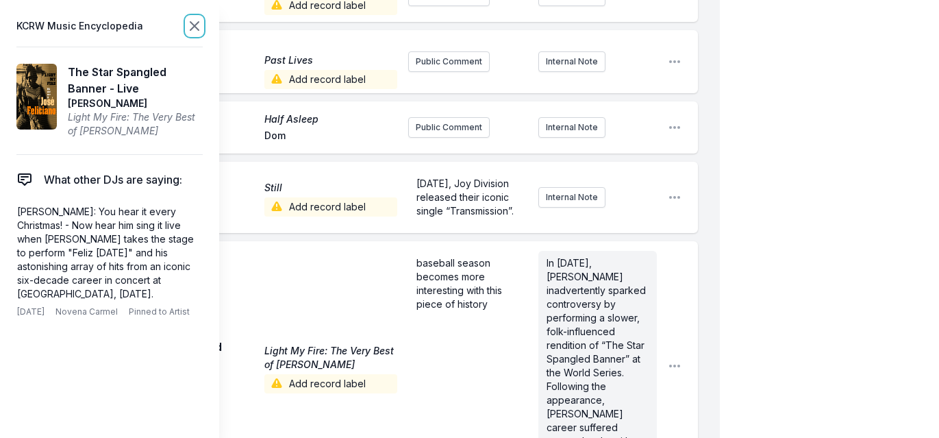
click at [194, 27] on icon at bounding box center [194, 26] width 8 height 8
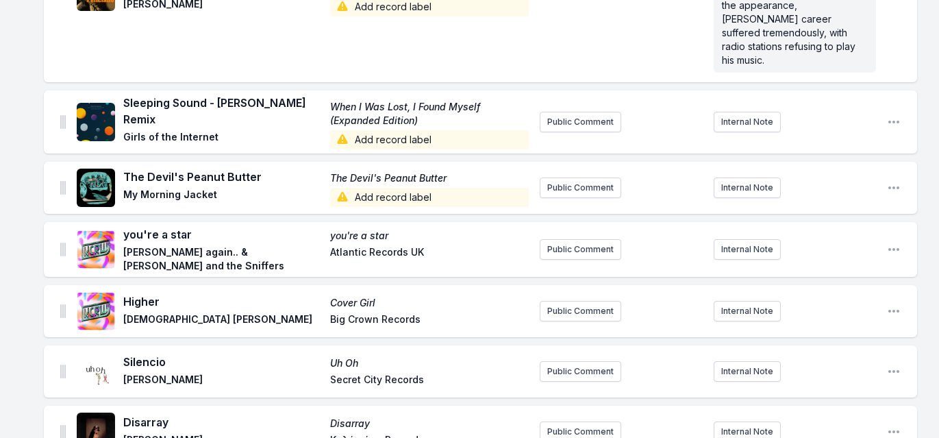
scroll to position [1485, 0]
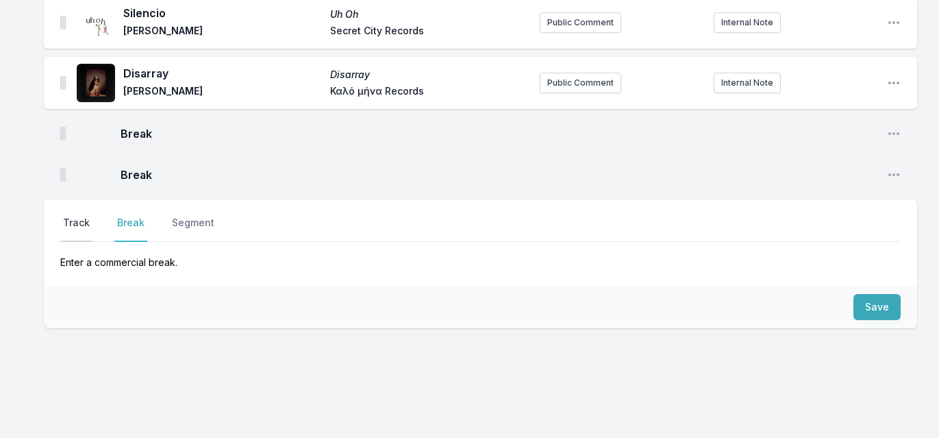
click at [82, 216] on button "Track" at bounding box center [76, 229] width 32 height 26
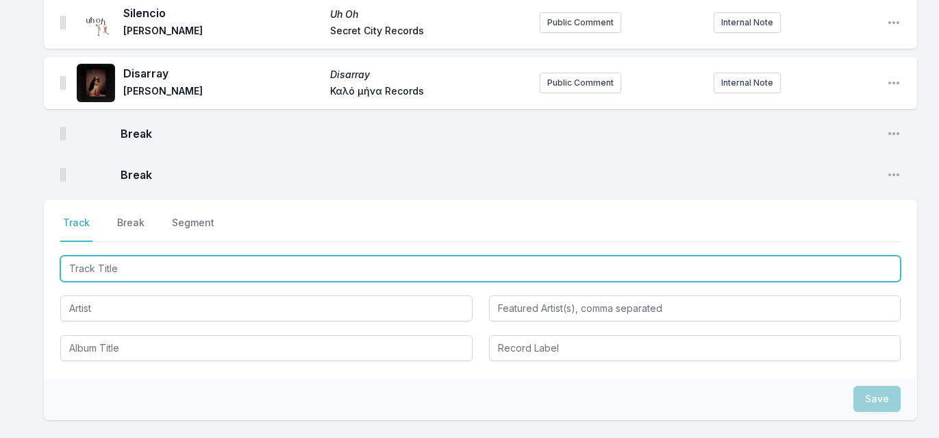
click at [132, 255] on input "Track Title" at bounding box center [480, 268] width 840 height 26
type input "Lightweight"
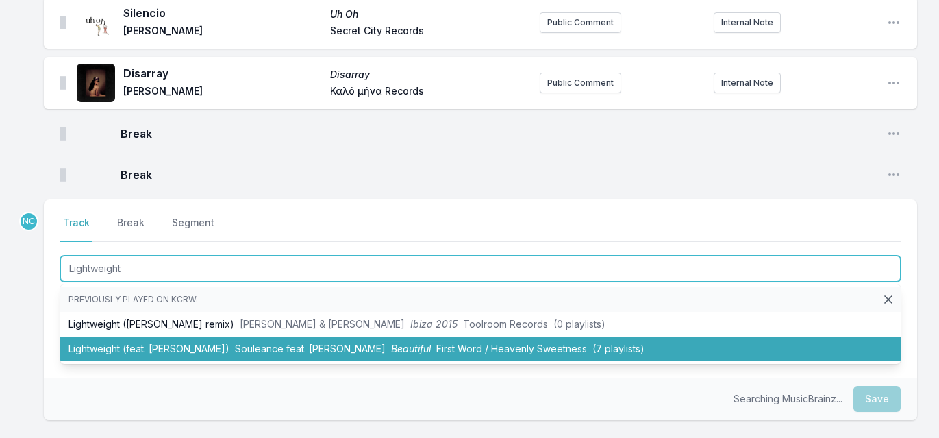
click at [155, 336] on li "Lightweight (feat. [PERSON_NAME]) Souleance feat. [PERSON_NAME] Beautiful First…" at bounding box center [480, 348] width 840 height 25
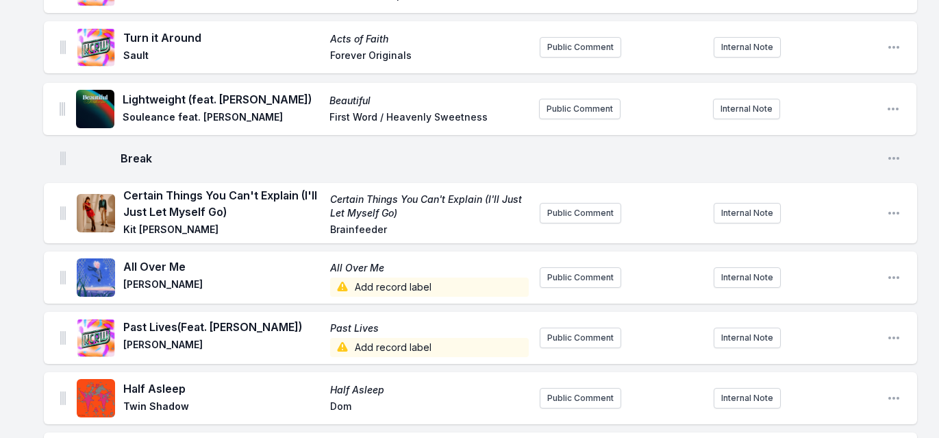
scroll to position [583, 0]
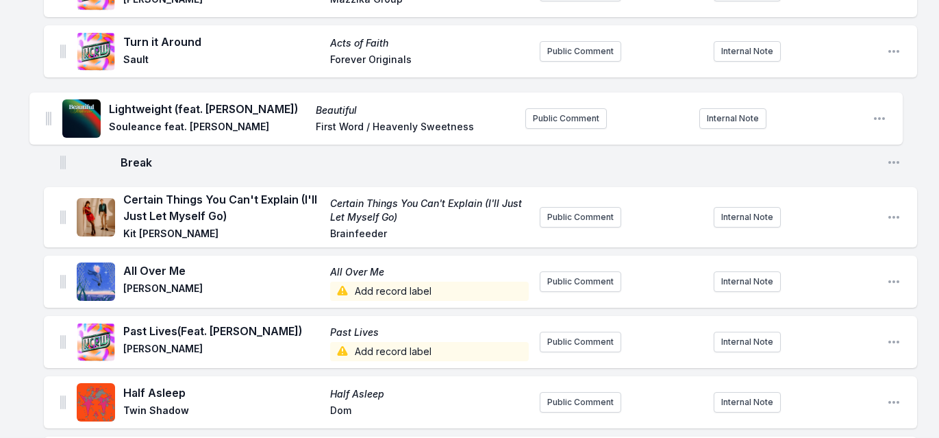
drag, startPoint x: 62, startPoint y: 140, endPoint x: 47, endPoint y: 111, distance: 32.5
click at [47, 111] on ul "Je te laisserai des mots Je te laisserai des mots [PERSON_NAME] Secret City Rec…" at bounding box center [480, 374] width 873 height 1558
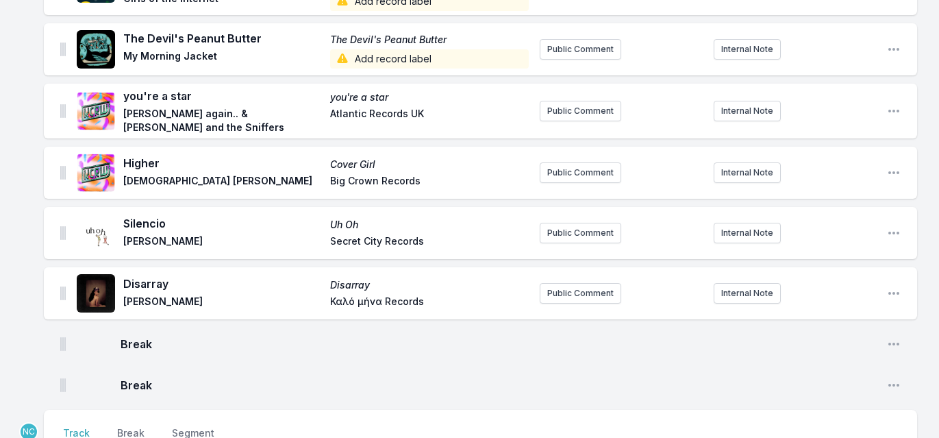
scroll to position [1637, 0]
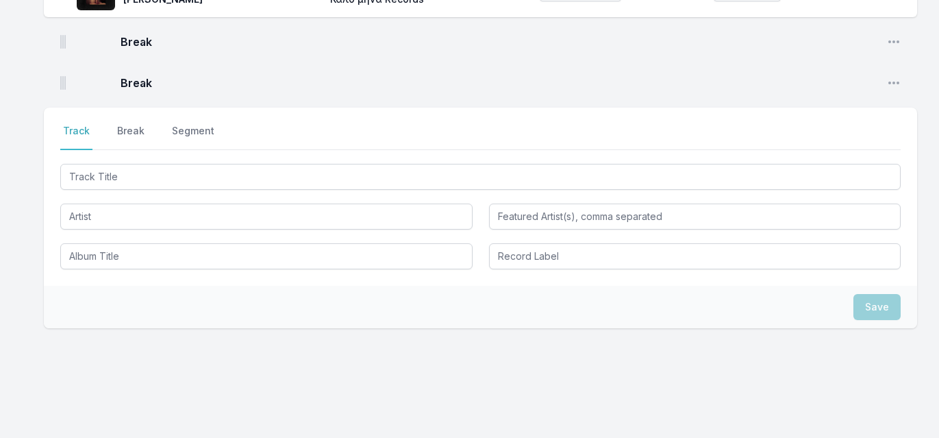
click at [257, 138] on div "Select a tab Track Break Segment Track Break Segment" at bounding box center [480, 196] width 873 height 178
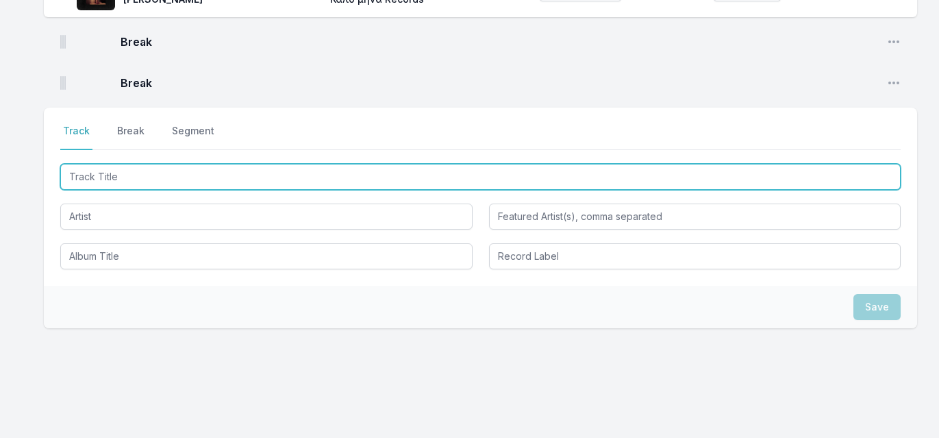
click at [246, 164] on input "Track Title" at bounding box center [480, 177] width 840 height 26
type input "S.N.C."
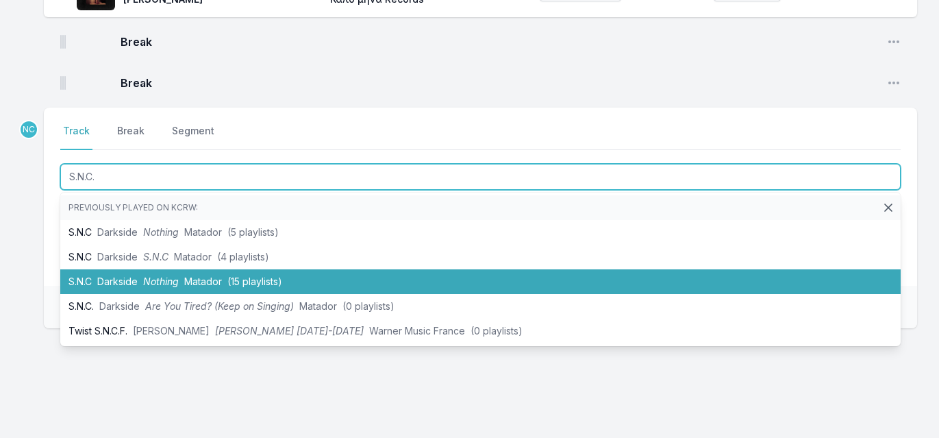
click at [168, 269] on li "S.N.C Darkside Nothing Matador (15 playlists)" at bounding box center [480, 281] width 840 height 25
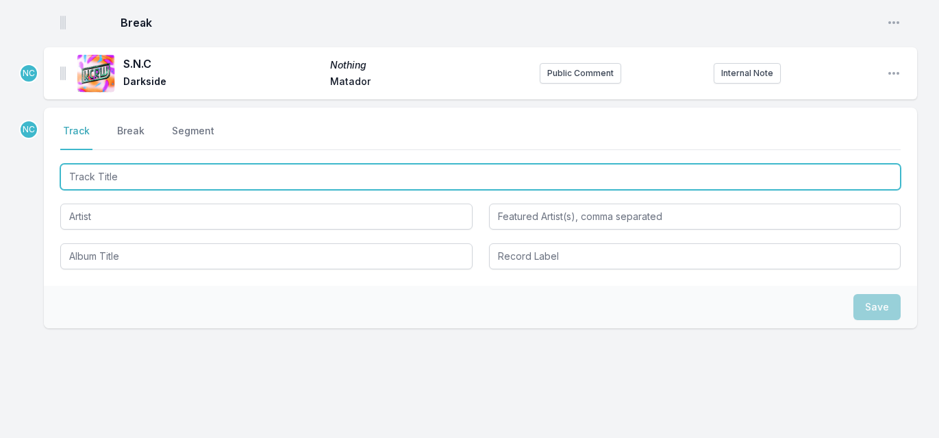
click at [110, 164] on input "Track Title" at bounding box center [480, 177] width 840 height 26
type input "S.N."
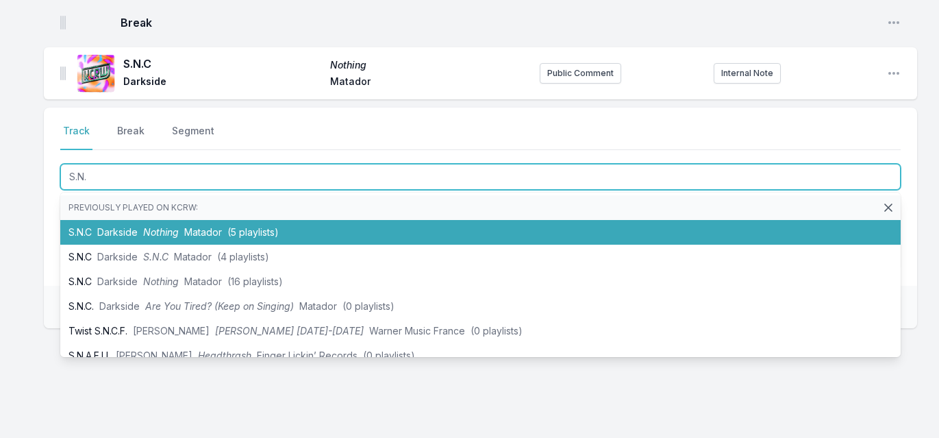
click at [122, 226] on span "Darkside" at bounding box center [117, 232] width 40 height 12
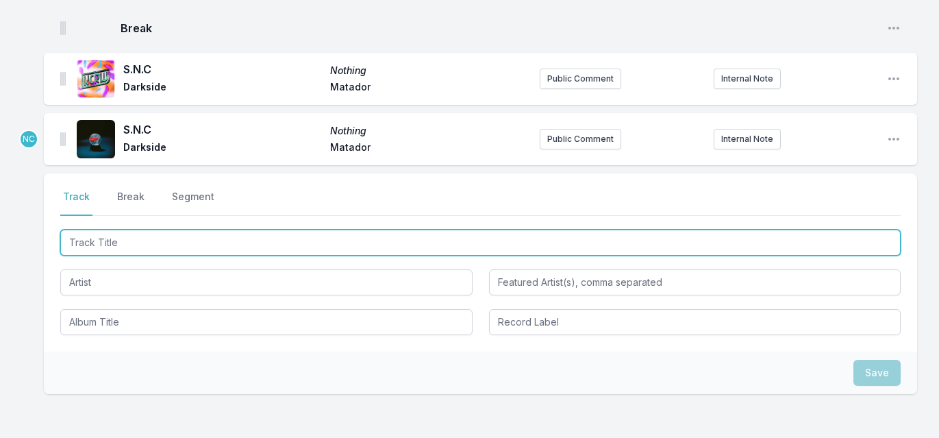
scroll to position [1632, 0]
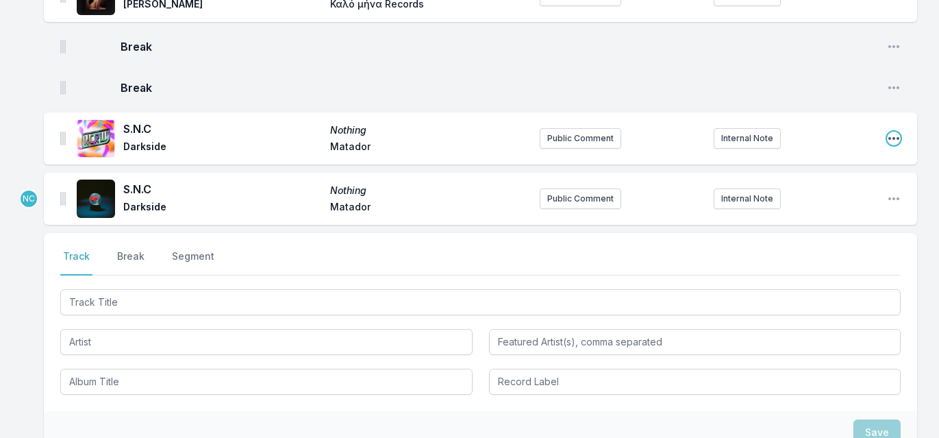
click at [892, 131] on icon "Open playlist item options" at bounding box center [894, 138] width 14 height 14
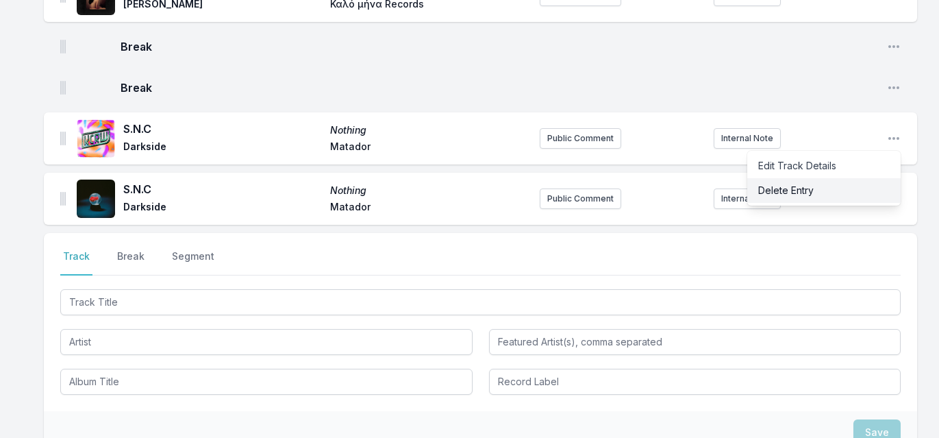
click at [844, 178] on button "Delete Entry" at bounding box center [823, 190] width 153 height 25
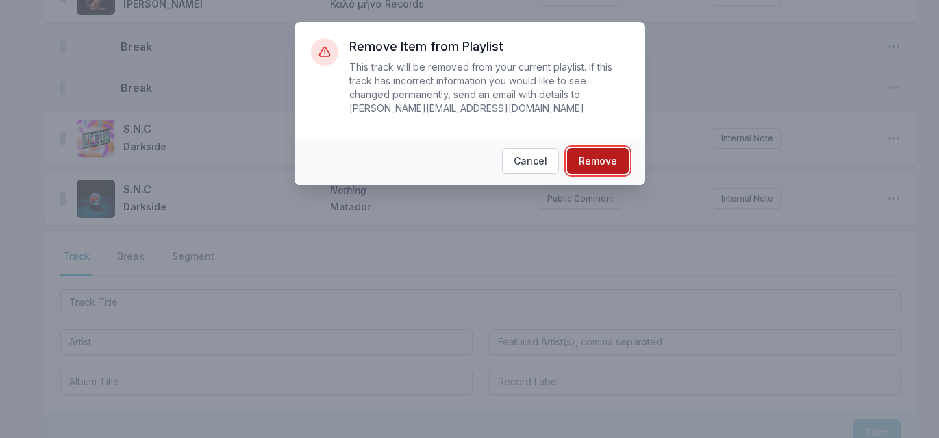
click at [588, 158] on button "Remove" at bounding box center [598, 161] width 62 height 26
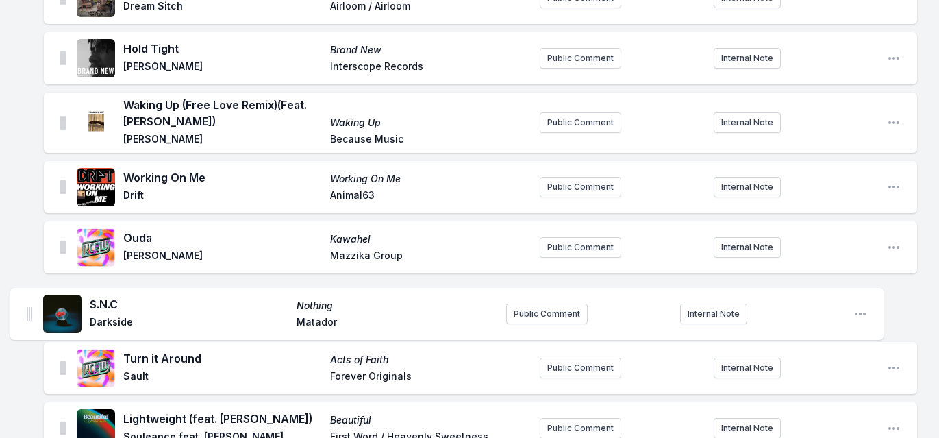
scroll to position [372, 0]
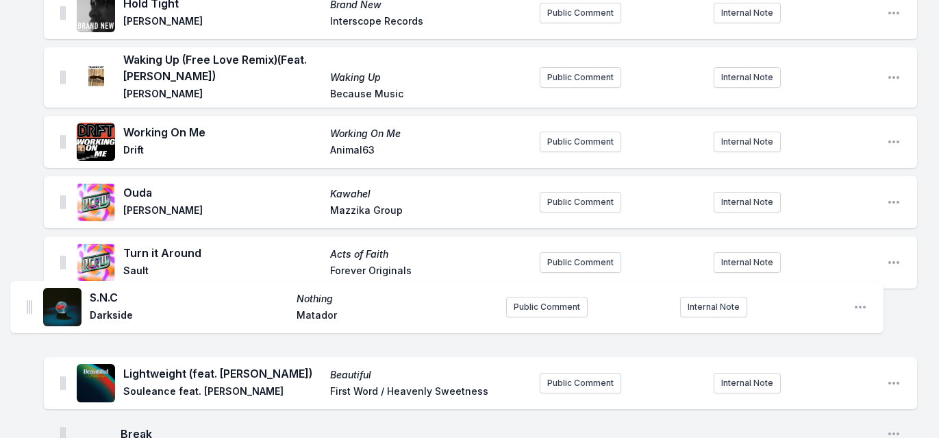
drag, startPoint x: 60, startPoint y: 172, endPoint x: 25, endPoint y: 293, distance: 126.1
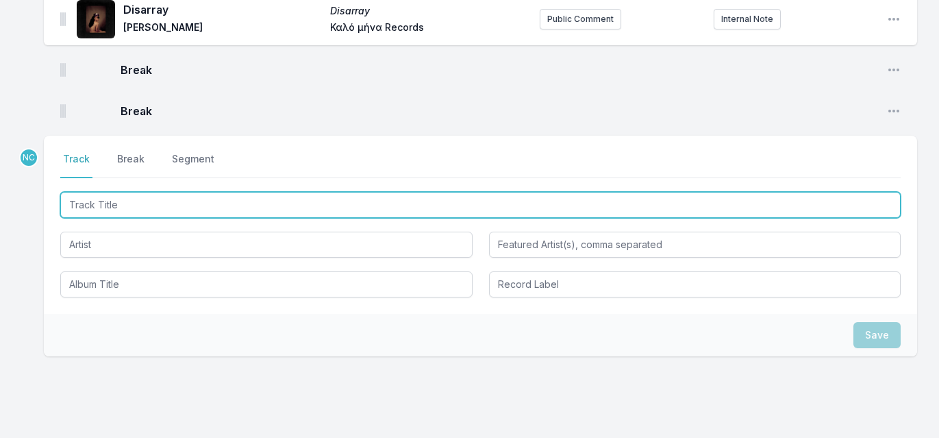
scroll to position [1697, 0]
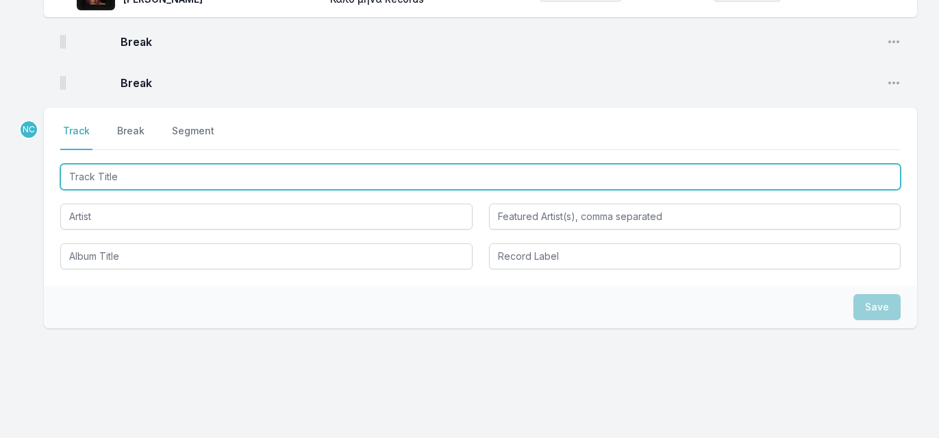
click at [196, 164] on input "Track Title" at bounding box center [480, 177] width 840 height 26
type input "Ghost Orchid"
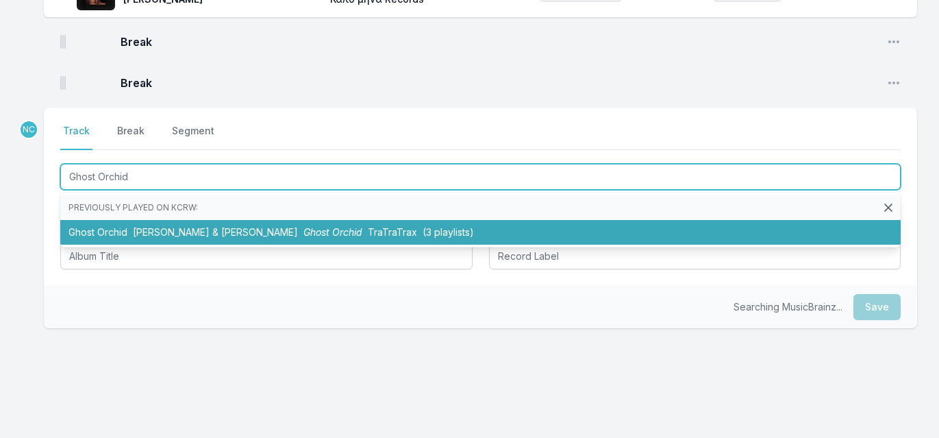
click at [181, 226] on span "[PERSON_NAME] & [PERSON_NAME]" at bounding box center [215, 232] width 165 height 12
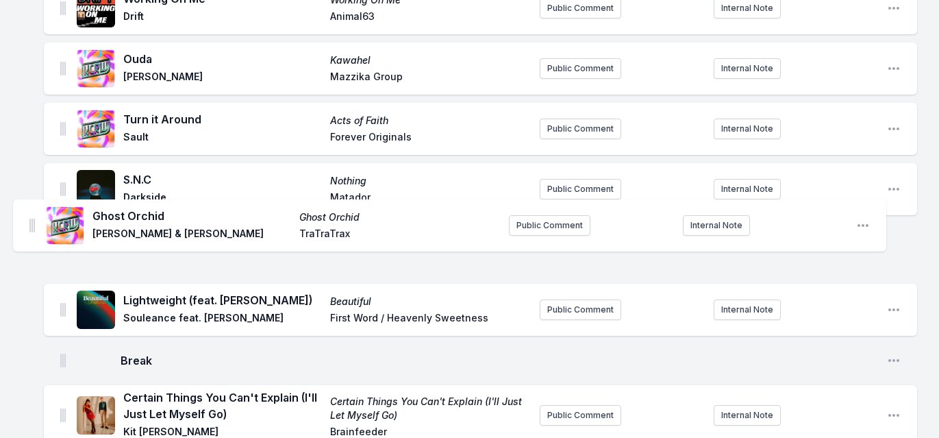
scroll to position [539, 0]
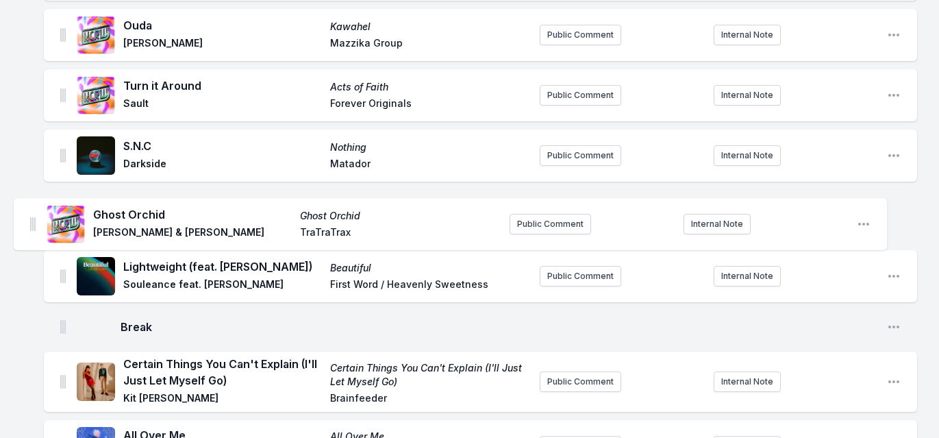
drag, startPoint x: 63, startPoint y: 49, endPoint x: 33, endPoint y: 214, distance: 168.4
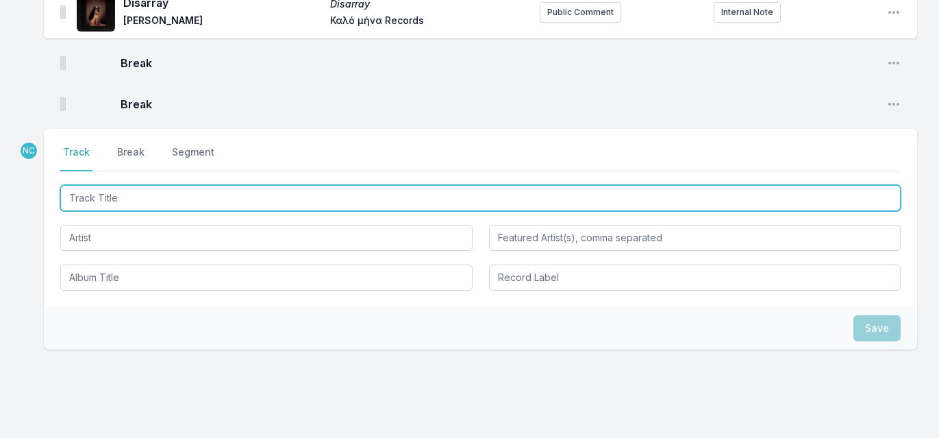
scroll to position [1758, 0]
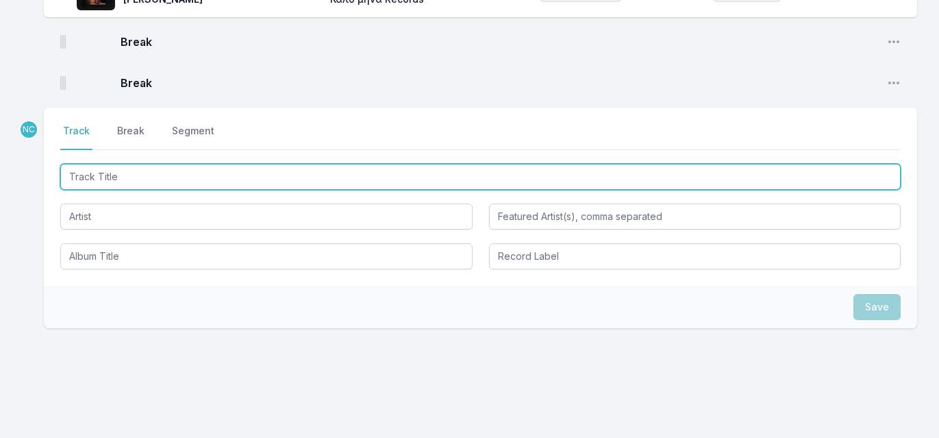
click at [226, 164] on input "Track Title" at bounding box center [480, 177] width 840 height 26
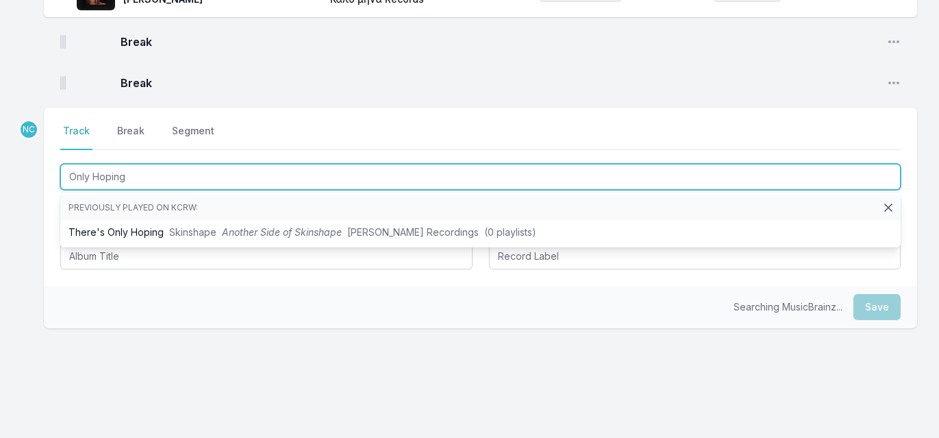
type input "Only Hoping"
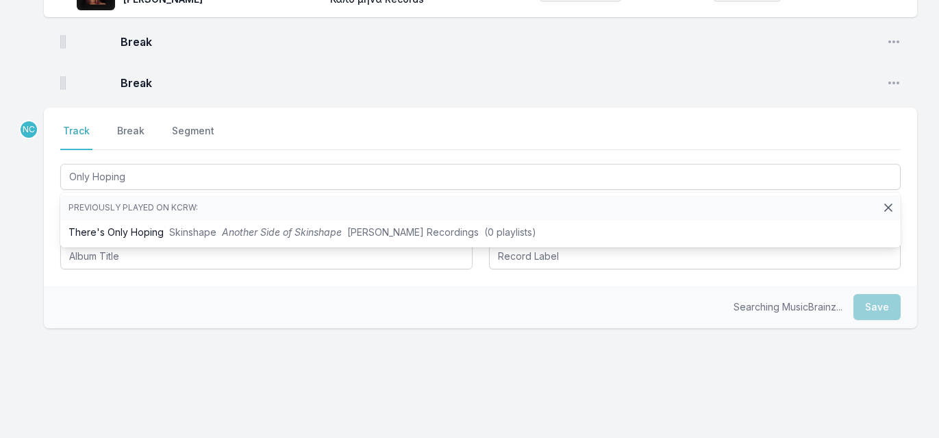
click at [166, 286] on div "Searching MusicBrainz... Save" at bounding box center [480, 307] width 873 height 42
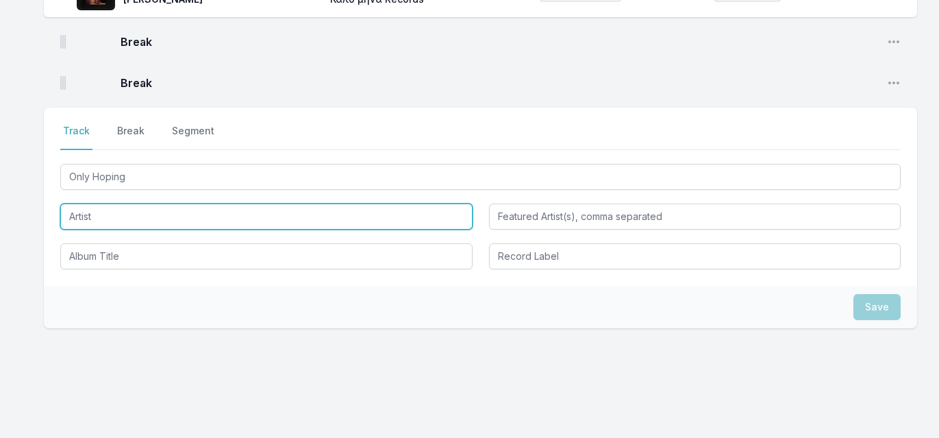
click at [169, 203] on input "Artist" at bounding box center [266, 216] width 412 height 26
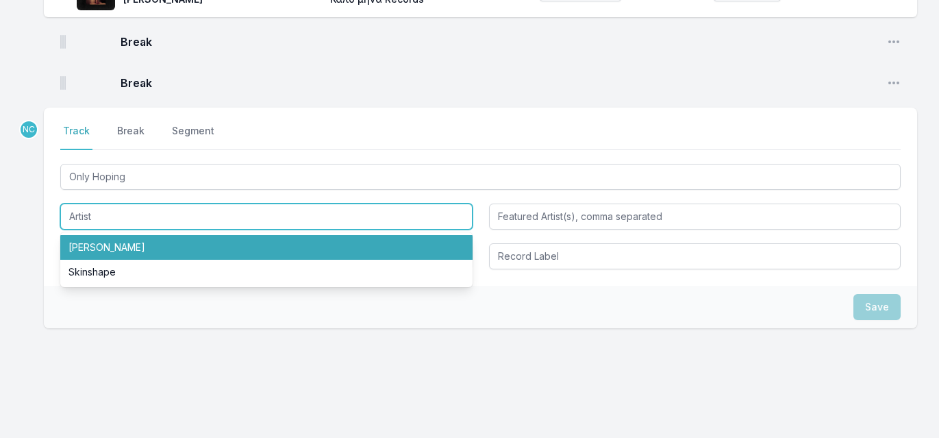
click at [147, 235] on li "[PERSON_NAME]" at bounding box center [266, 247] width 412 height 25
type input "[PERSON_NAME]"
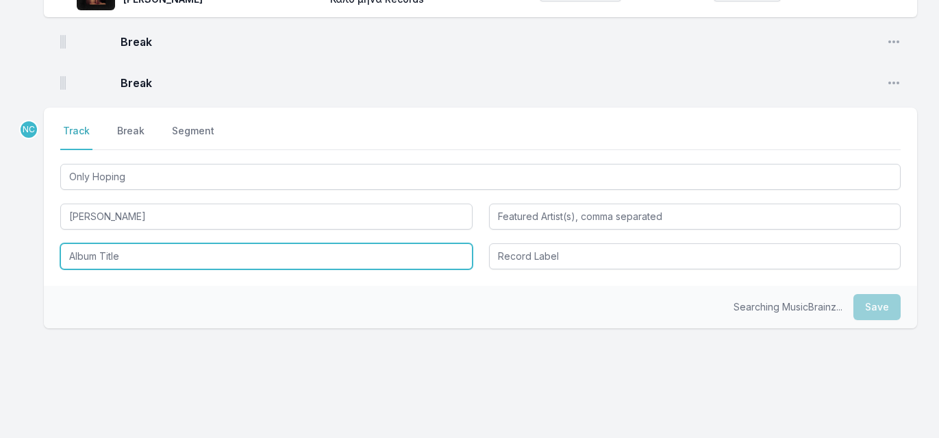
click at [128, 243] on input "Album Title" at bounding box center [266, 256] width 412 height 26
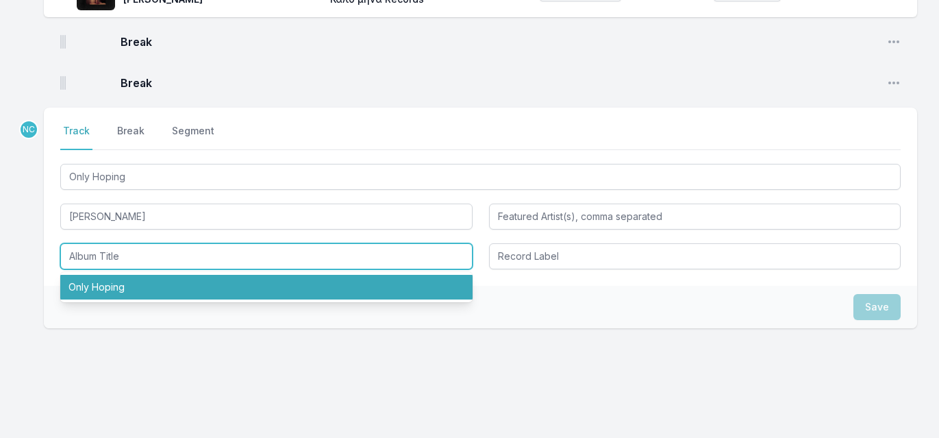
click at [134, 275] on li "Only Hoping" at bounding box center [266, 287] width 412 height 25
type input "Only Hoping"
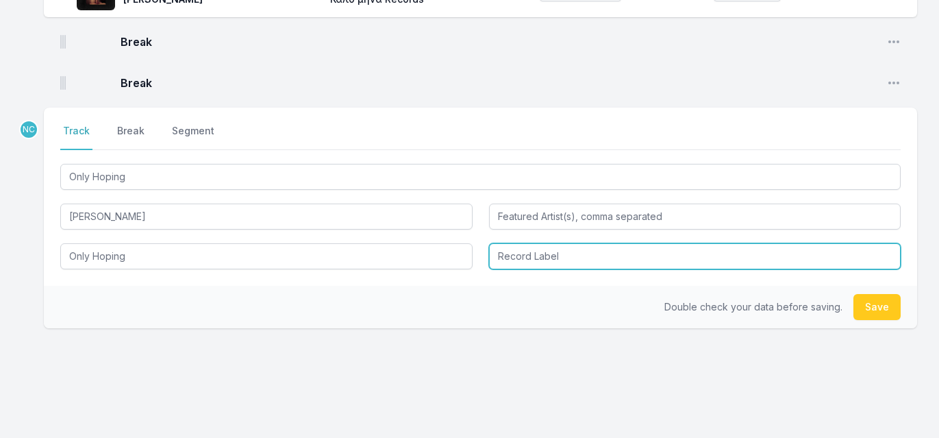
click at [555, 243] on input "Record Label" at bounding box center [695, 256] width 412 height 26
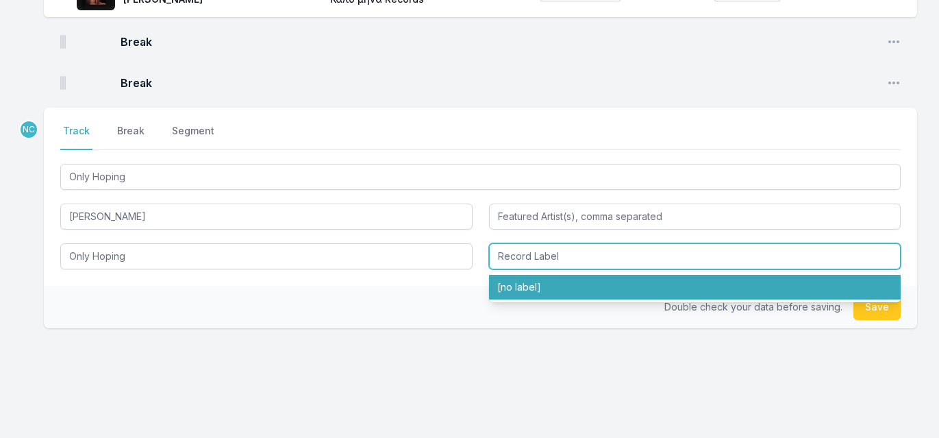
click at [552, 275] on li "[no label]" at bounding box center [695, 287] width 412 height 25
type input "[no label]"
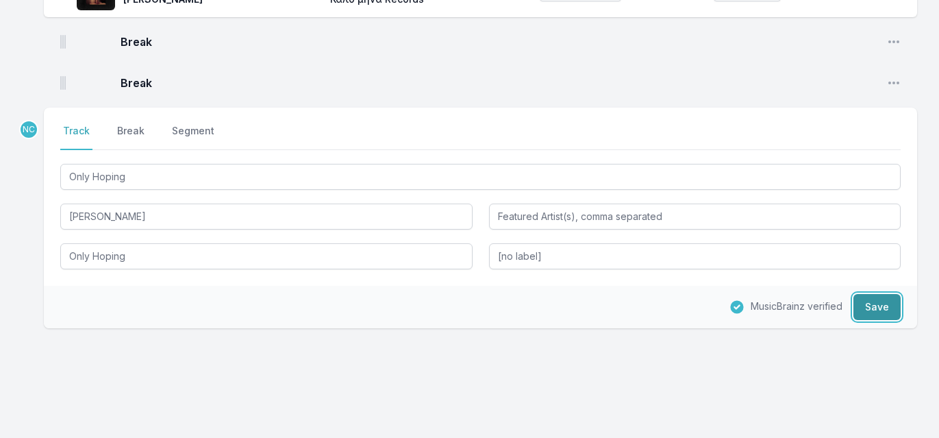
click at [878, 294] on button "Save" at bounding box center [876, 307] width 47 height 26
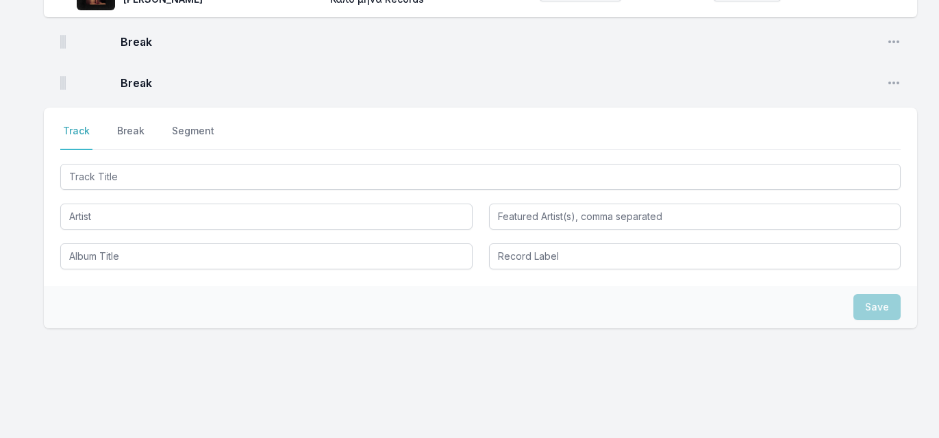
scroll to position [1818, 0]
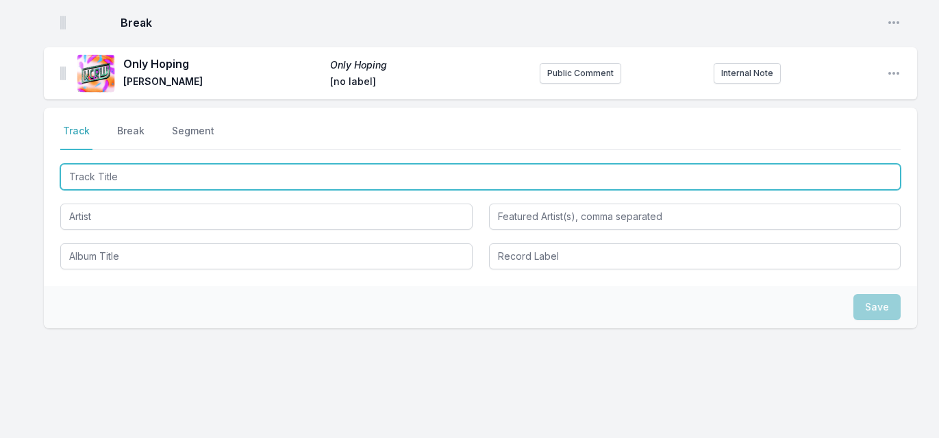
click at [264, 164] on input "Track Title" at bounding box center [480, 177] width 840 height 26
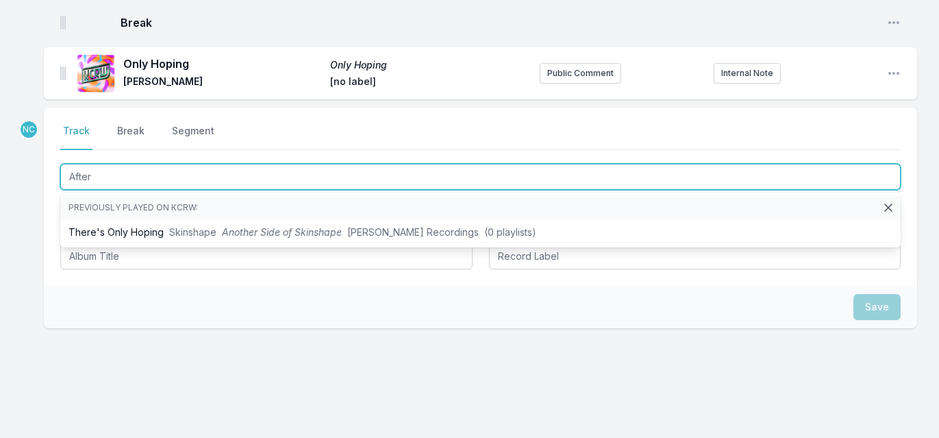
type input "Afters"
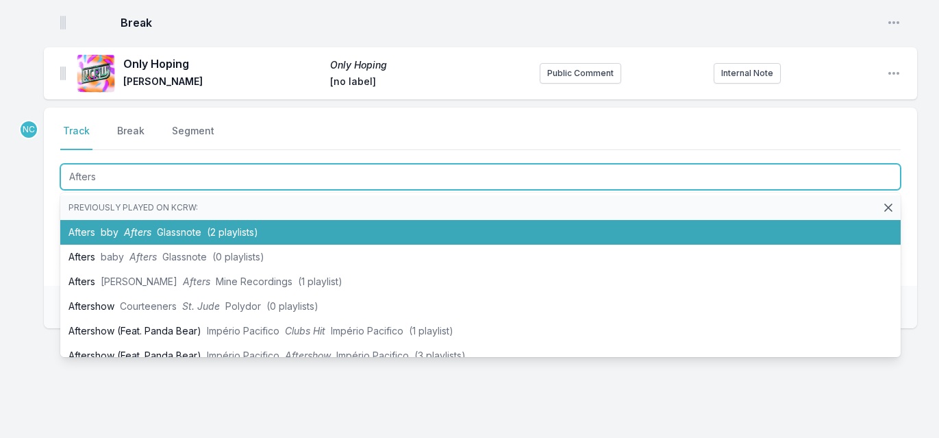
click at [234, 226] on span "(2 playlists)" at bounding box center [232, 232] width 51 height 12
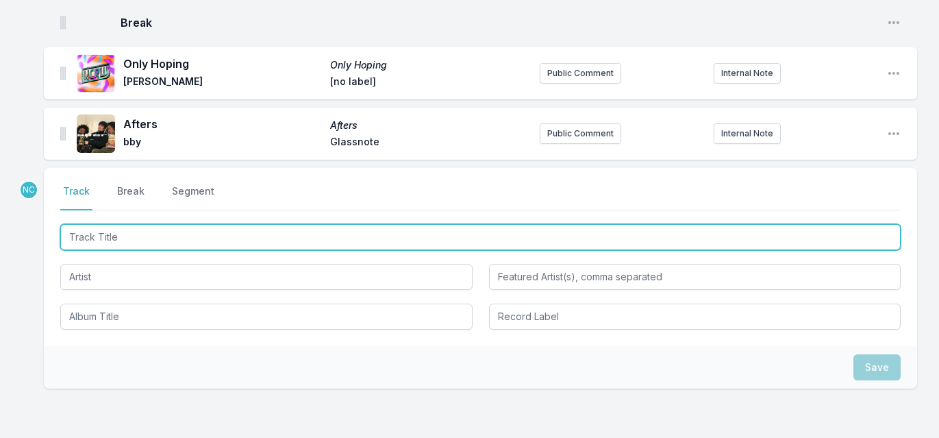
scroll to position [1878, 0]
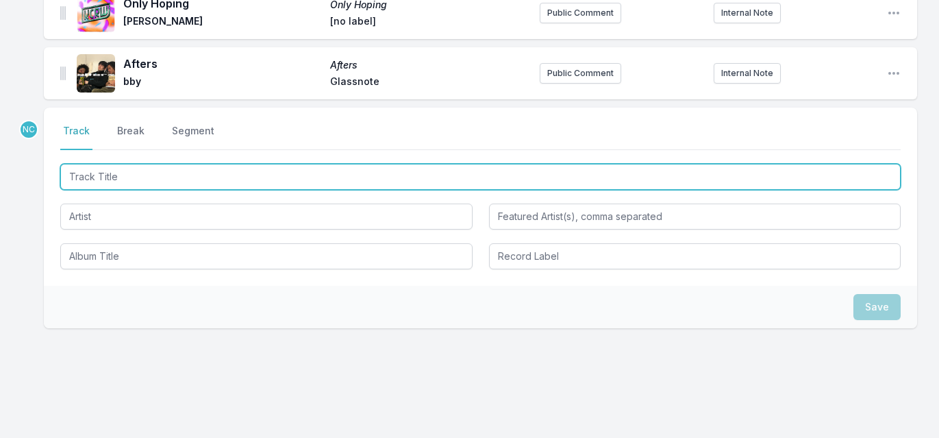
click at [238, 164] on input "Track Title" at bounding box center [480, 177] width 840 height 26
type input "[PERSON_NAME] My Love"
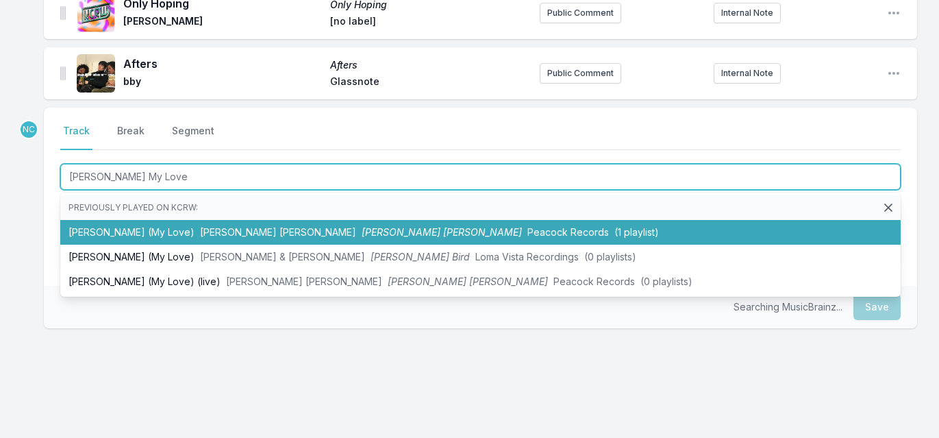
click at [223, 226] on span "[PERSON_NAME] [PERSON_NAME]" at bounding box center [278, 232] width 156 height 12
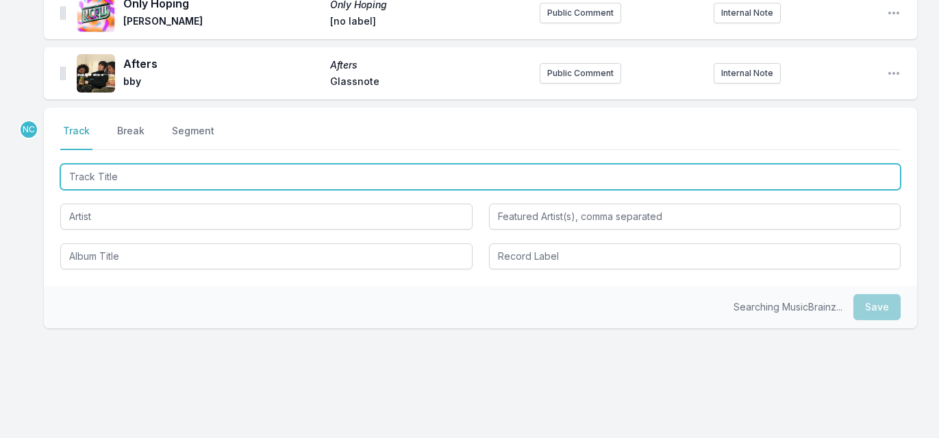
scroll to position [1938, 0]
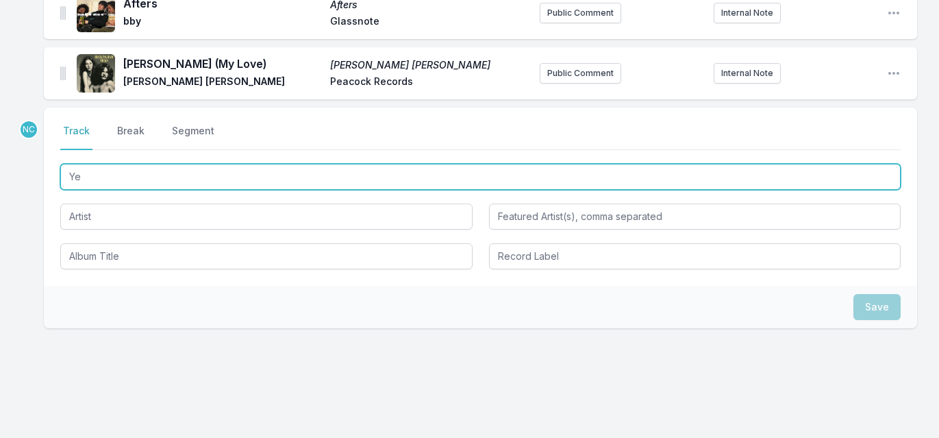
type input "Yes"
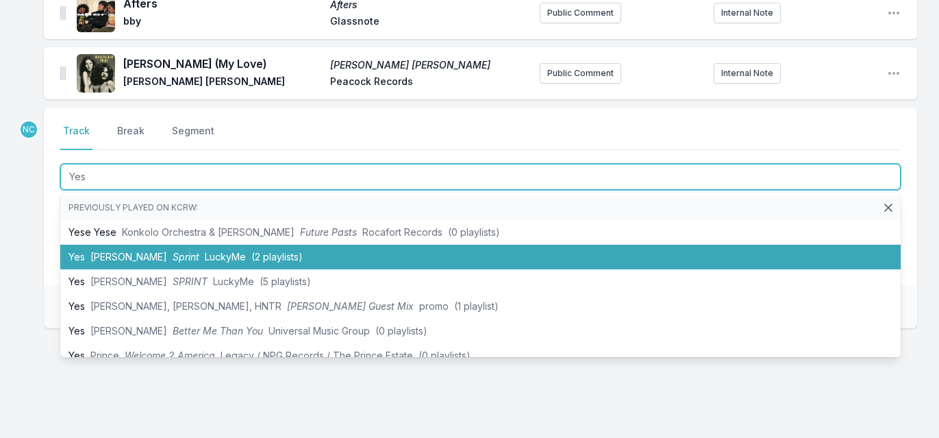
click at [205, 251] on span "LuckyMe" at bounding box center [225, 257] width 41 height 12
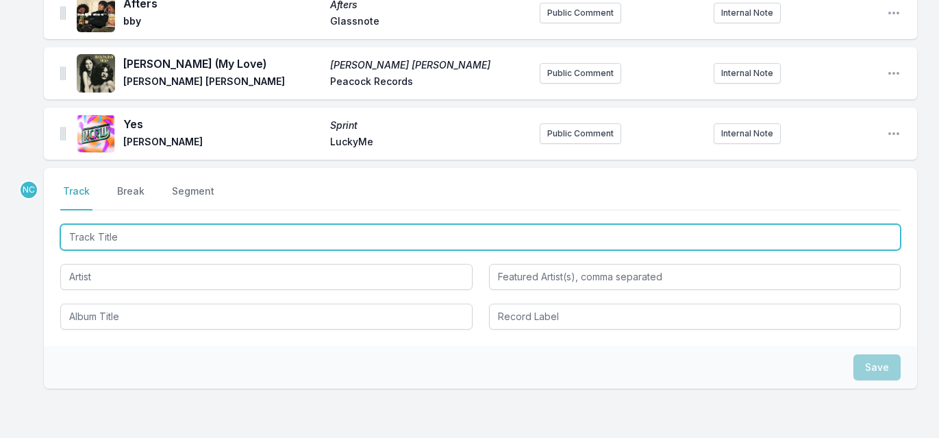
scroll to position [1999, 0]
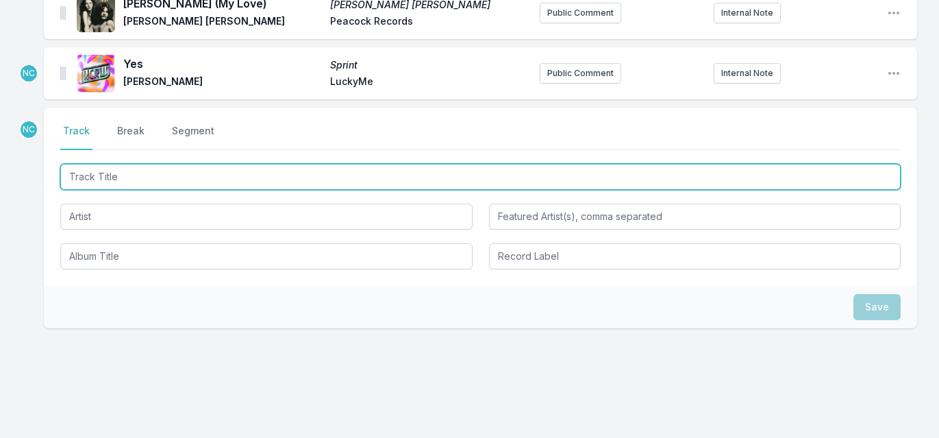
click at [264, 164] on input "Track Title" at bounding box center [480, 177] width 840 height 26
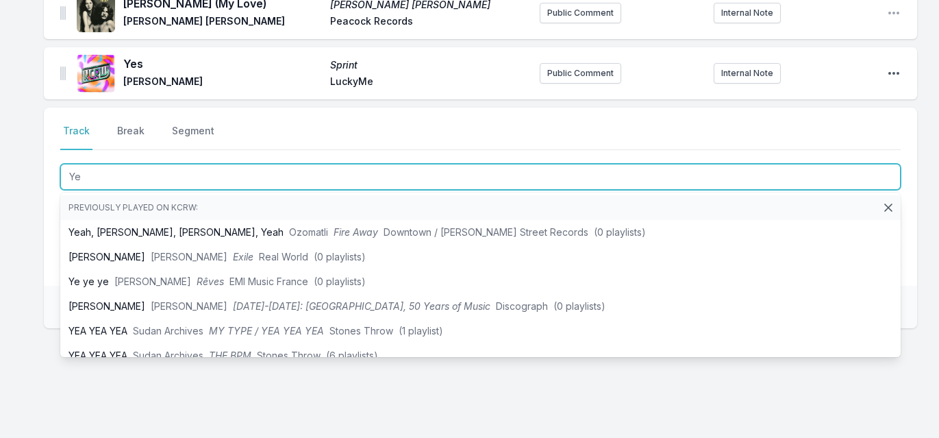
type input "Ye"
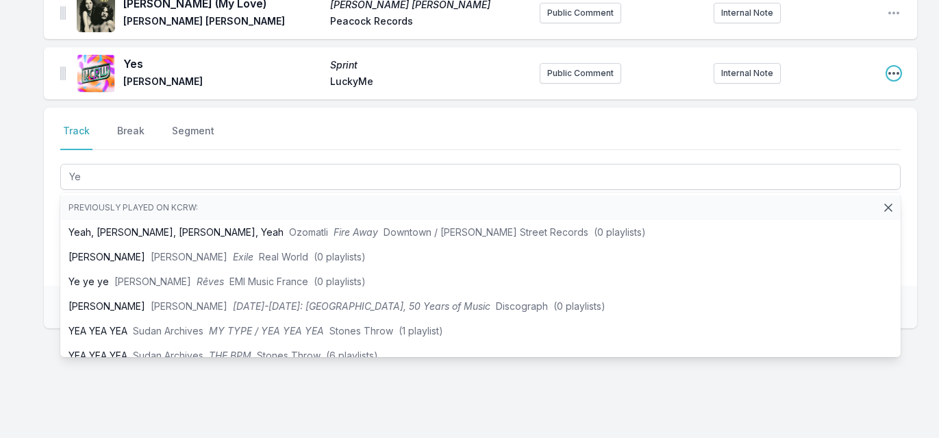
click at [894, 72] on icon "Open playlist item options" at bounding box center [893, 73] width 11 height 3
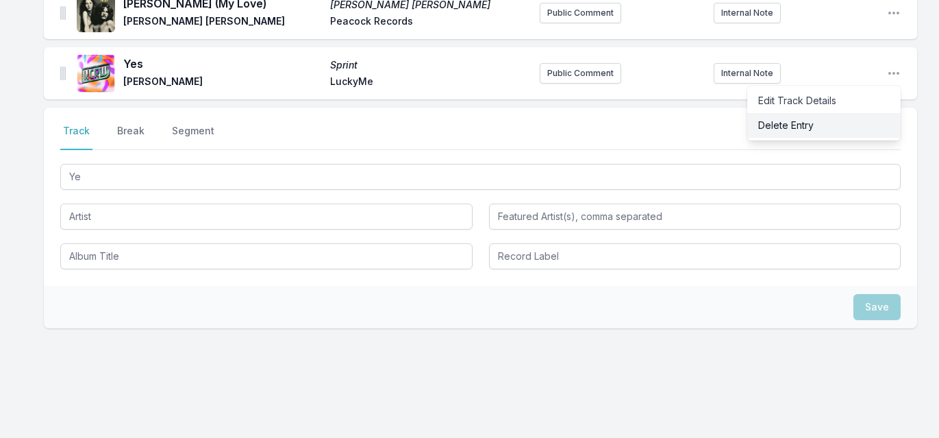
click at [830, 113] on button "Delete Entry" at bounding box center [823, 125] width 153 height 25
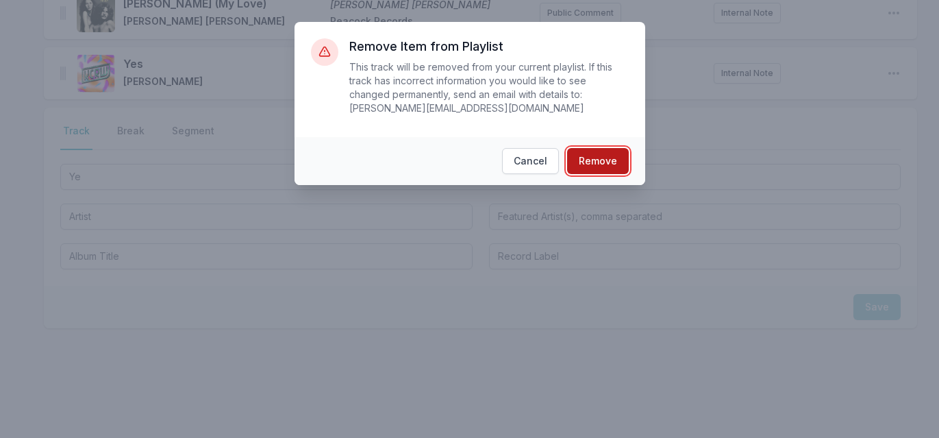
click at [580, 164] on button "Remove" at bounding box center [598, 161] width 62 height 26
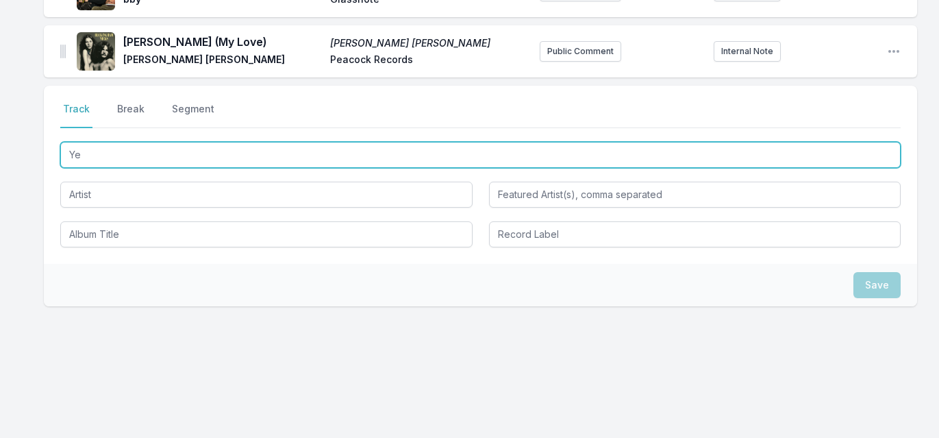
scroll to position [1938, 0]
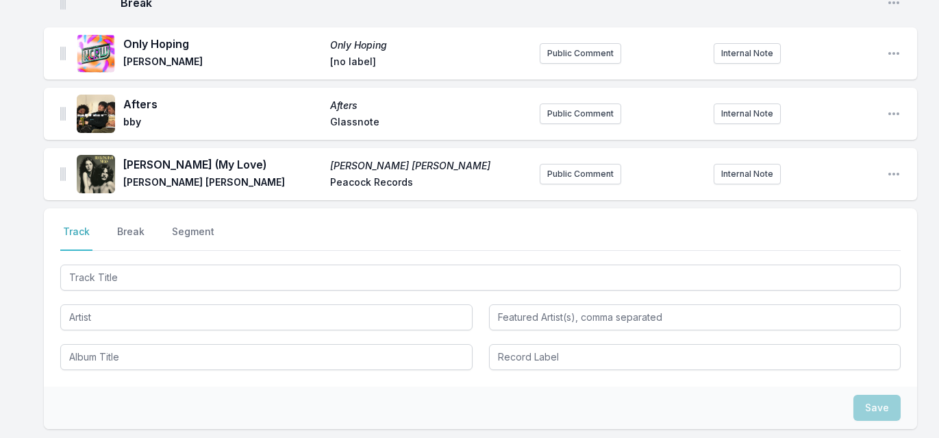
scroll to position [1839, 0]
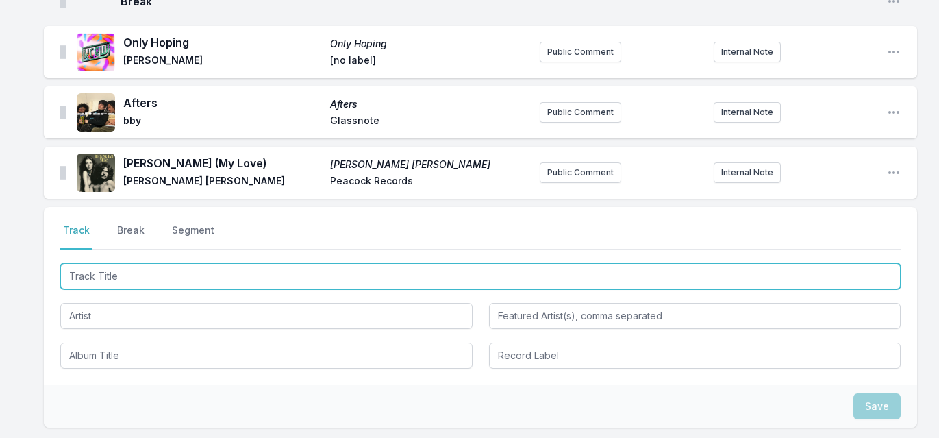
click at [204, 263] on input "Track Title" at bounding box center [480, 276] width 840 height 26
type input "T"
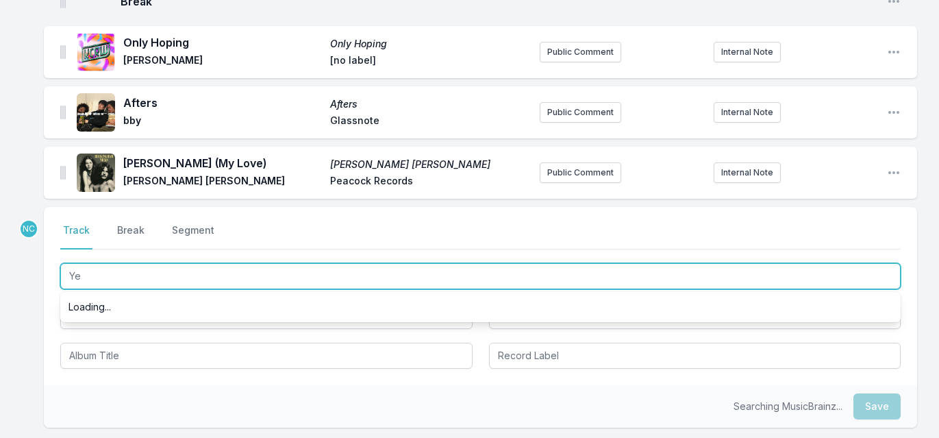
type input "Yes"
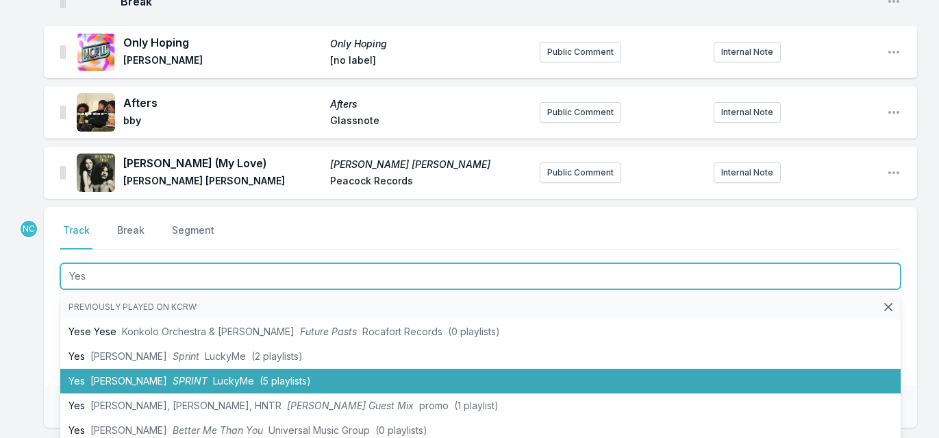
click at [213, 375] on span "LuckyMe" at bounding box center [233, 381] width 41 height 12
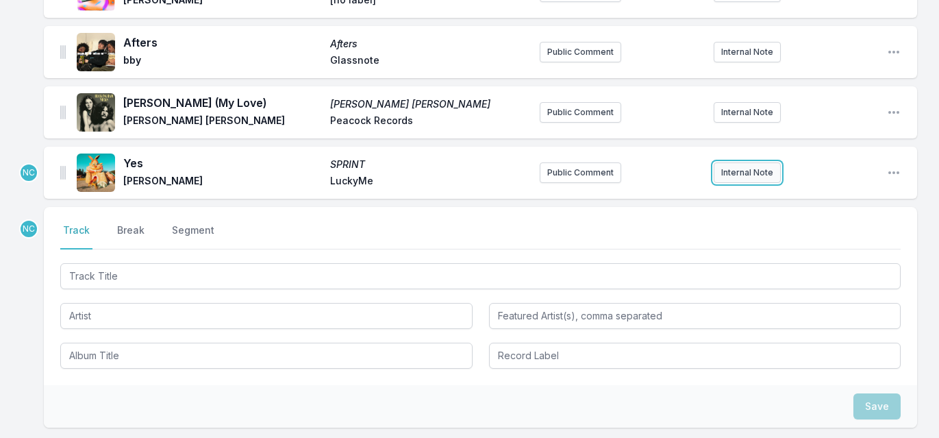
click at [743, 162] on button "Internal Note" at bounding box center [746, 172] width 67 height 21
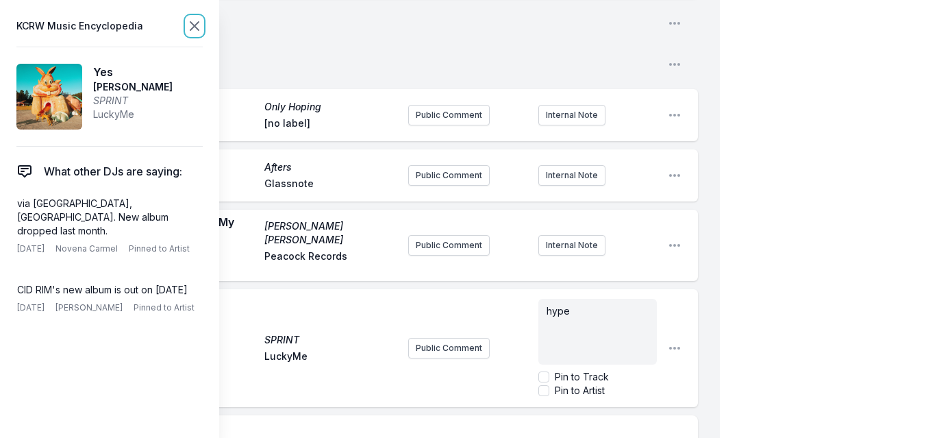
scroll to position [1886, 0]
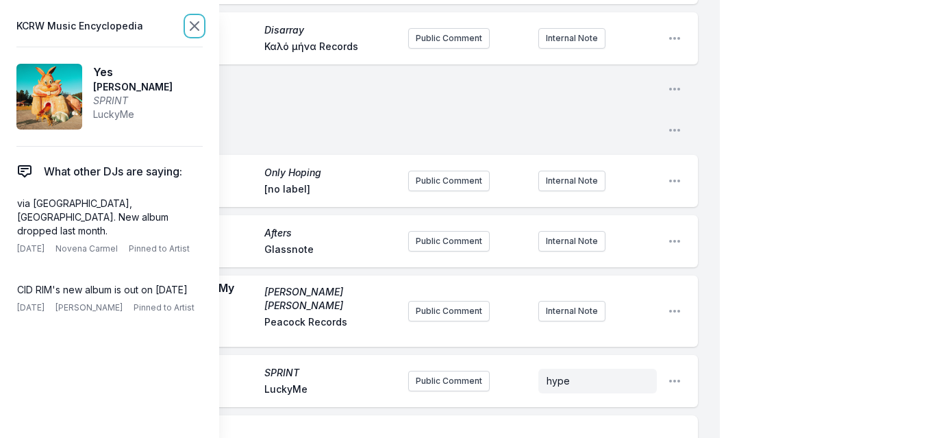
click at [192, 23] on icon at bounding box center [194, 26] width 8 height 8
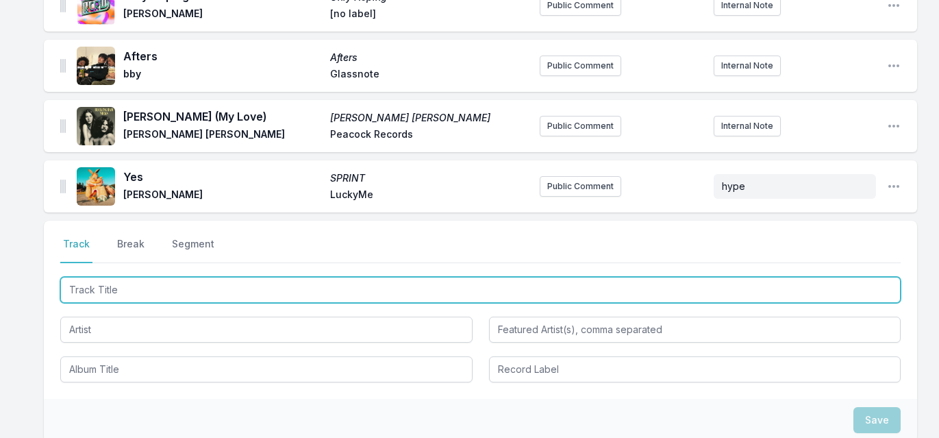
click at [125, 277] on input "Track Title" at bounding box center [480, 290] width 840 height 26
paste input "I Been Out Here Hustlin"
type input "I Been Out Here Hustlin"
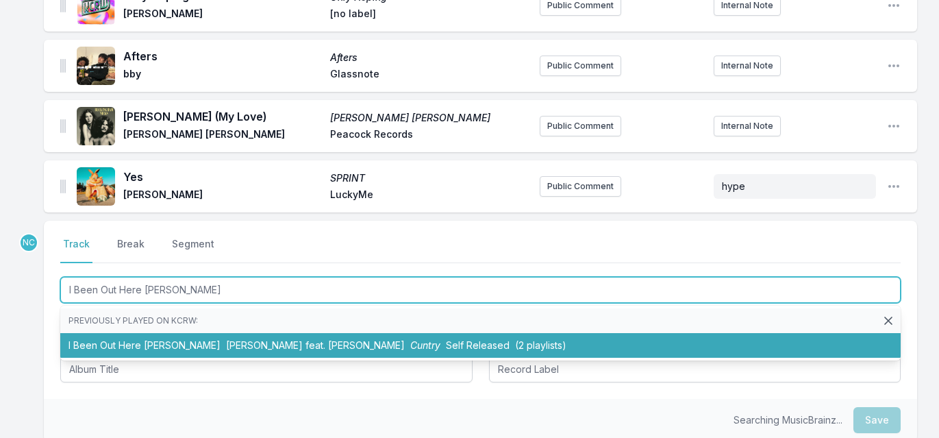
click at [136, 333] on li "I Been Out Here Hustlin Cleo Reed feat. Isa Reyes Cuntry Self Released (2 playl…" at bounding box center [480, 345] width 840 height 25
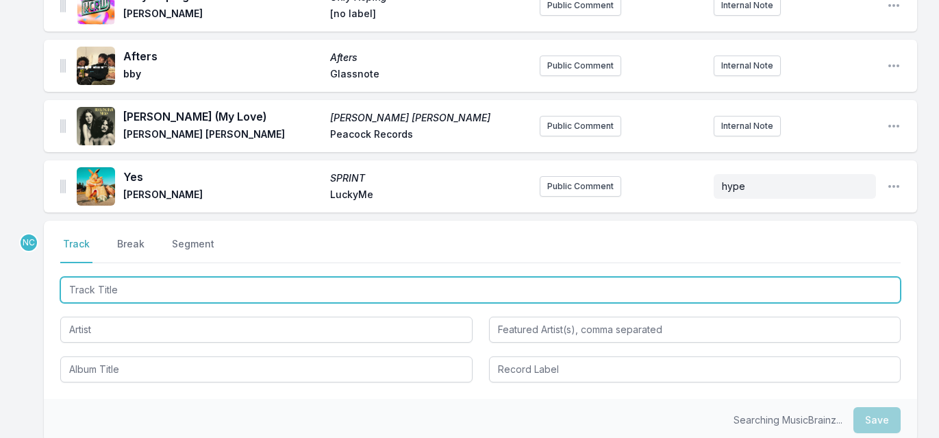
scroll to position [1946, 0]
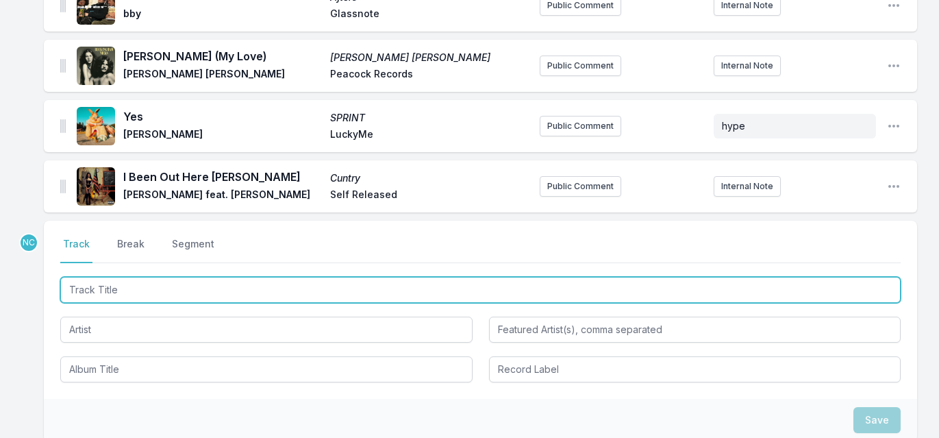
click at [282, 277] on input "Track Title" at bounding box center [480, 290] width 840 height 26
click at [257, 277] on input "Track Title" at bounding box center [480, 290] width 840 height 26
paste input "VW Blue"
type input "VW Blue"
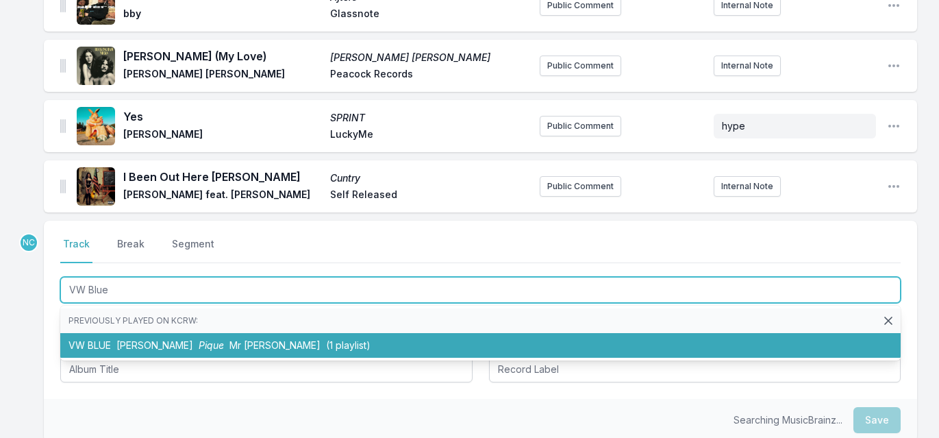
click at [237, 333] on li "VW BLUE Dora Morelenbaum Pique Mr Bongo (1 playlist)" at bounding box center [480, 345] width 840 height 25
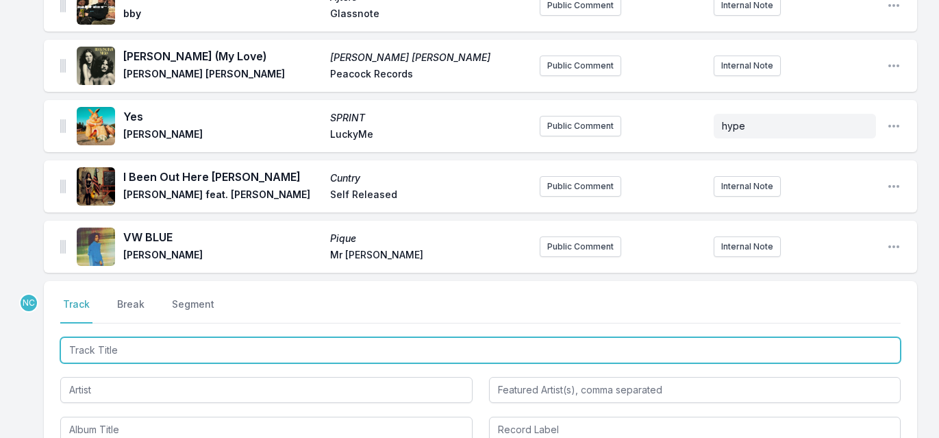
scroll to position [2006, 0]
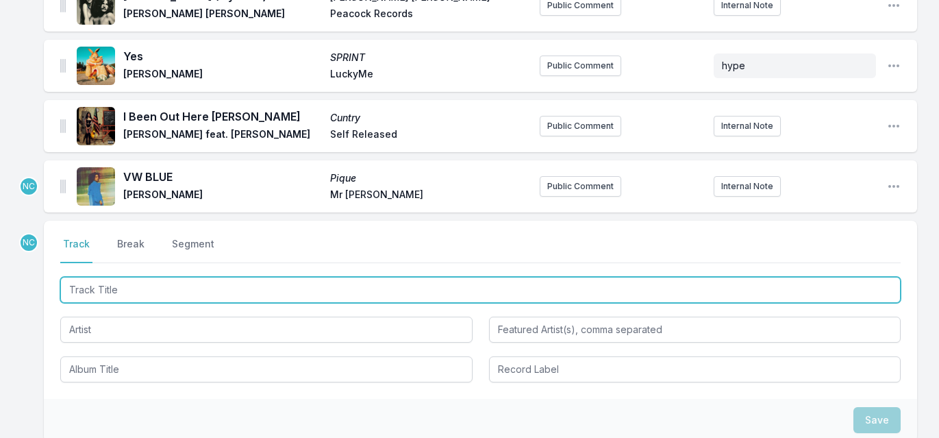
click at [228, 277] on input "Track Title" at bounding box center [480, 290] width 840 height 26
click at [197, 277] on input "Track Title" at bounding box center [480, 290] width 840 height 26
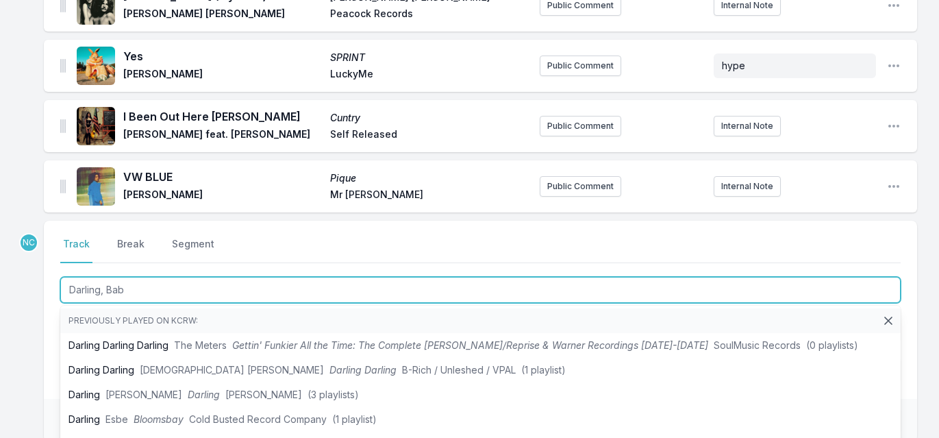
type input "Darling, Baby"
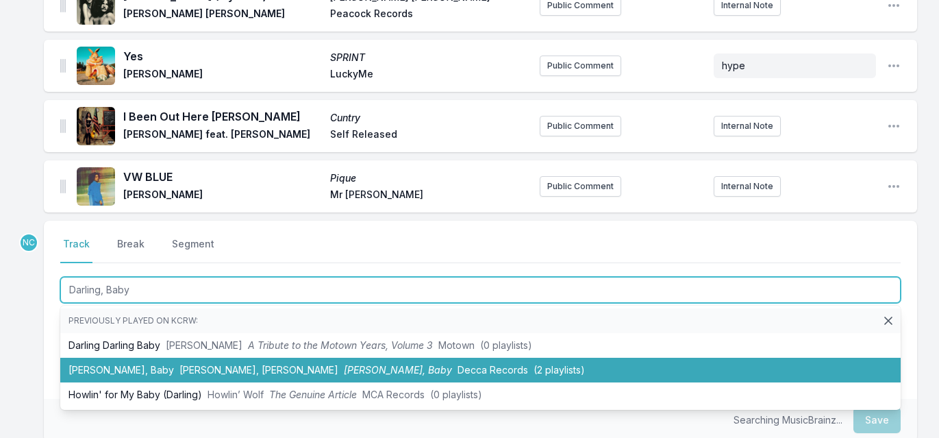
click at [179, 364] on span "dodie, Greta Isaac" at bounding box center [258, 370] width 159 height 12
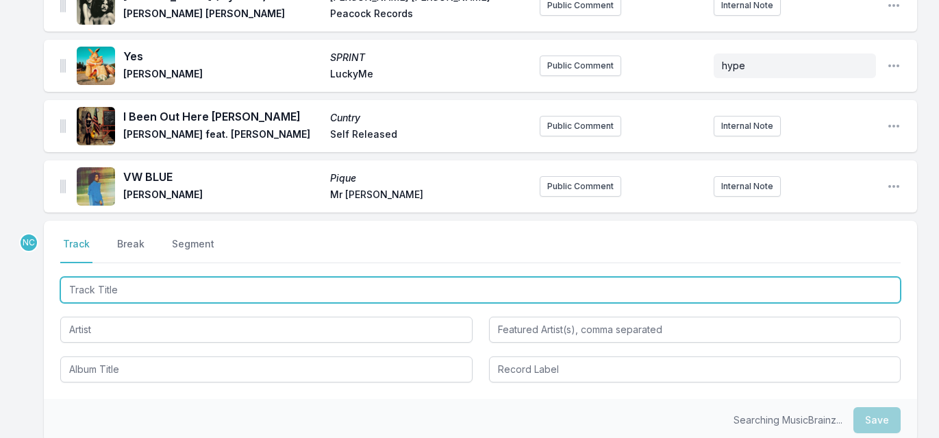
scroll to position [2066, 0]
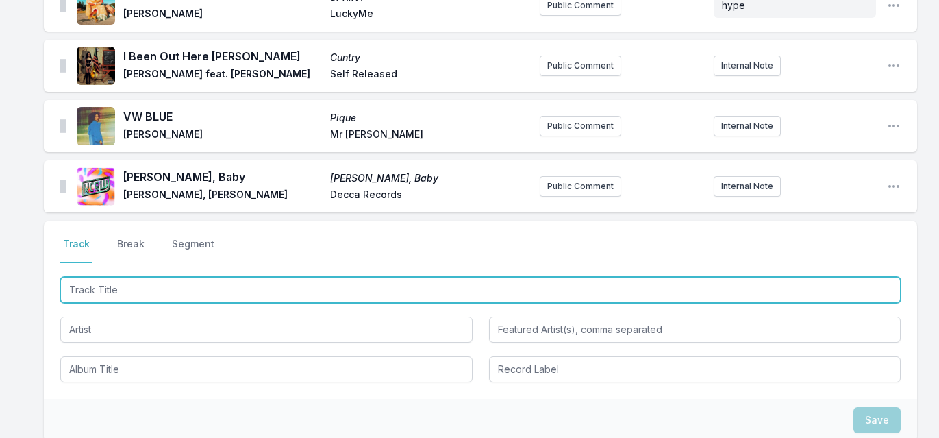
click at [166, 277] on input "Track Title" at bounding box center [480, 290] width 840 height 26
type input "Earthshaker"
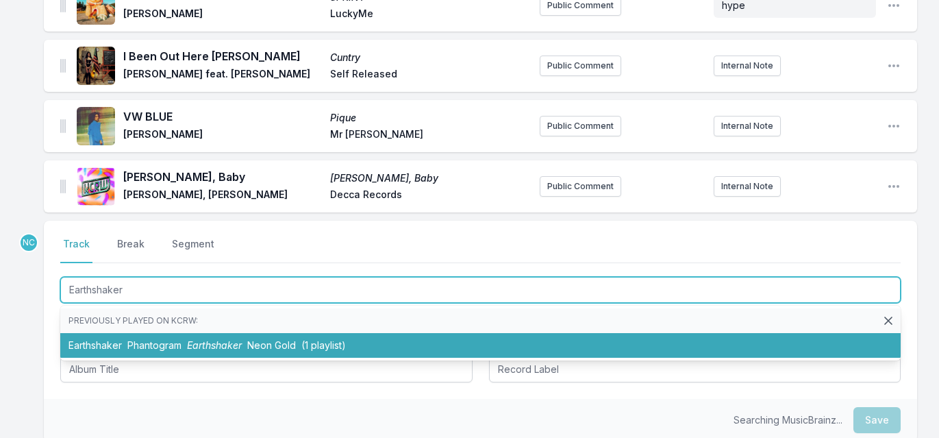
click at [148, 339] on span "Phantogram" at bounding box center [154, 345] width 54 height 12
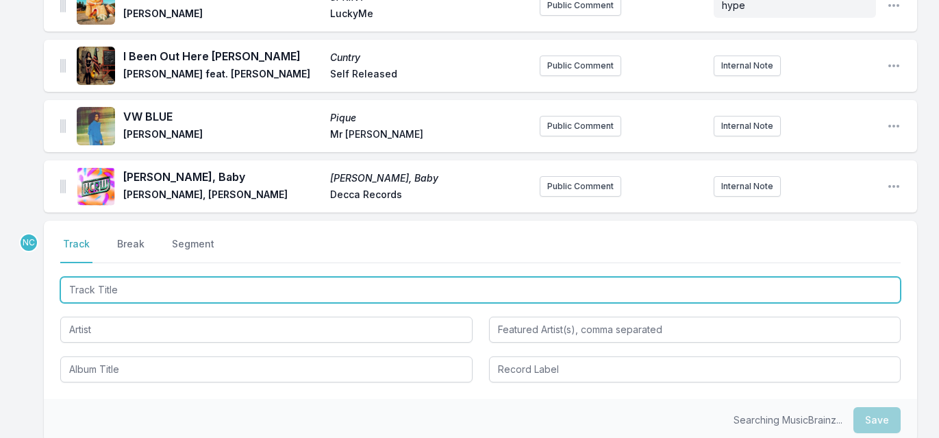
scroll to position [2127, 0]
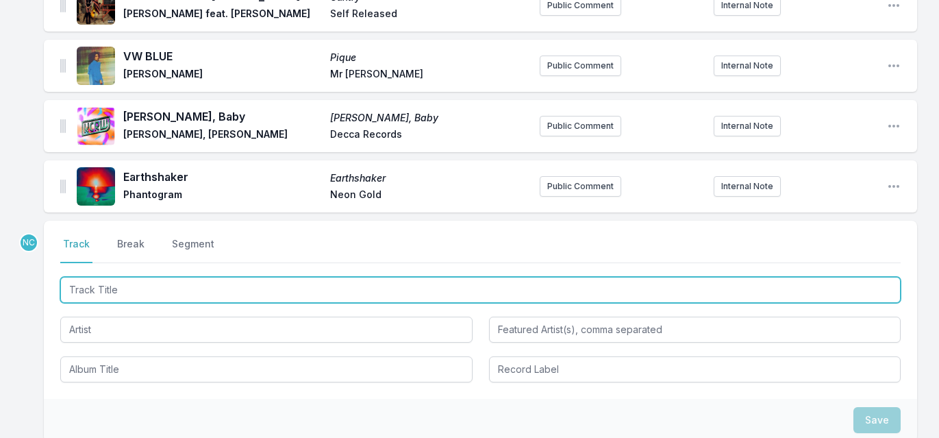
click at [225, 277] on input "Track Title" at bounding box center [480, 290] width 840 height 26
type input "Fed Up With Your Job"
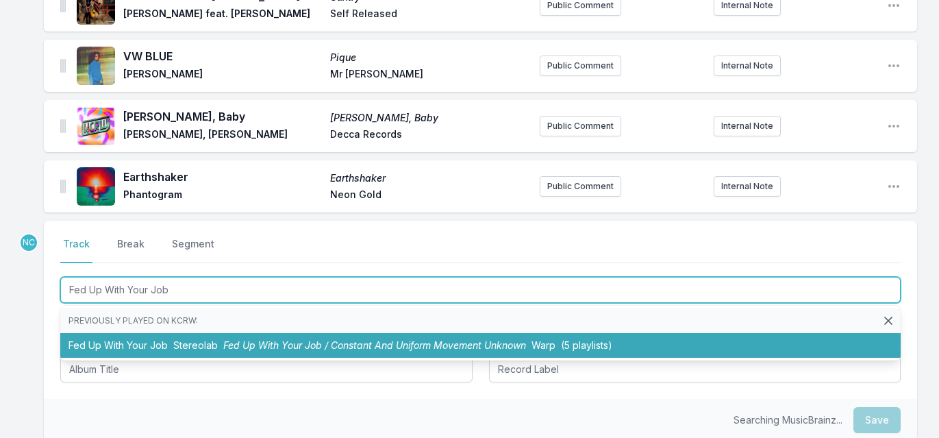
click at [157, 333] on li "Fed Up With Your Job Stereolab Fed Up With Your Job / Constant And Uniform Move…" at bounding box center [480, 345] width 840 height 25
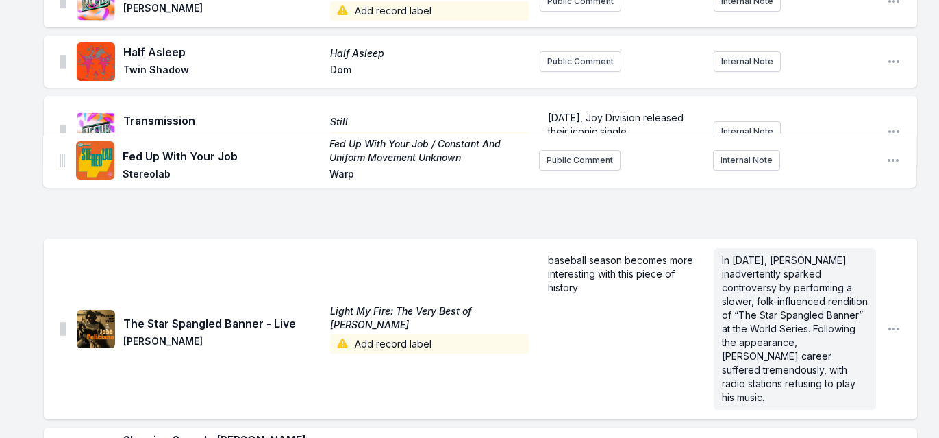
scroll to position [1038, 0]
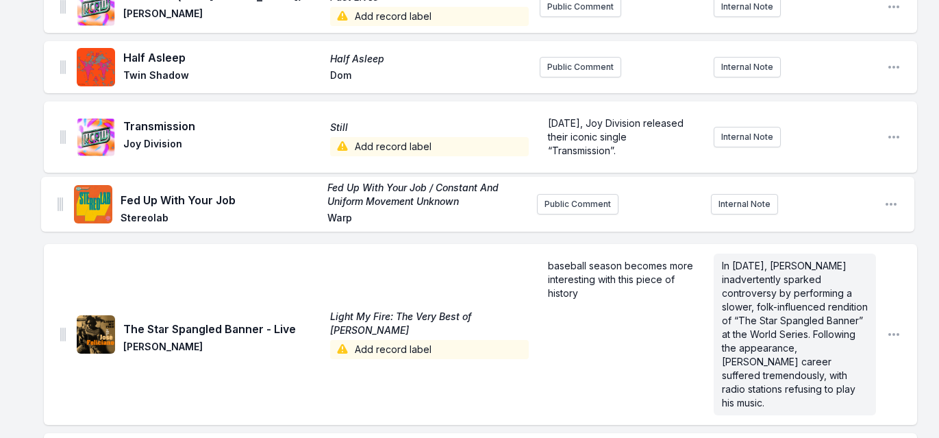
drag, startPoint x: 64, startPoint y: 162, endPoint x: 60, endPoint y: 199, distance: 37.1
click at [60, 199] on ul "Je te laisserai des mots Je te laisserai des mots Patrick Watson Secret City Re…" at bounding box center [480, 252] width 873 height 2224
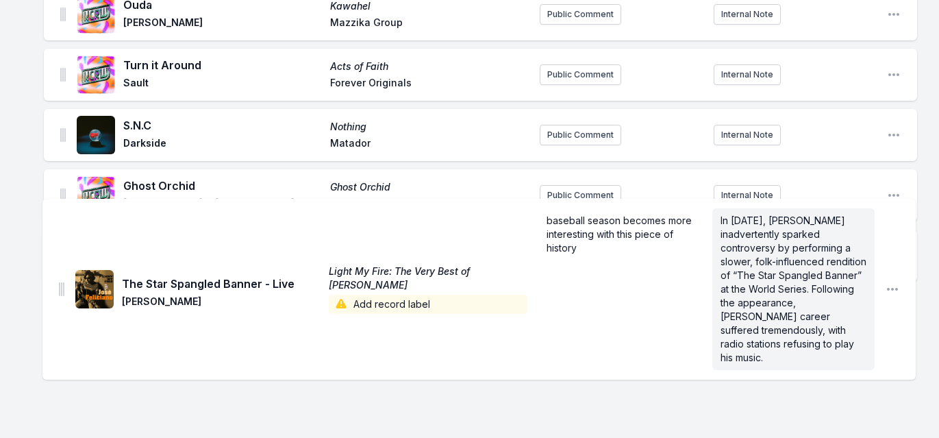
scroll to position [665, 0]
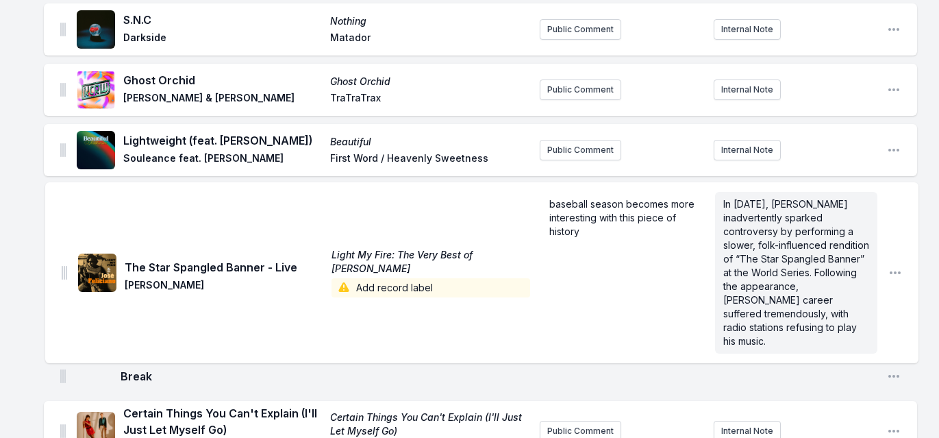
drag, startPoint x: 64, startPoint y: 325, endPoint x: 66, endPoint y: 257, distance: 67.8
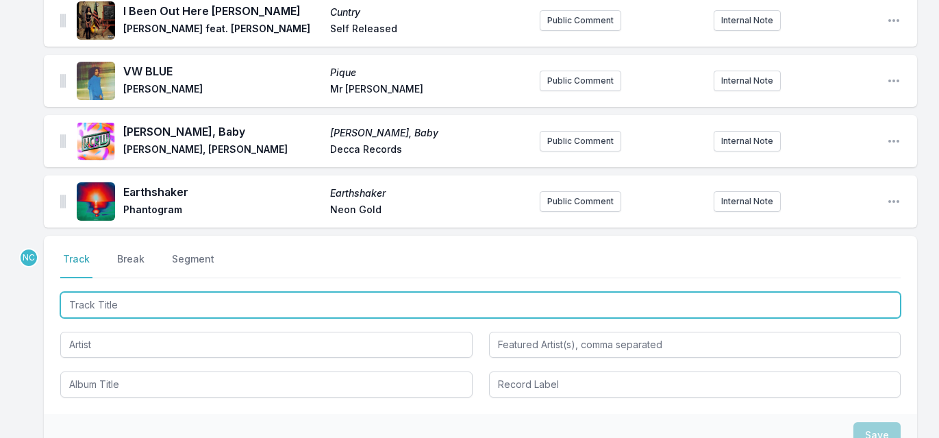
scroll to position [2303, 0]
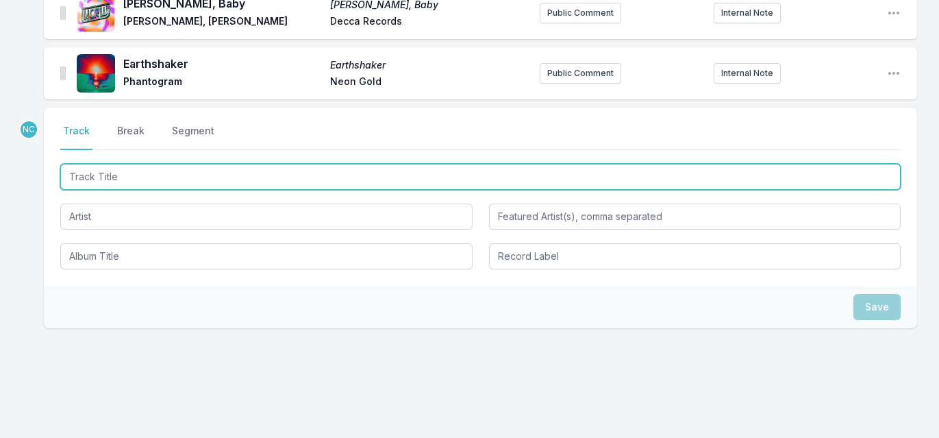
click at [161, 164] on input "Track Title" at bounding box center [480, 177] width 840 height 26
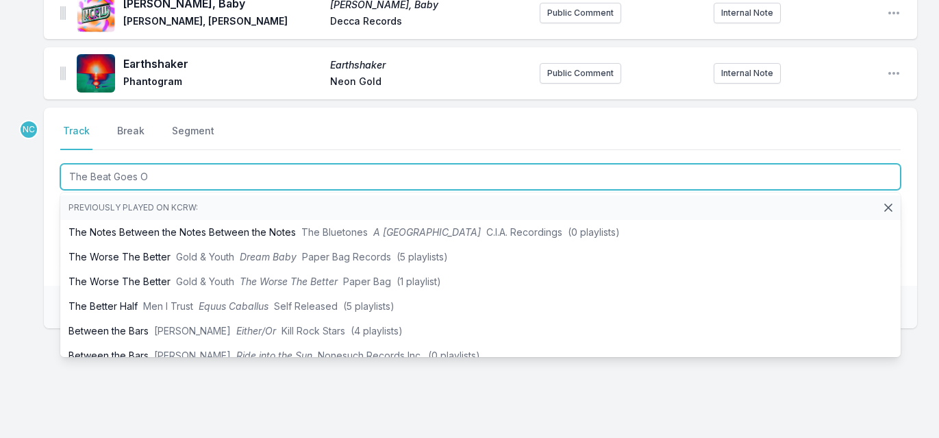
type input "The Beat Goes On"
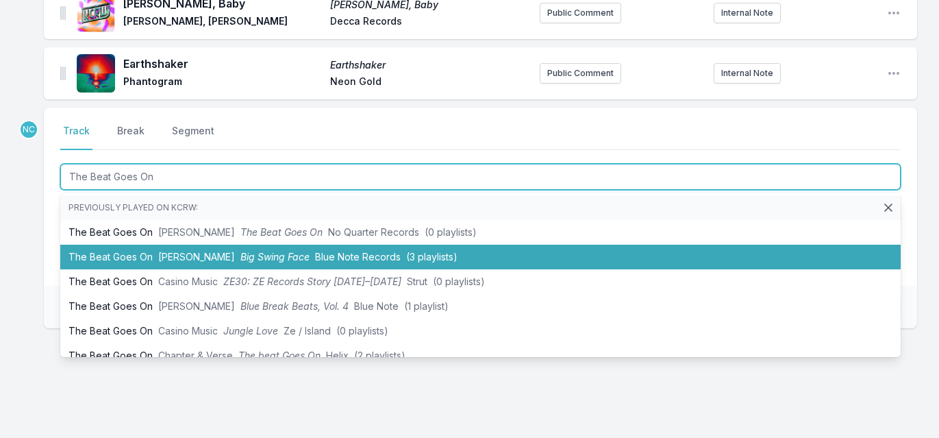
click at [96, 244] on li "The Beat Goes On Buddy Rich Big Swing Face Blue Note Records (3 playlists)" at bounding box center [480, 256] width 840 height 25
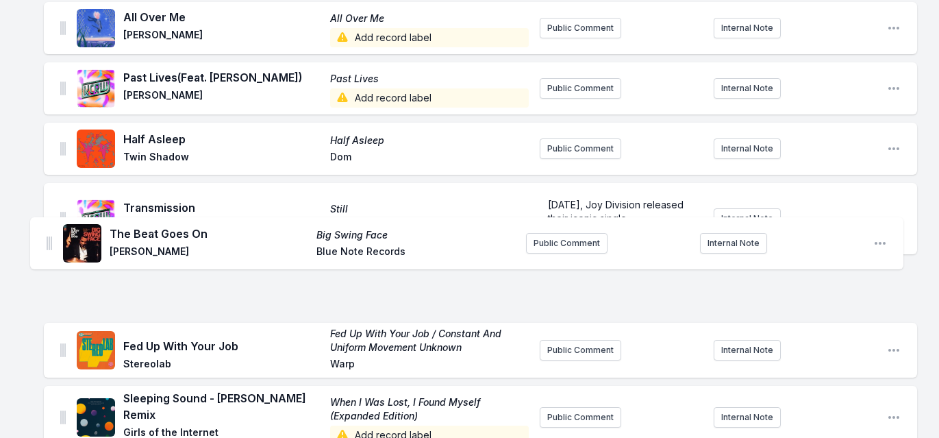
scroll to position [1150, 0]
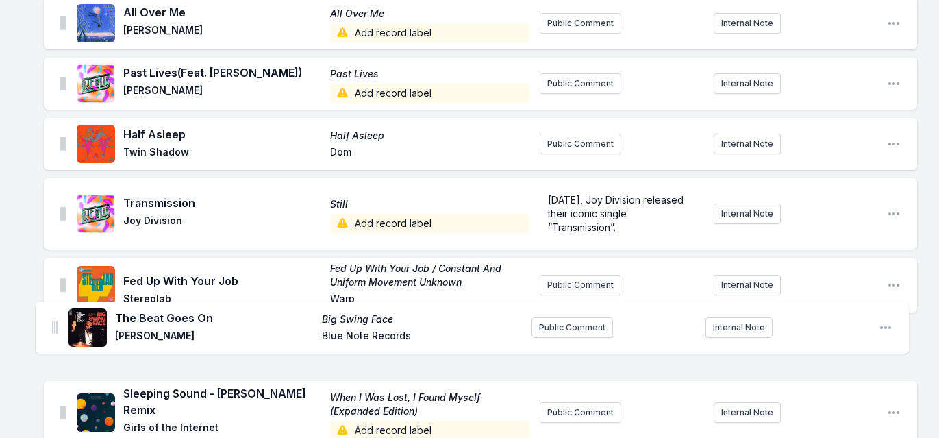
drag, startPoint x: 62, startPoint y: 51, endPoint x: 53, endPoint y: 322, distance: 270.6
click at [53, 322] on ul "Je te laisserai des mots Je te laisserai des mots Patrick Watson Secret City Re…" at bounding box center [480, 170] width 873 height 2284
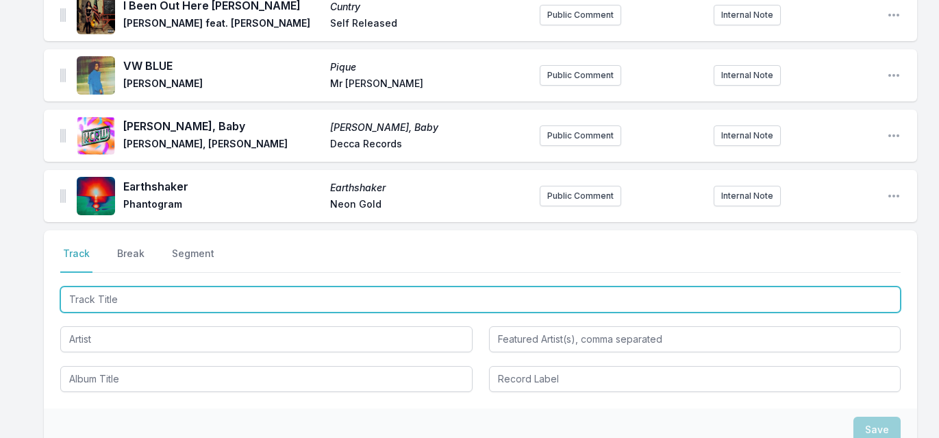
scroll to position [2363, 0]
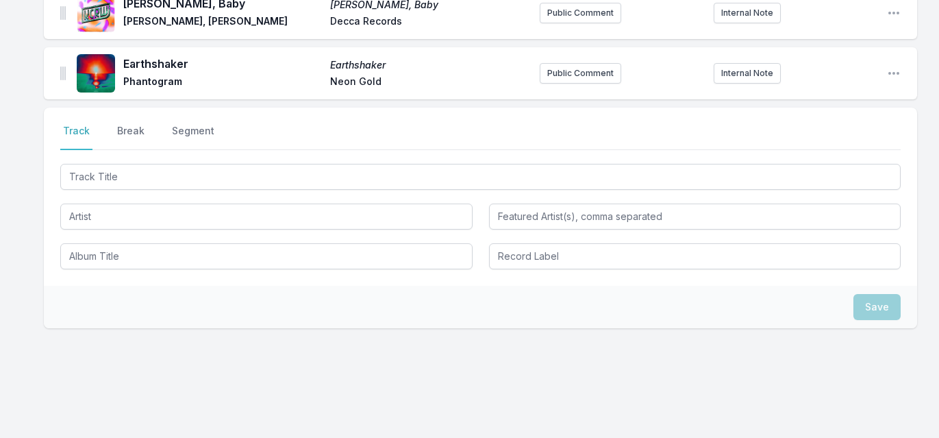
click at [139, 107] on div "Select a tab Track Break Segment Track Break Segment" at bounding box center [480, 196] width 873 height 178
click at [135, 124] on button "Break" at bounding box center [130, 137] width 33 height 26
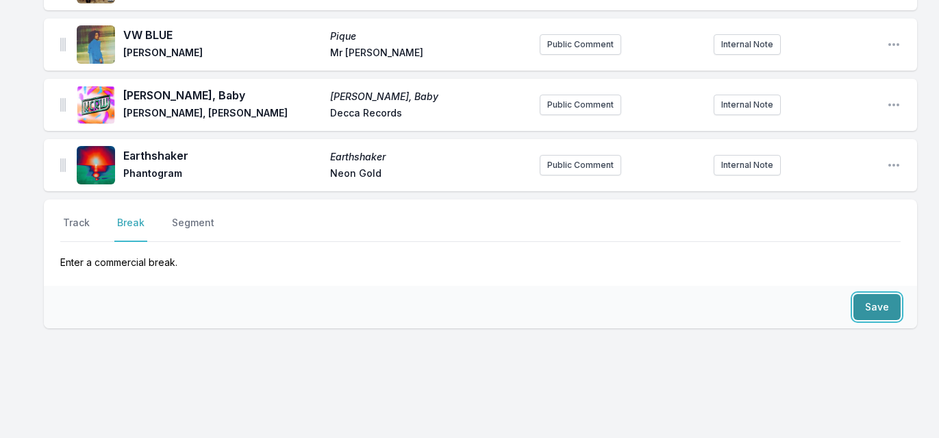
click at [867, 294] on button "Save" at bounding box center [876, 307] width 47 height 26
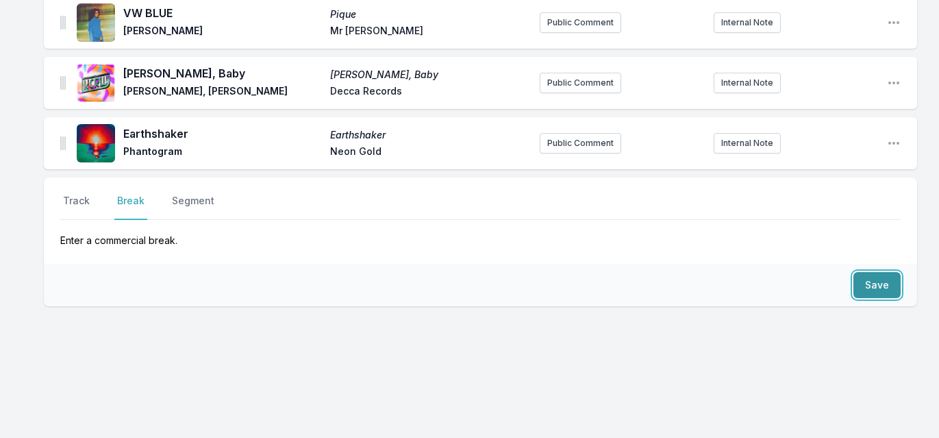
click at [867, 281] on button "Save" at bounding box center [876, 285] width 47 height 26
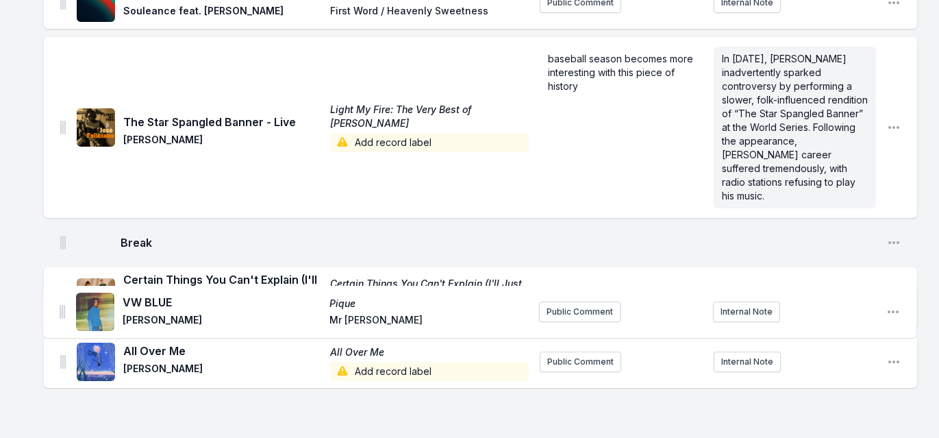
scroll to position [798, 0]
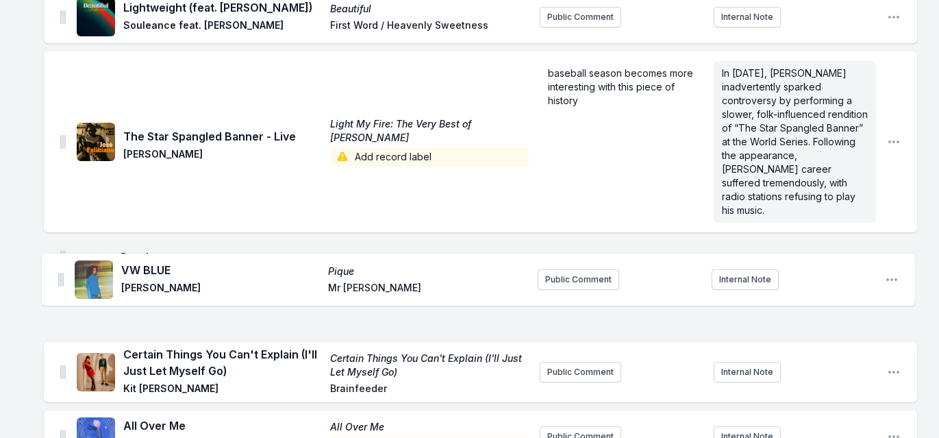
drag, startPoint x: 64, startPoint y: 356, endPoint x: 62, endPoint y: 273, distance: 82.9
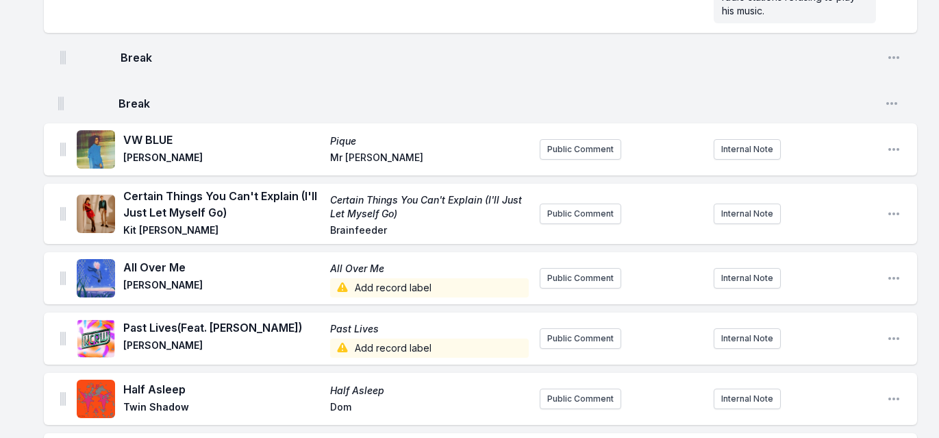
scroll to position [995, 0]
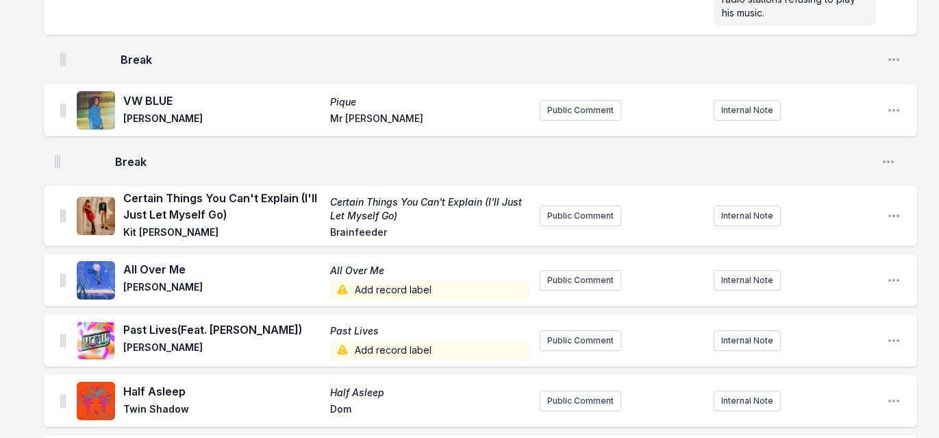
click at [57, 147] on ul "Je te laisserai des mots Je te laisserai des mots Patrick Watson Secret City Re…" at bounding box center [480, 366] width 873 height 2366
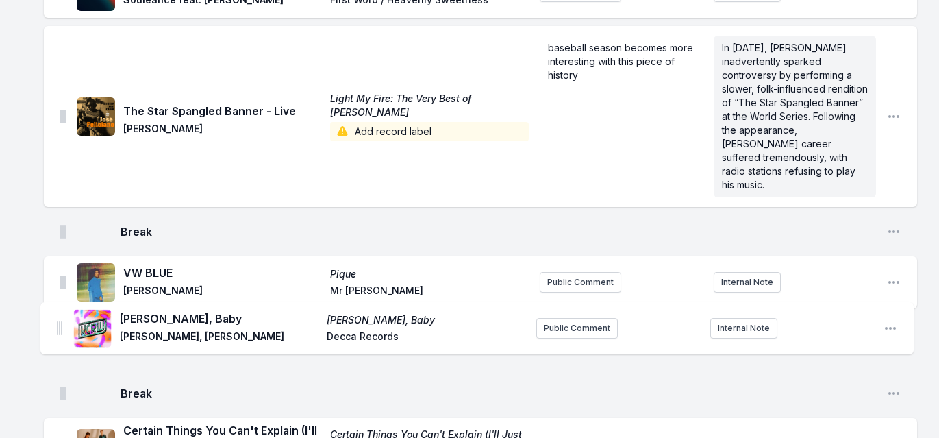
scroll to position [824, 0]
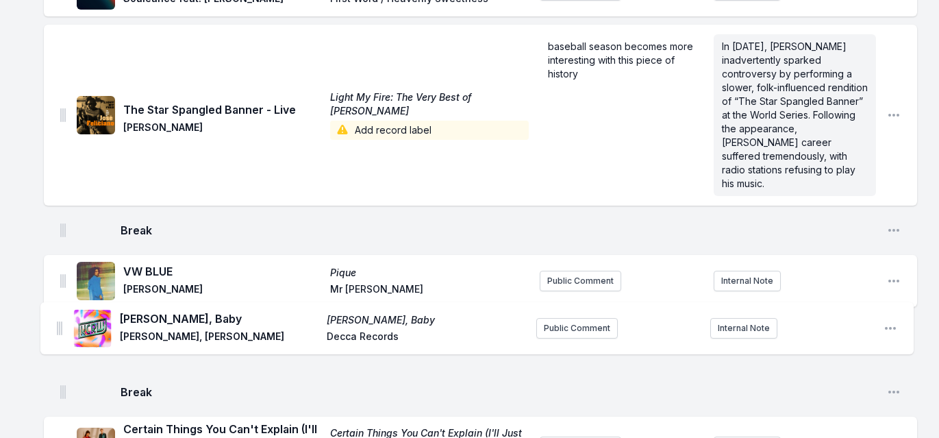
drag, startPoint x: 62, startPoint y: 189, endPoint x: 59, endPoint y: 314, distance: 125.3
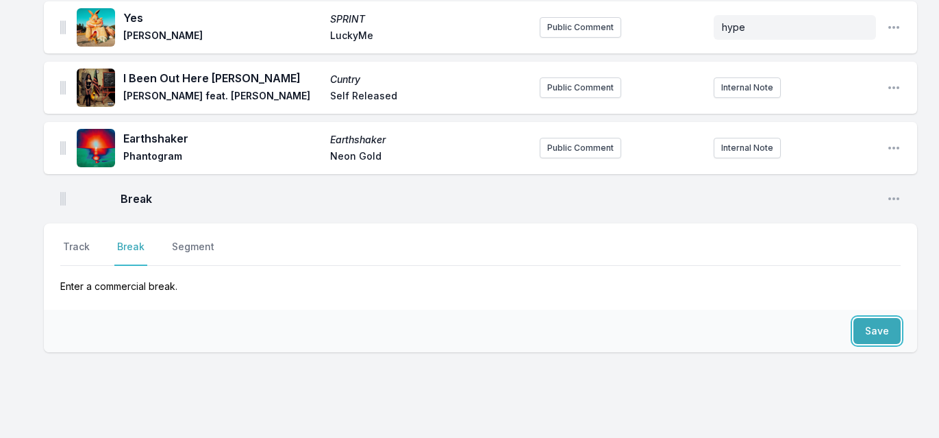
scroll to position [2342, 0]
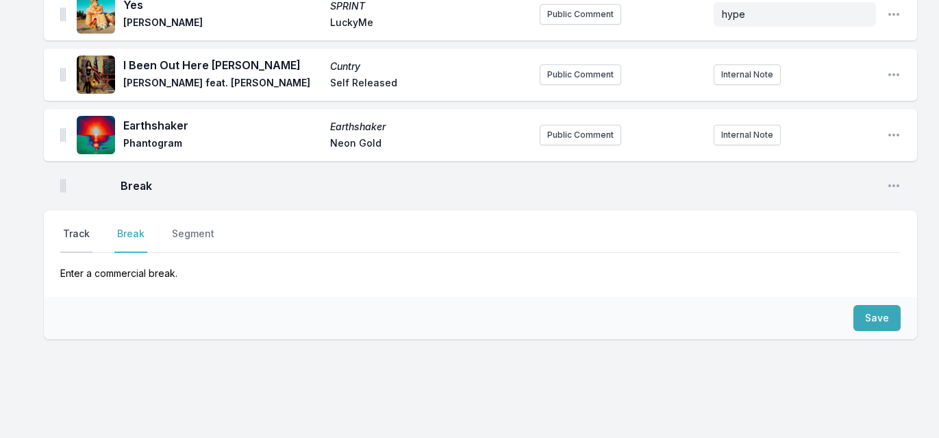
click at [90, 227] on button "Track" at bounding box center [76, 240] width 32 height 26
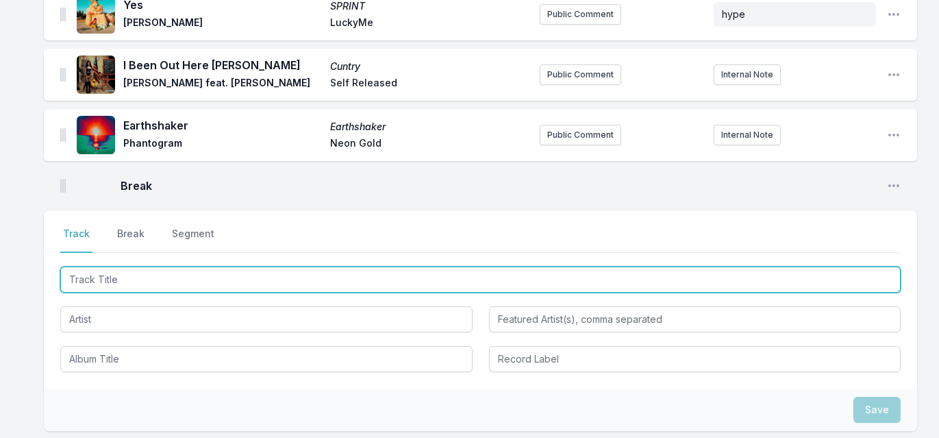
click at [103, 266] on input "Track Title" at bounding box center [480, 279] width 840 height 26
type input "Nome De Deus"
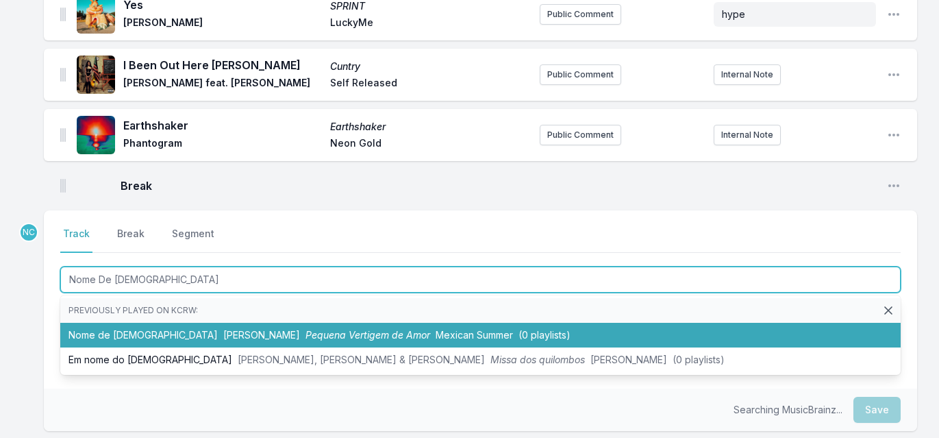
click at [82, 322] on li "Nome de Deus Sessa Pequena Vertigem de Amor Mexican Summer (0 playlists)" at bounding box center [480, 334] width 840 height 25
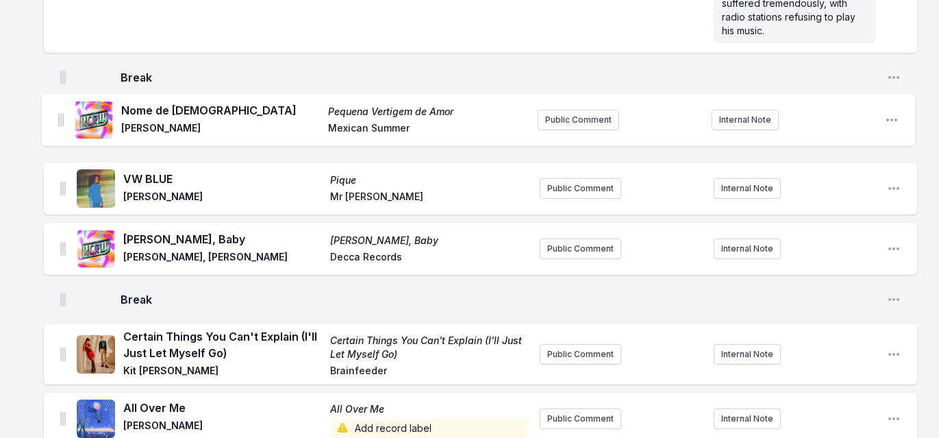
scroll to position [974, 0]
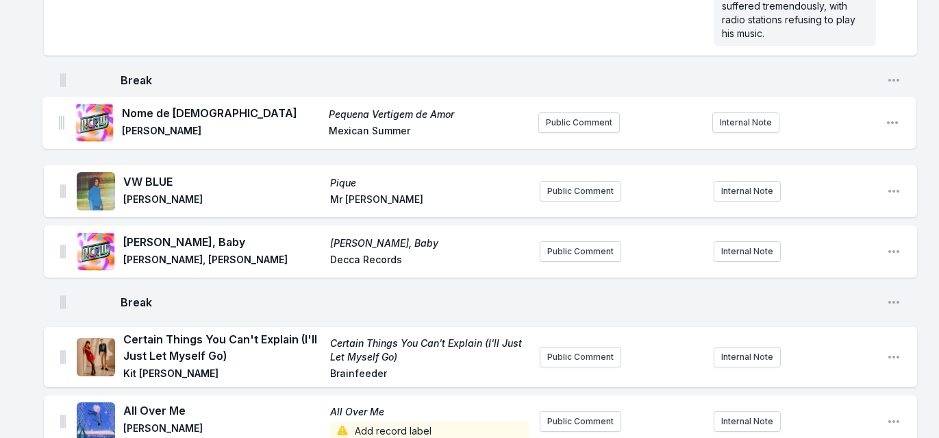
drag, startPoint x: 61, startPoint y: 155, endPoint x: 60, endPoint y: 118, distance: 37.7
click at [60, 118] on ul "Je te laisserai des mots Je te laisserai des mots Patrick Watson Secret City Re…" at bounding box center [480, 417] width 873 height 2427
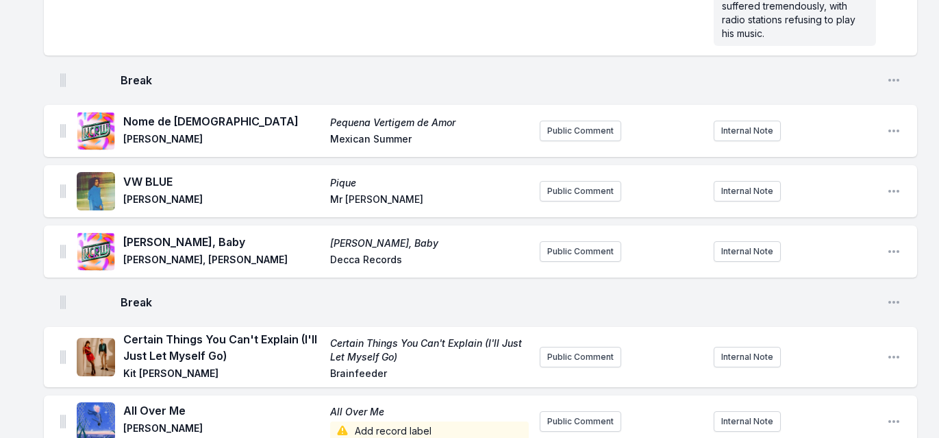
scroll to position [976, 0]
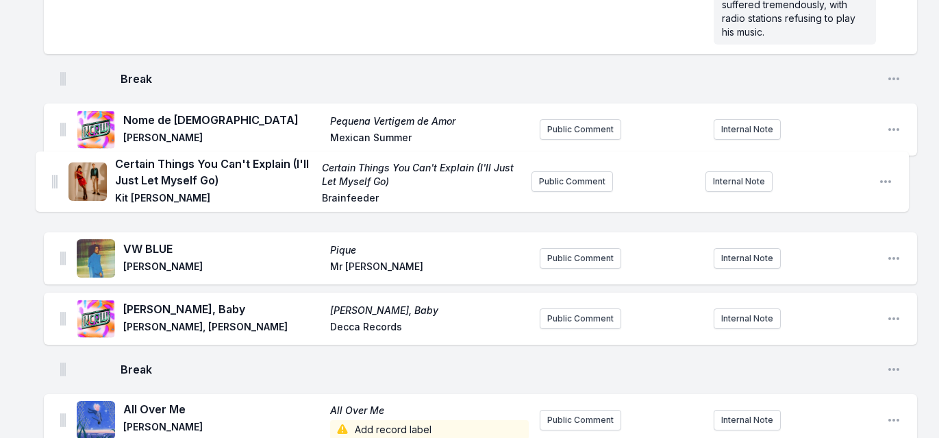
drag, startPoint x: 64, startPoint y: 339, endPoint x: 52, endPoint y: 169, distance: 170.2
click at [52, 169] on ul "Je te laisserai des mots Je te laisserai des mots Patrick Watson Secret City Re…" at bounding box center [480, 415] width 873 height 2427
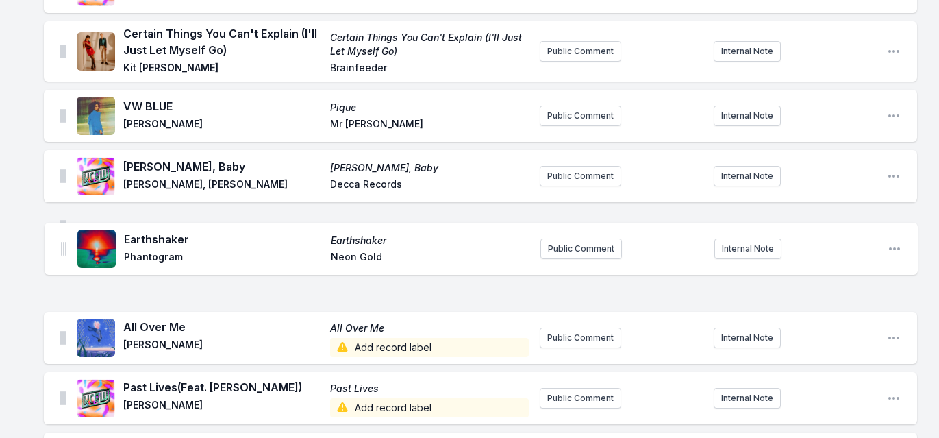
scroll to position [1087, 0]
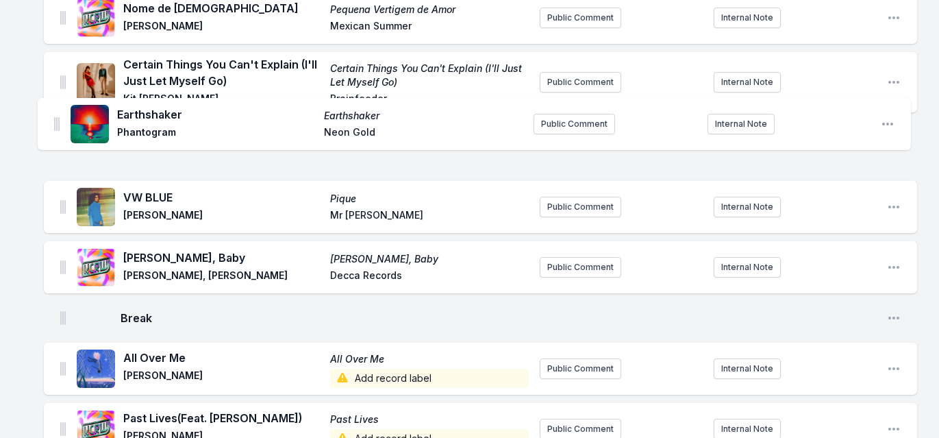
drag, startPoint x: 62, startPoint y: 291, endPoint x: 55, endPoint y: 116, distance: 175.4
click at [55, 116] on ul "Je te laisserai des mots Je te laisserai des mots Patrick Watson Secret City Re…" at bounding box center [480, 304] width 873 height 2427
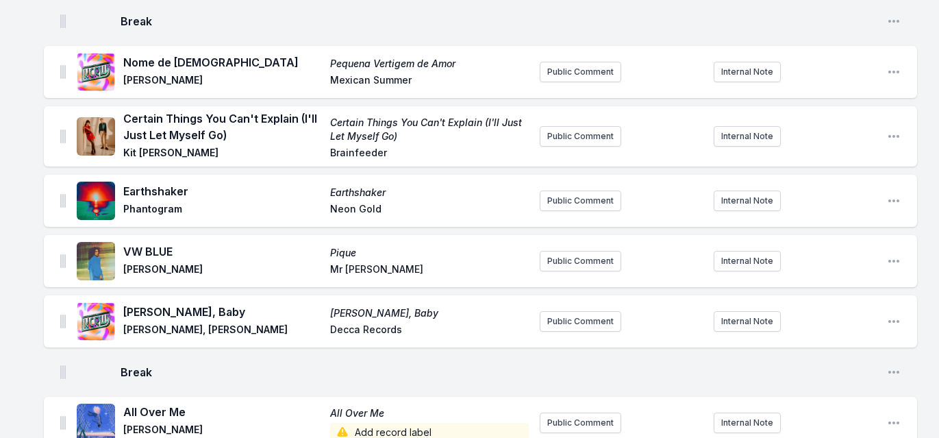
scroll to position [998, 0]
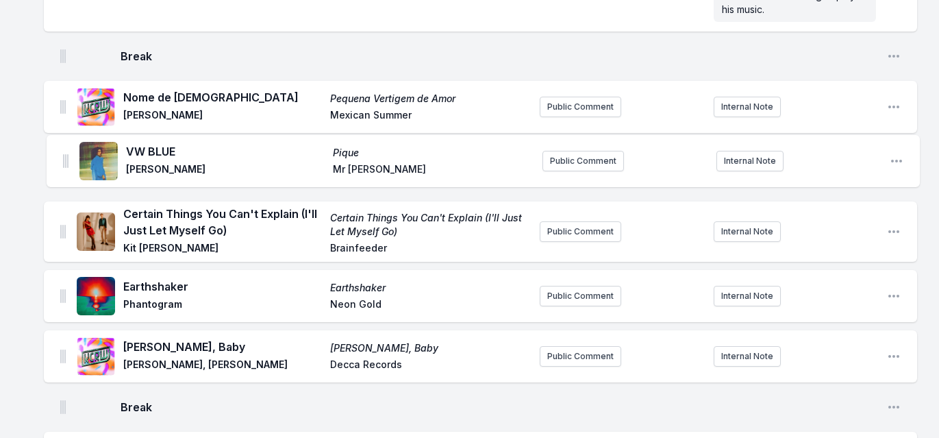
drag, startPoint x: 62, startPoint y: 281, endPoint x: 65, endPoint y: 153, distance: 128.1
click at [65, 153] on ul "Je te laisserai des mots Je te laisserai des mots Patrick Watson Secret City Re…" at bounding box center [480, 393] width 873 height 2427
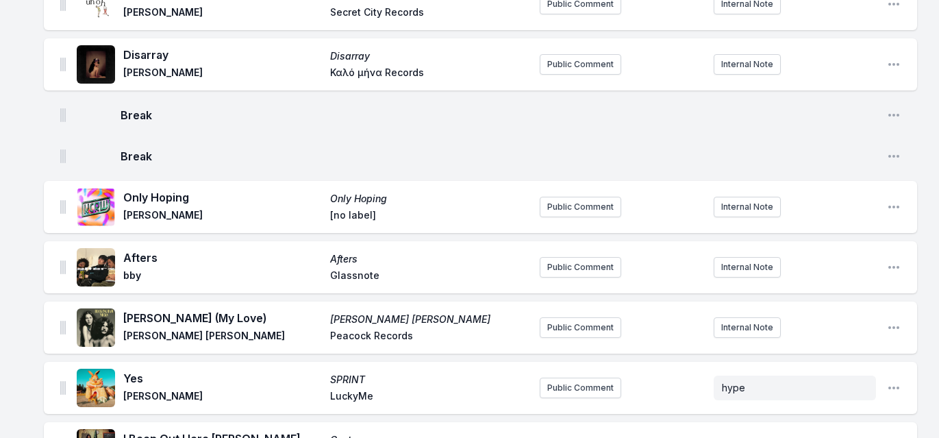
scroll to position [2505, 0]
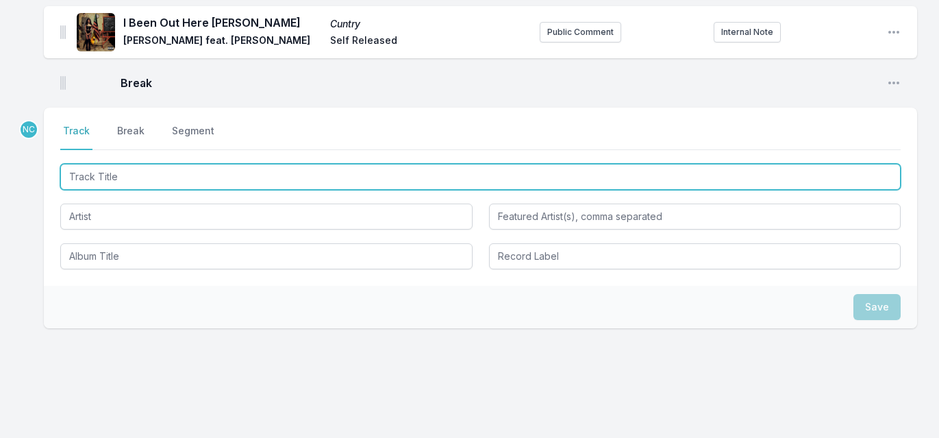
click at [206, 164] on input "Track Title" at bounding box center [480, 177] width 840 height 26
type input "About Leaving"
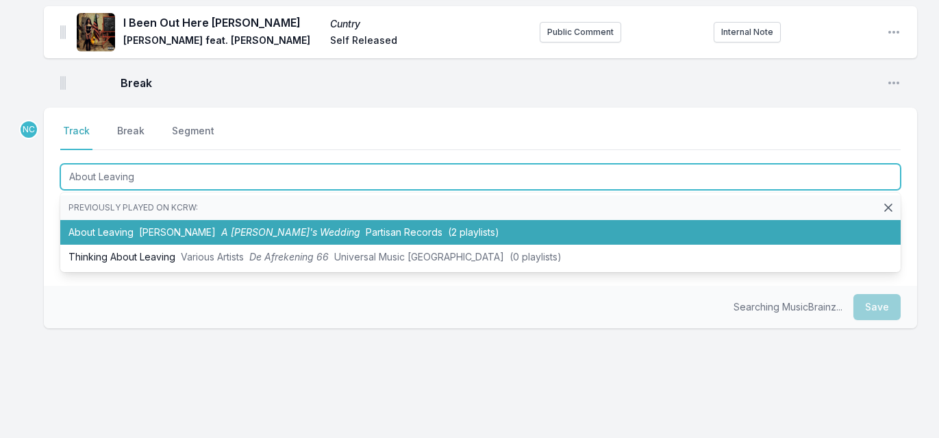
click at [186, 226] on span "Westerman" at bounding box center [177, 232] width 77 height 12
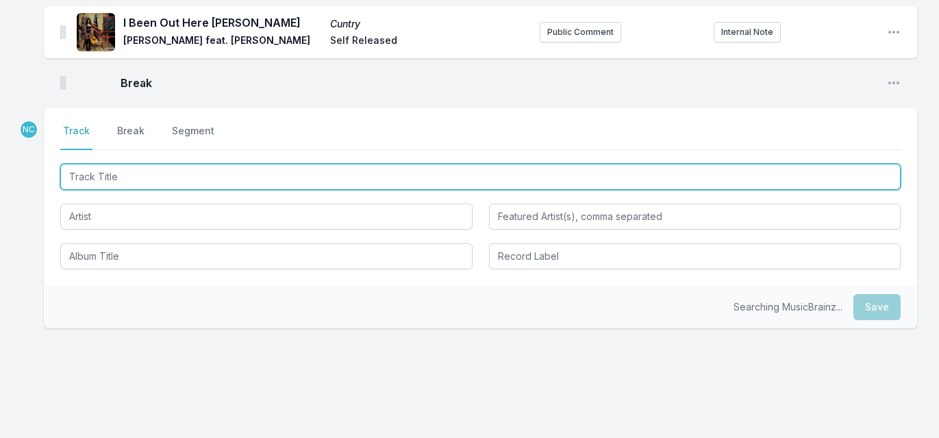
scroll to position [2566, 0]
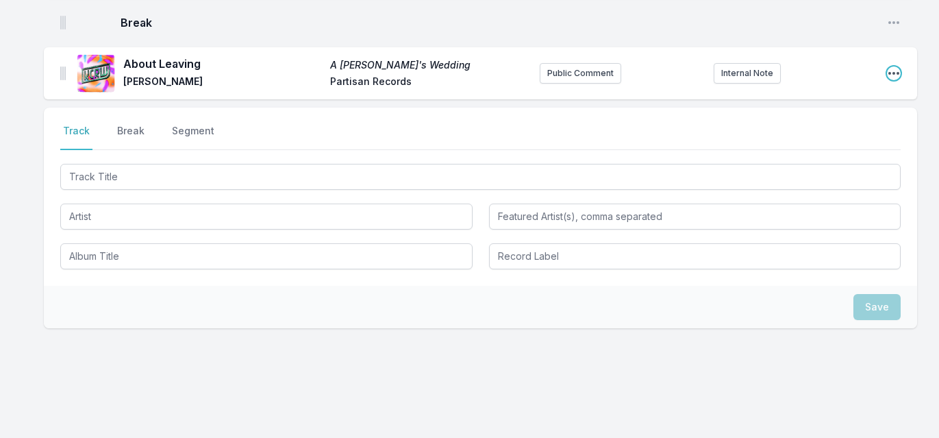
click at [889, 66] on icon "Open playlist item options" at bounding box center [894, 73] width 14 height 14
click at [847, 88] on button "Edit Track Details" at bounding box center [823, 100] width 153 height 25
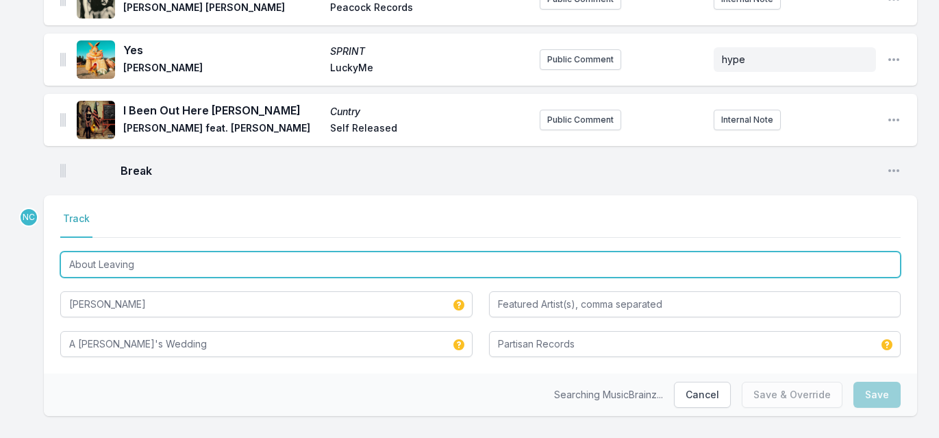
click at [227, 251] on input "About Leaving" at bounding box center [480, 264] width 840 height 26
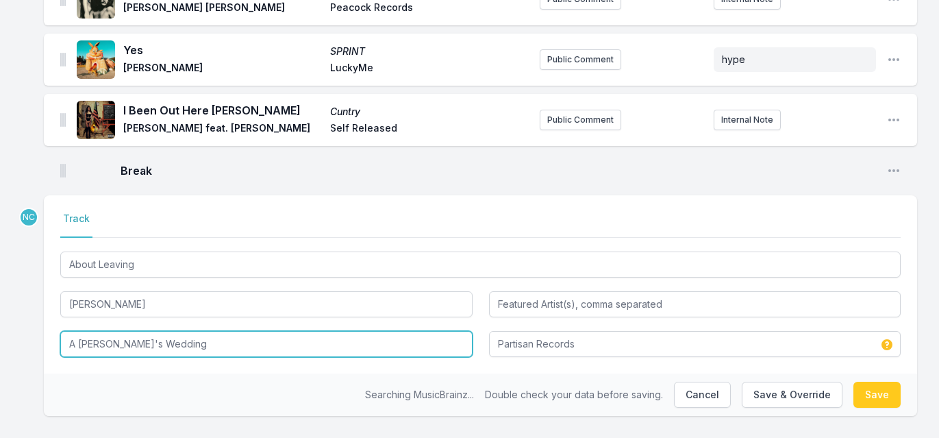
click at [186, 331] on input "A Jackal's Wedding" at bounding box center [266, 344] width 412 height 26
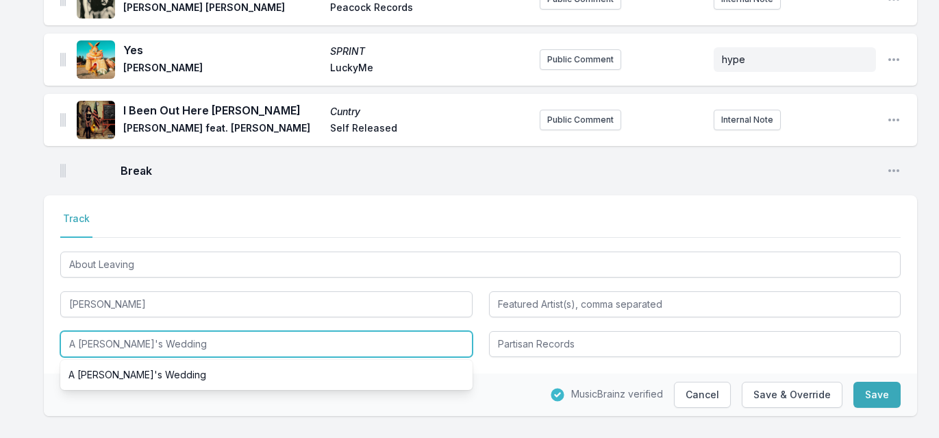
click at [186, 331] on input "A Jackal's Wedding" at bounding box center [266, 344] width 412 height 26
paste input "bout Leav"
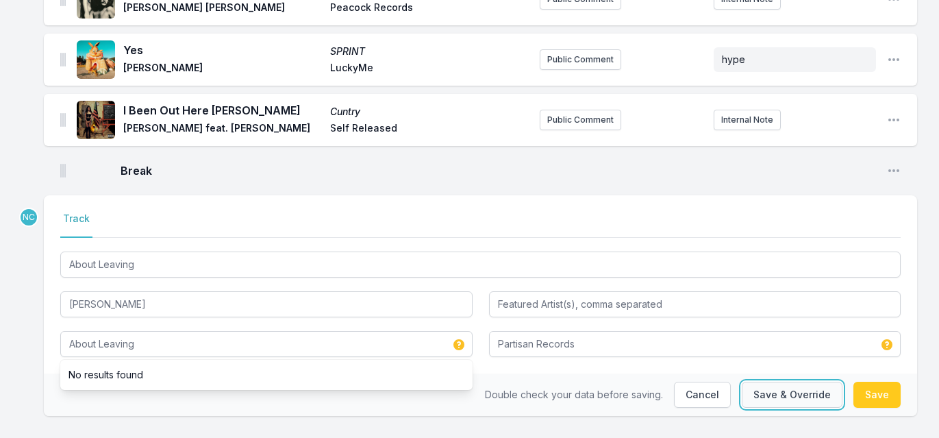
click at [766, 381] on button "Save & Override" at bounding box center [792, 394] width 101 height 26
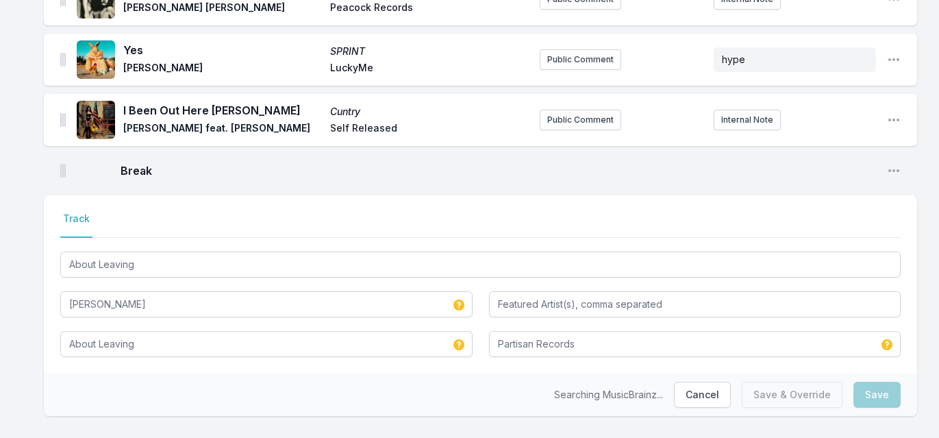
type input "A Jackal's Wedding"
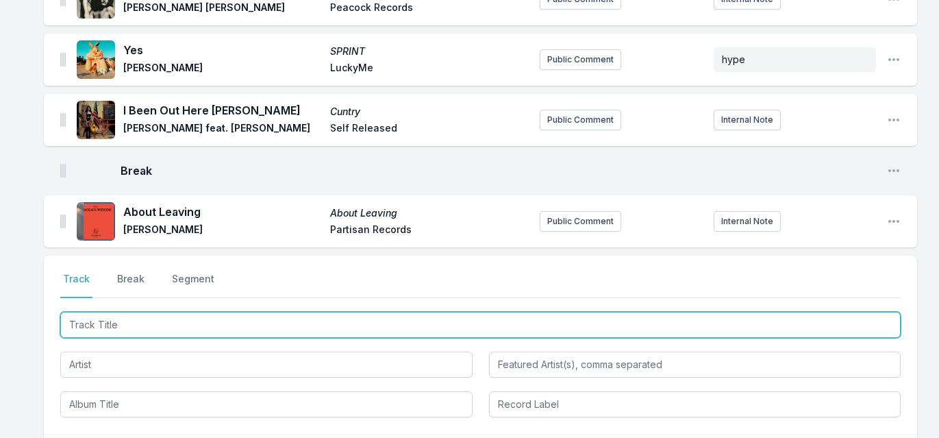
click at [155, 312] on input "Track Title" at bounding box center [480, 325] width 840 height 26
click at [192, 312] on input "Track Title" at bounding box center [480, 325] width 840 height 26
paste input "The Devil’s Peanut Butter"
type input "The Devil’s Peanut Butter"
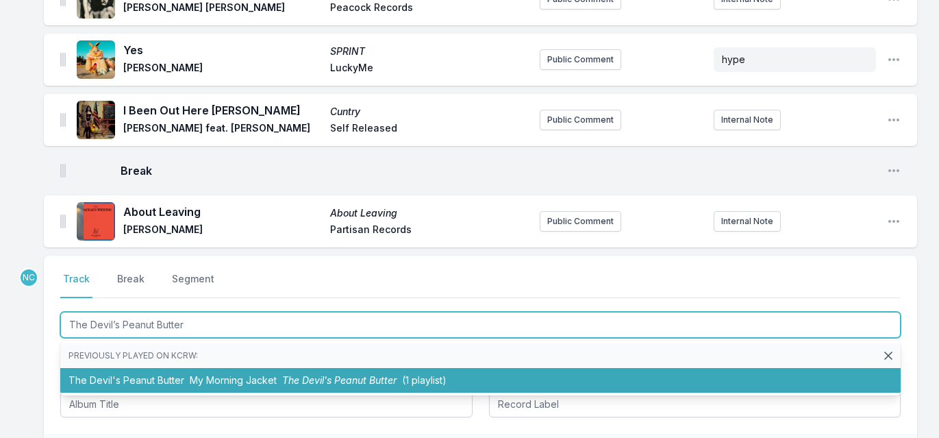
click at [194, 374] on span "My Morning Jacket" at bounding box center [233, 380] width 87 height 12
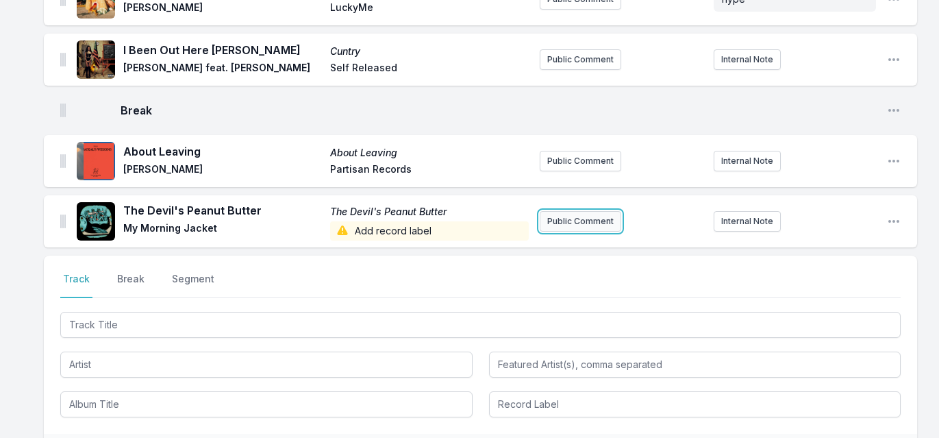
click at [575, 211] on button "Public Comment" at bounding box center [580, 221] width 81 height 21
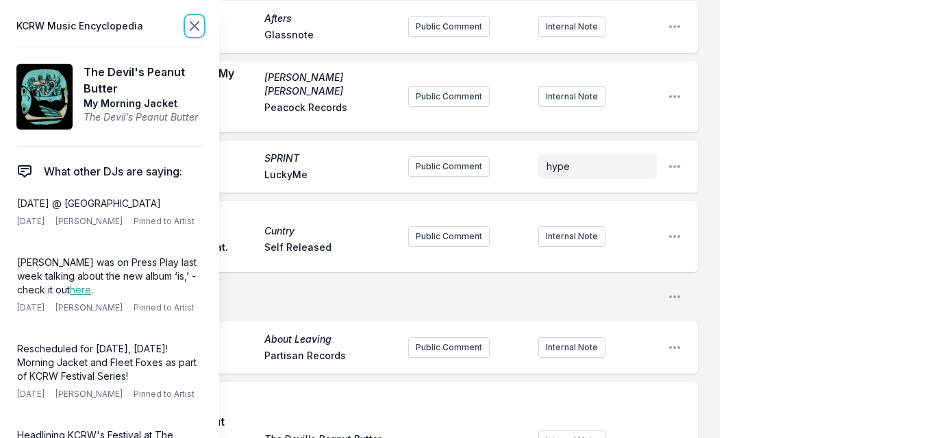
click at [196, 25] on icon at bounding box center [194, 26] width 16 height 16
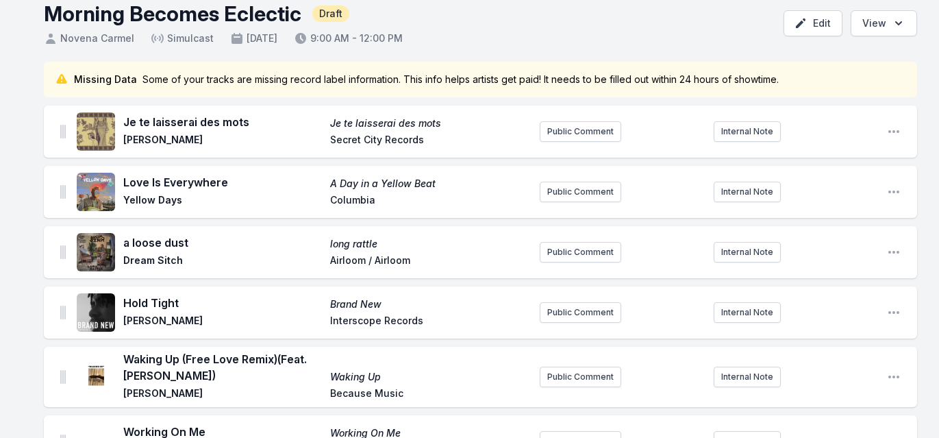
scroll to position [0, 0]
